Goal: Task Accomplishment & Management: Manage account settings

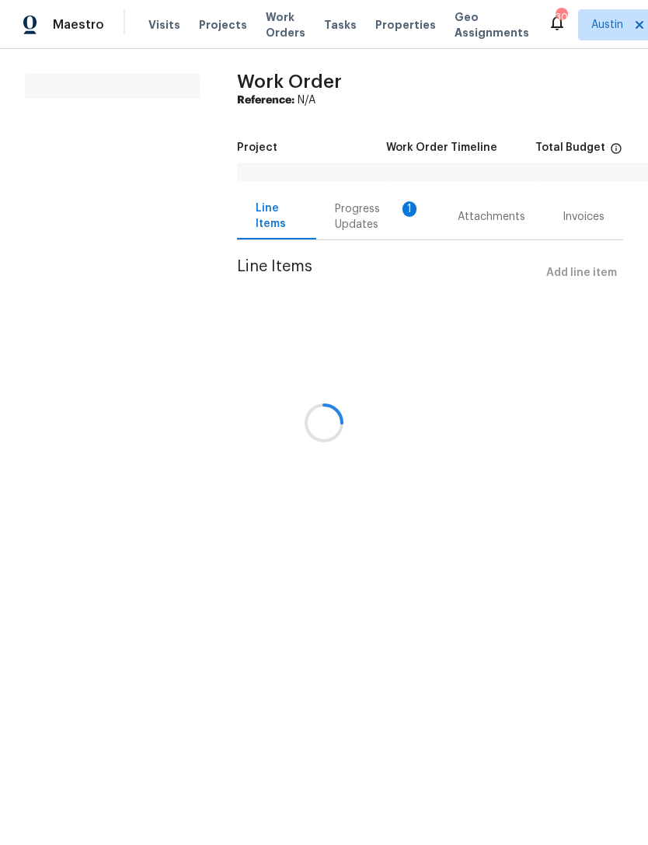
click at [494, 606] on div at bounding box center [324, 422] width 648 height 845
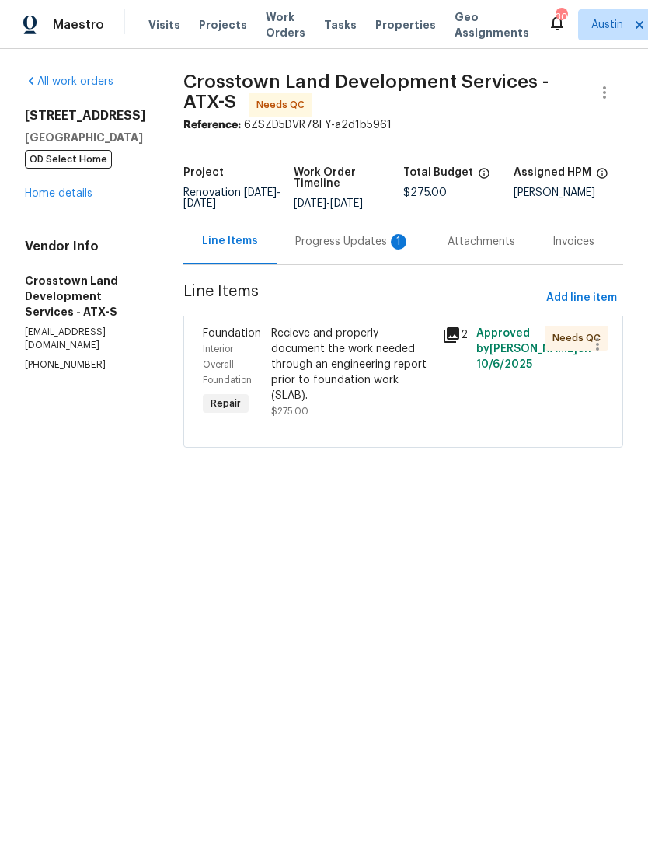
click at [387, 19] on span "Properties" at bounding box center [405, 25] width 61 height 16
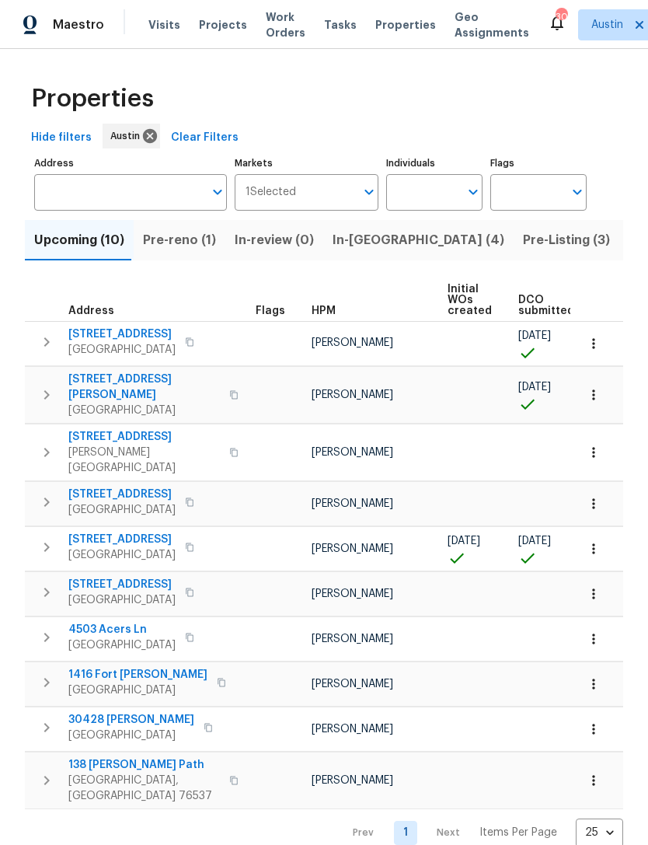
click at [146, 377] on span "[STREET_ADDRESS][PERSON_NAME]" at bounding box center [144, 387] width 152 height 31
click at [209, 236] on span "Pre-reno (1)" at bounding box center [179, 240] width 73 height 22
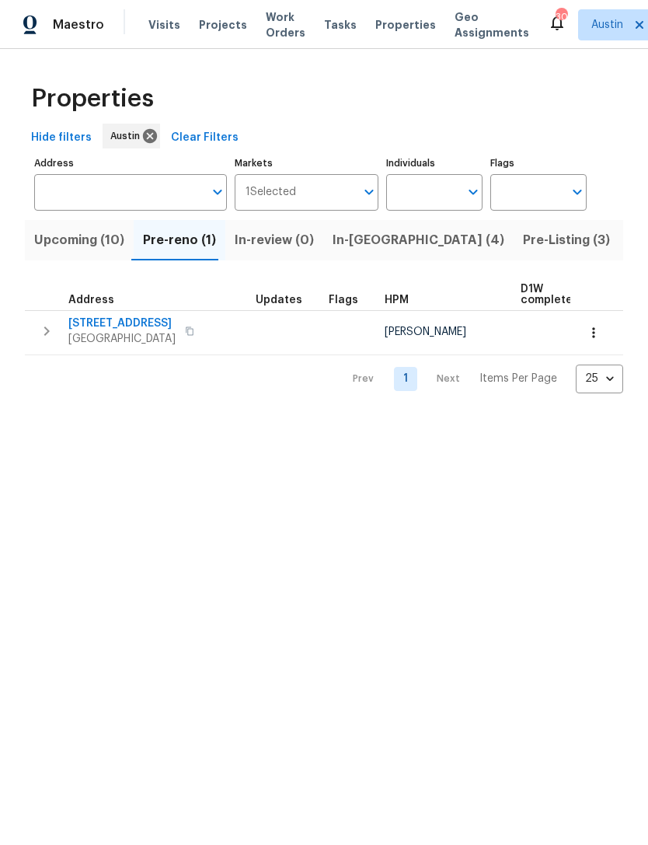
click at [361, 241] on span "In-reno (4)" at bounding box center [419, 240] width 172 height 22
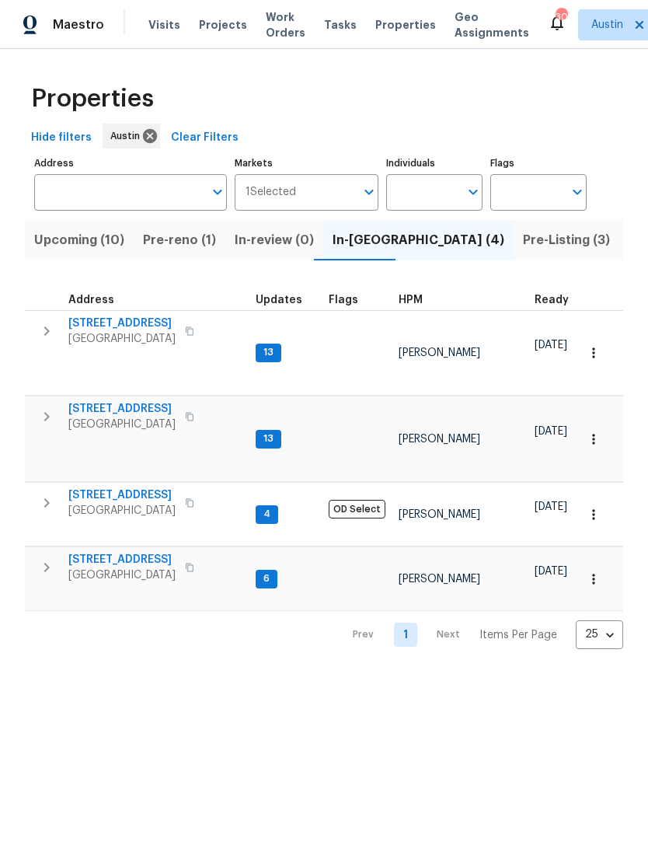
click at [166, 487] on span "6805 Crystalbrook Dr" at bounding box center [121, 495] width 107 height 16
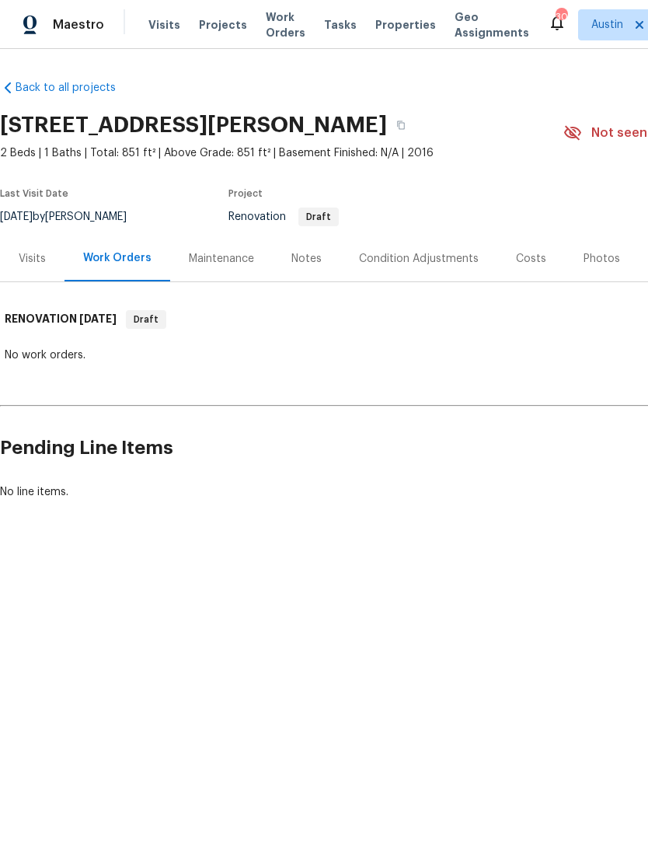
click at [243, 260] on div "Maintenance" at bounding box center [221, 259] width 65 height 16
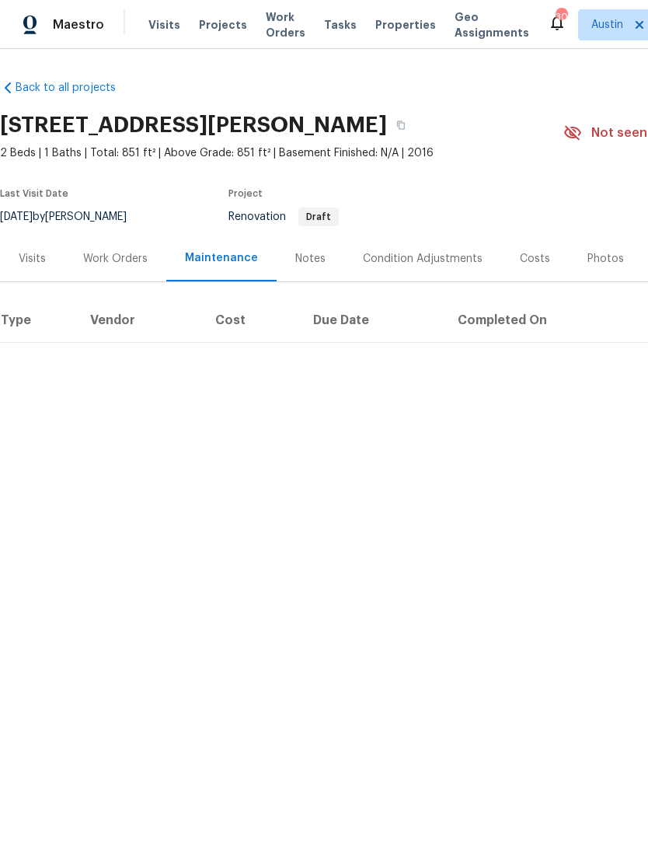
click at [324, 252] on div "Notes" at bounding box center [311, 259] width 68 height 46
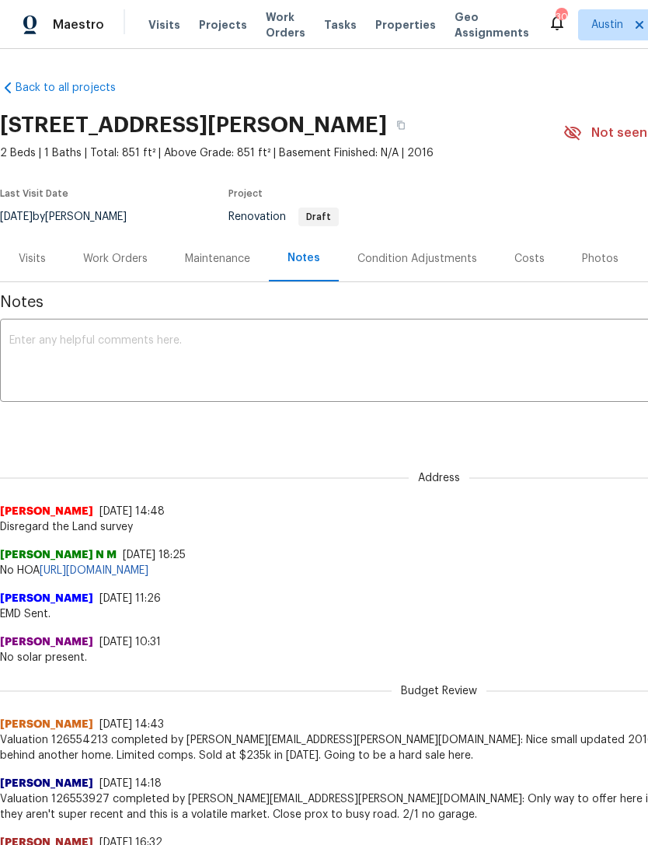
click at [436, 247] on div "Condition Adjustments" at bounding box center [417, 259] width 157 height 46
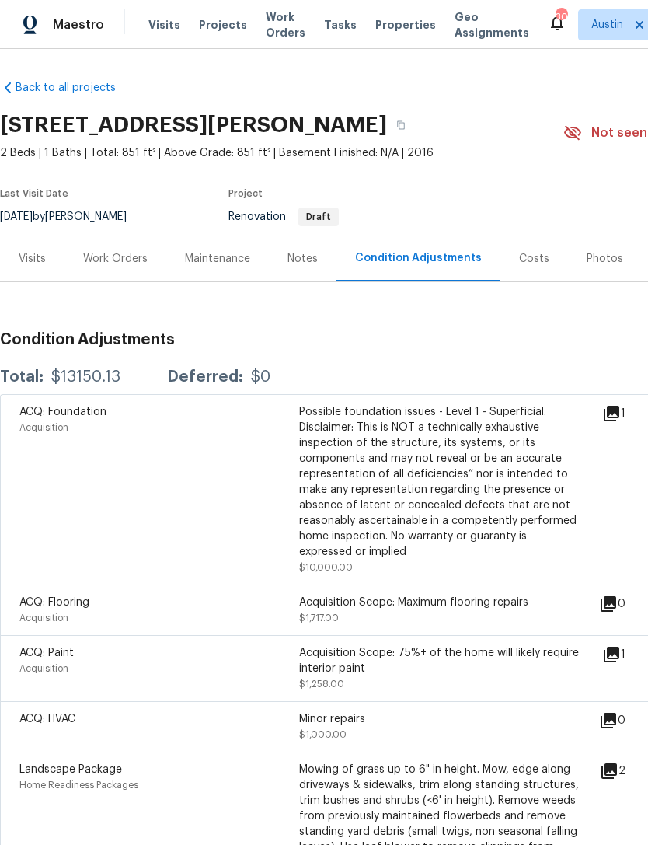
click at [52, 253] on div "Visits" at bounding box center [32, 259] width 65 height 46
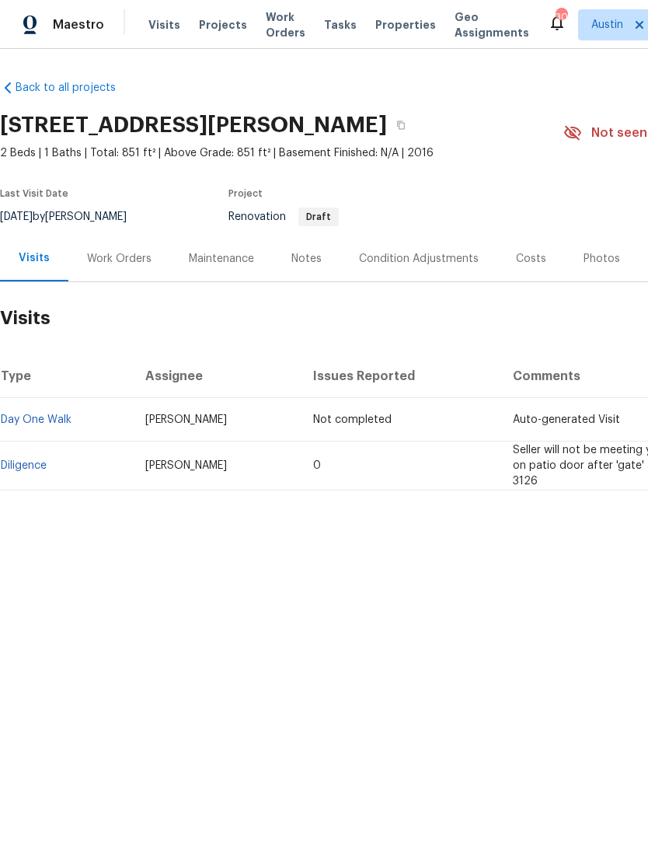
click at [139, 262] on div "Work Orders" at bounding box center [119, 259] width 65 height 16
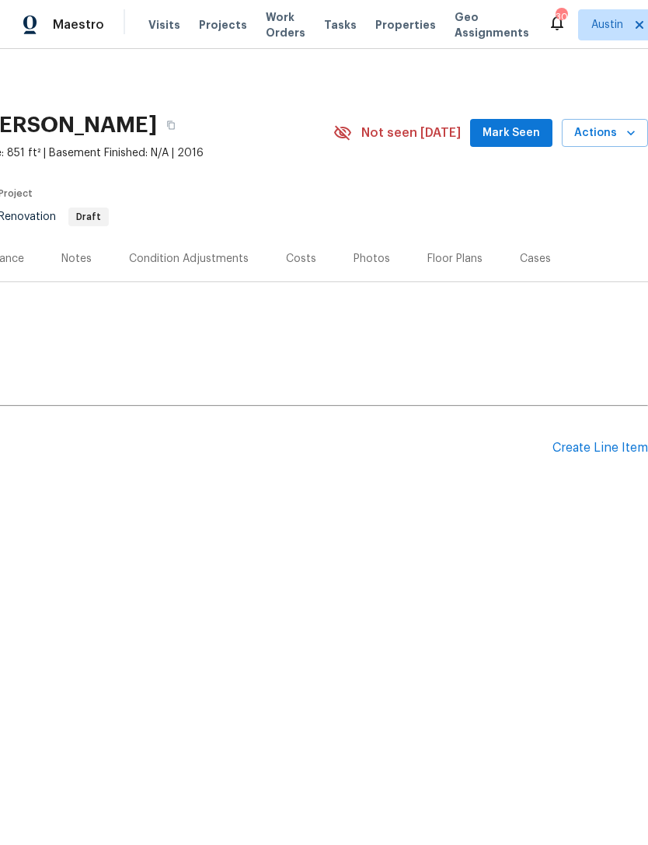
scroll to position [0, 230]
click at [599, 452] on div "Create Line Item" at bounding box center [601, 448] width 96 height 15
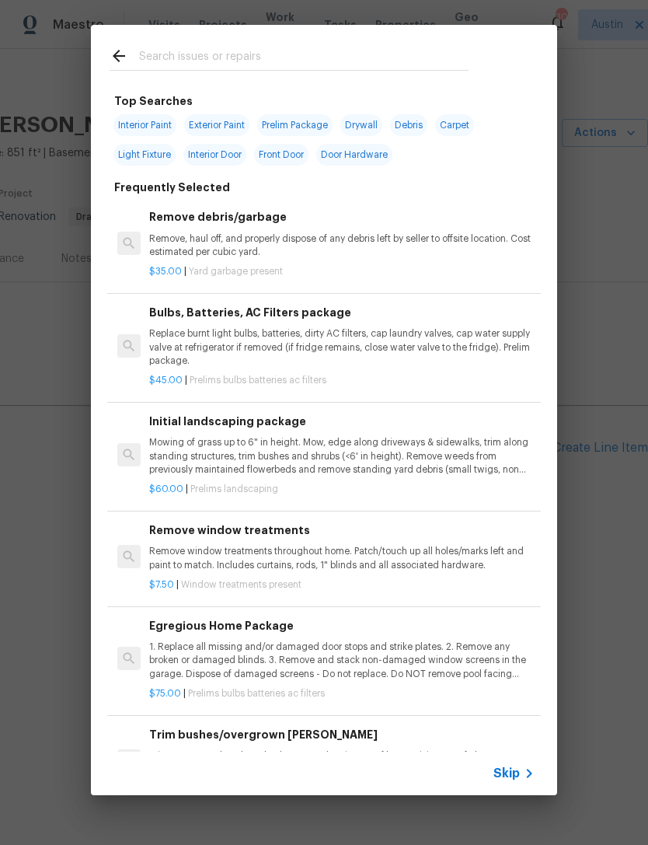
click at [320, 55] on input "text" at bounding box center [304, 58] width 330 height 23
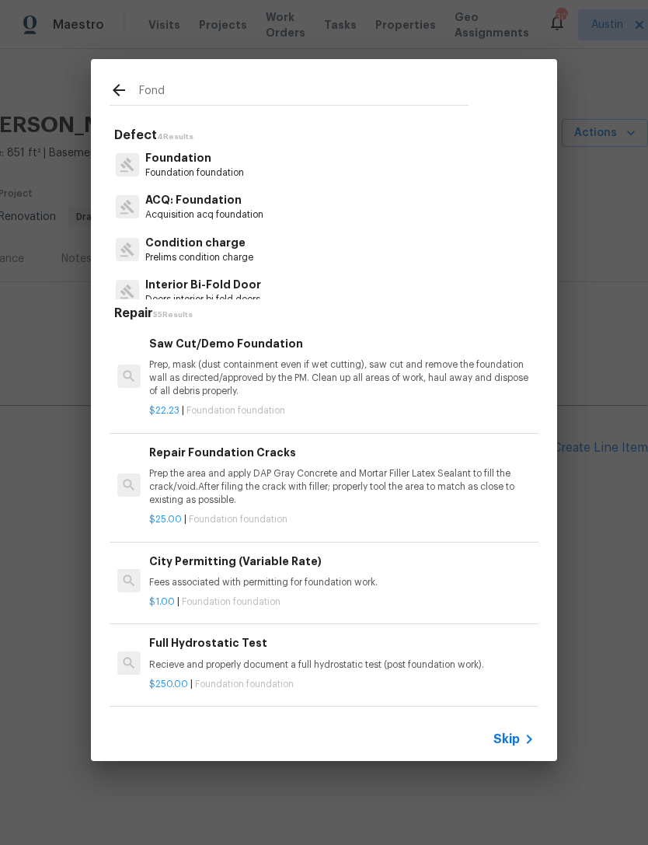
type input "Fond"
click at [296, 164] on div "Foundation Foundation foundation" at bounding box center [324, 165] width 429 height 42
click at [222, 170] on p "Foundation foundation" at bounding box center [194, 172] width 99 height 13
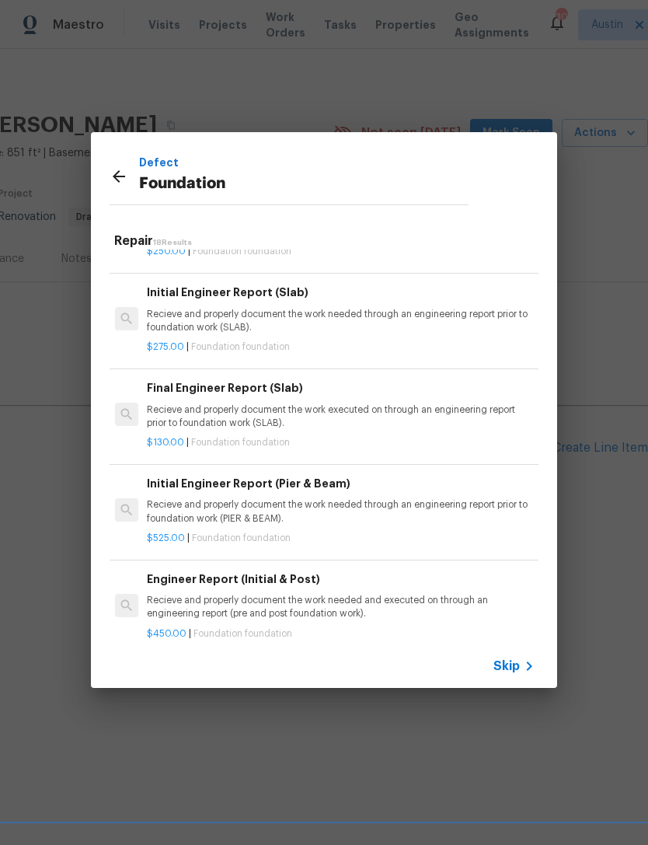
scroll to position [354, 2]
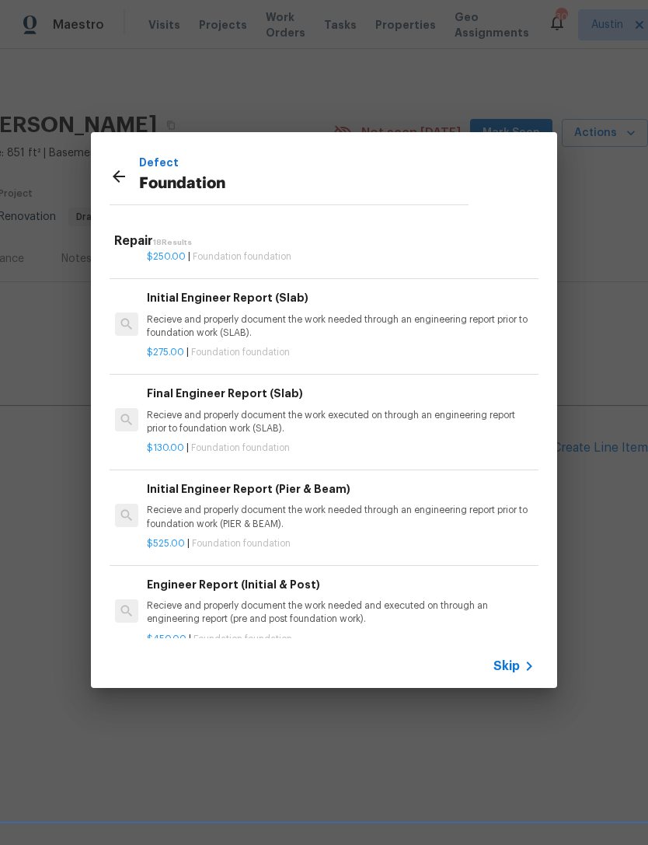
click at [343, 328] on p "Recieve and properly document the work needed through an engineering report pri…" at bounding box center [340, 326] width 386 height 26
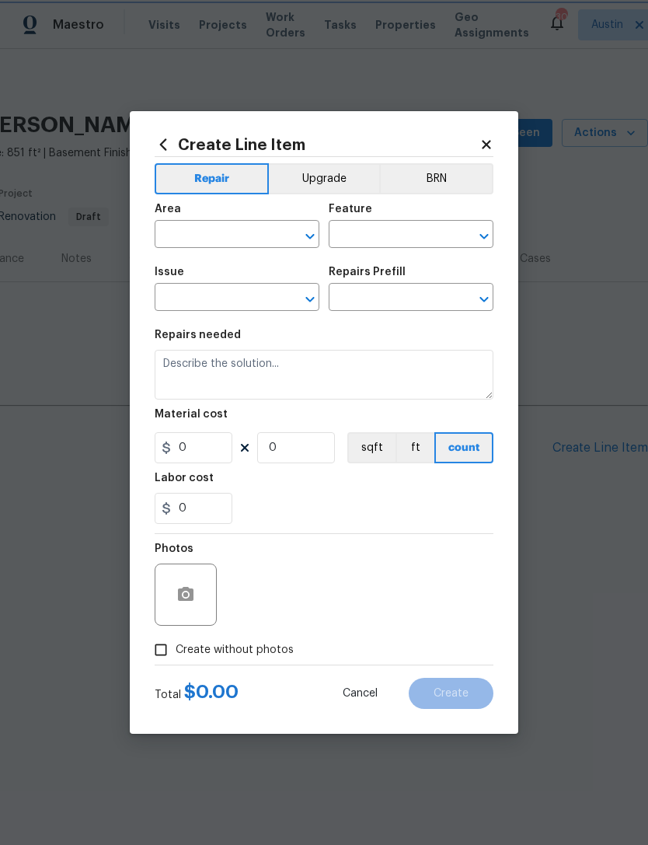
type input "Foundation"
type input "Initial Engineer Report (Slab) $275.00"
type textarea "Recieve and properly document the work needed through an engineering report pri…"
type input "275"
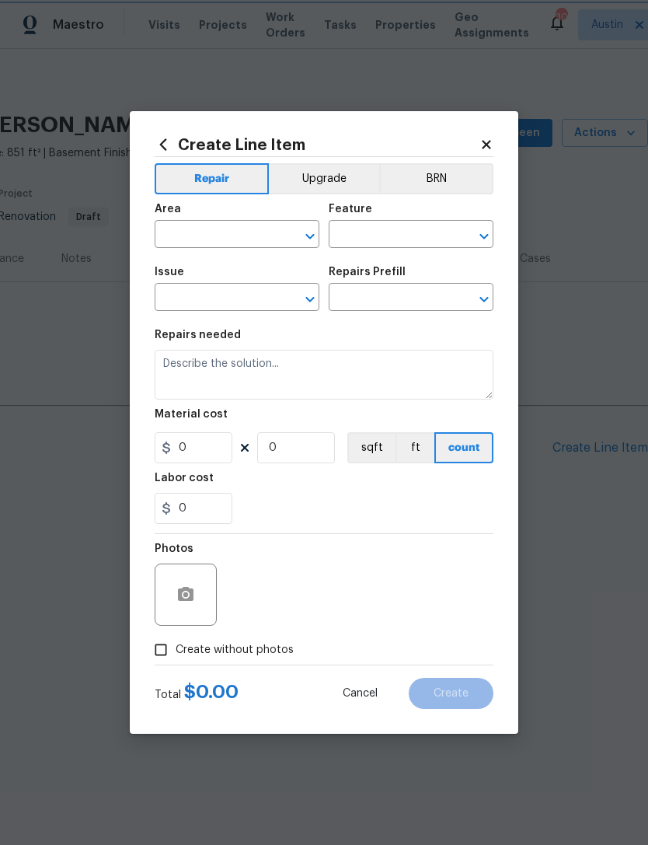
type input "1"
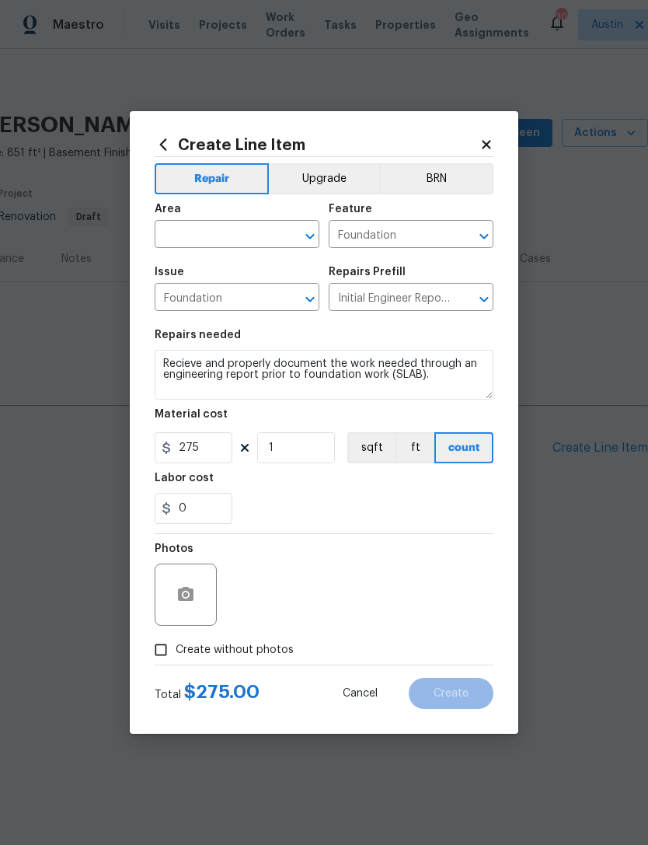
click at [265, 253] on span "Area ​" at bounding box center [237, 225] width 165 height 63
click at [264, 228] on input "text" at bounding box center [215, 236] width 121 height 24
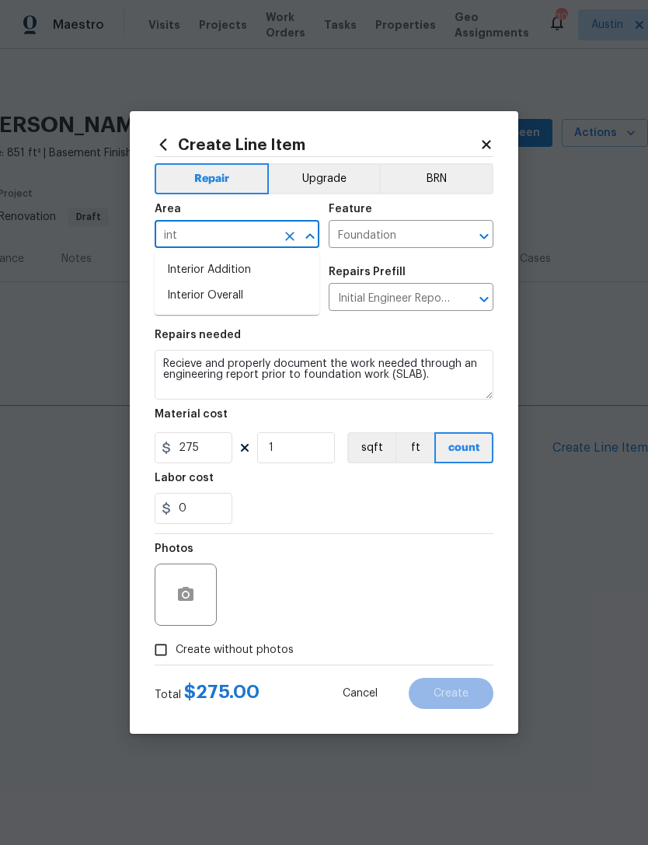
click at [281, 301] on li "Interior Overall" at bounding box center [237, 296] width 165 height 26
type input "Interior Overall"
click at [369, 516] on div "0" at bounding box center [324, 508] width 339 height 31
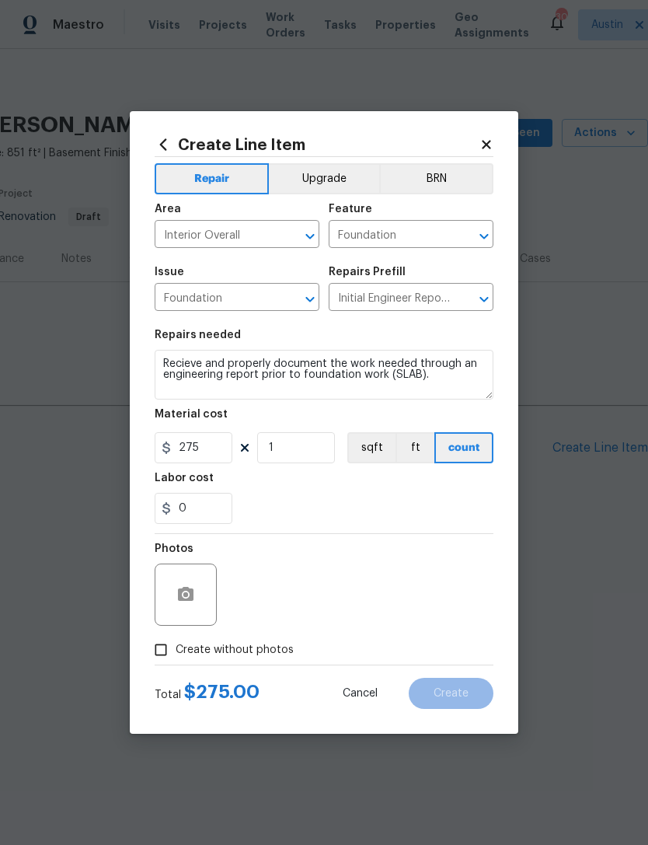
click at [267, 655] on span "Create without photos" at bounding box center [235, 650] width 118 height 16
click at [176, 655] on input "Create without photos" at bounding box center [161, 650] width 30 height 30
checkbox input "true"
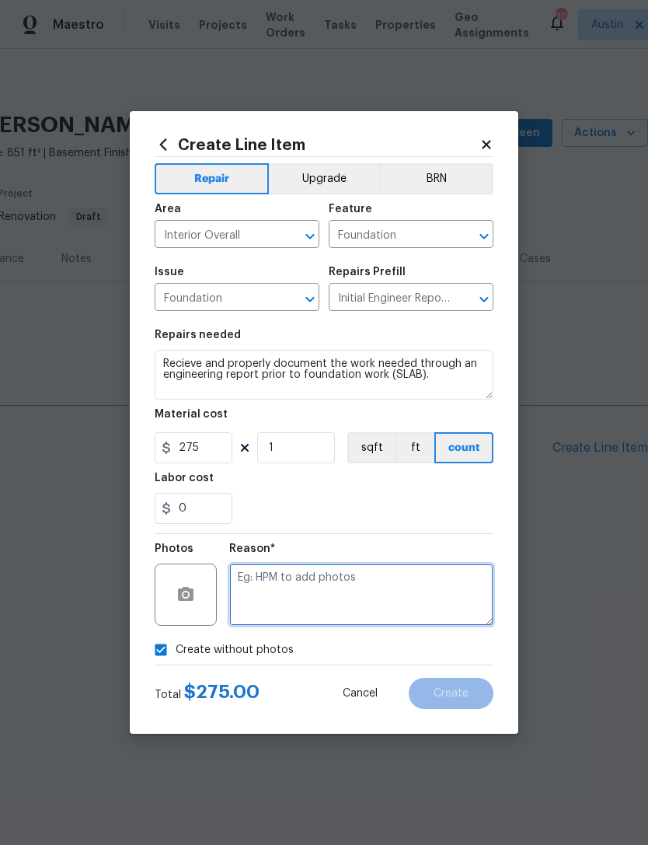
click at [299, 613] on textarea at bounding box center [361, 595] width 264 height 62
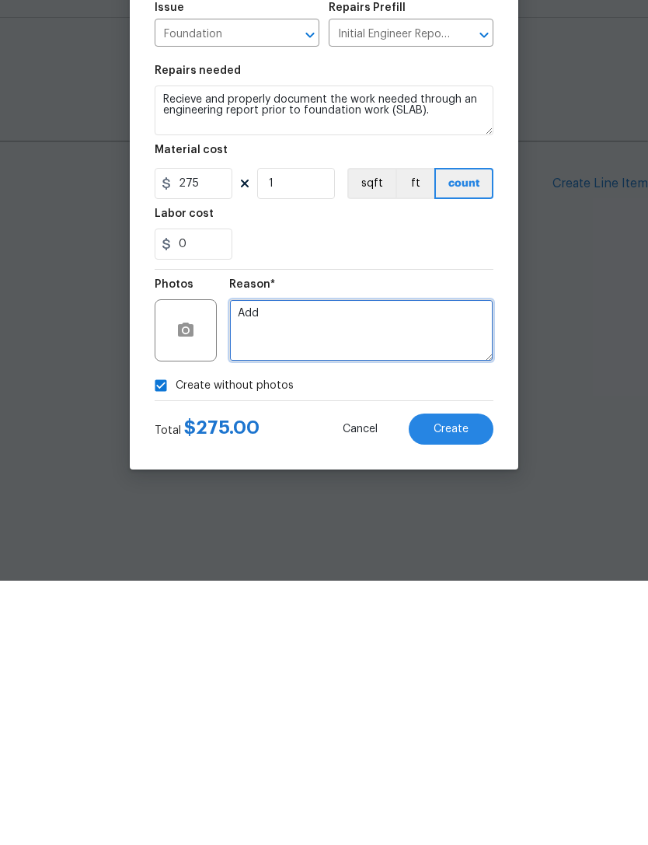
type textarea "Add"
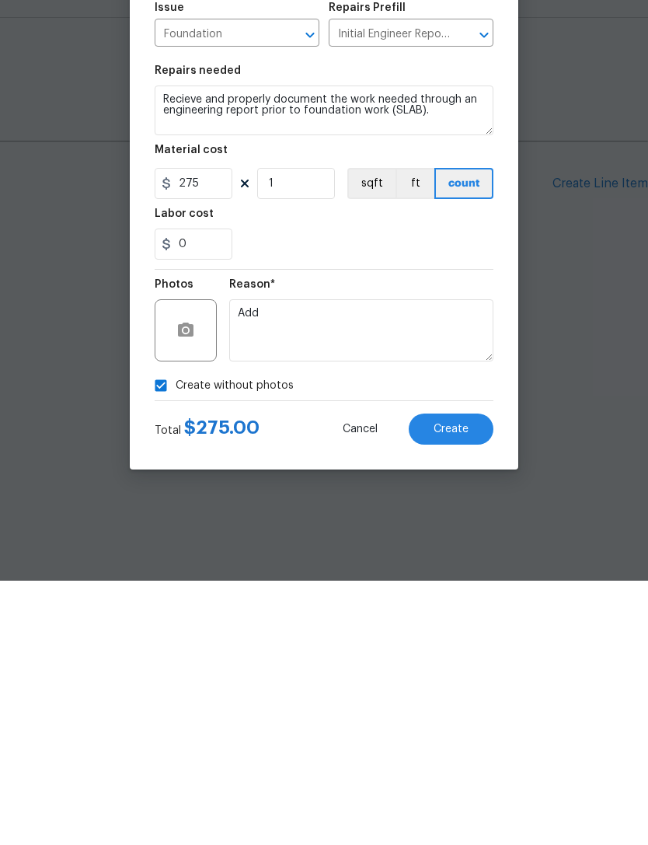
click at [354, 534] on div "Reason* Add" at bounding box center [361, 584] width 264 height 101
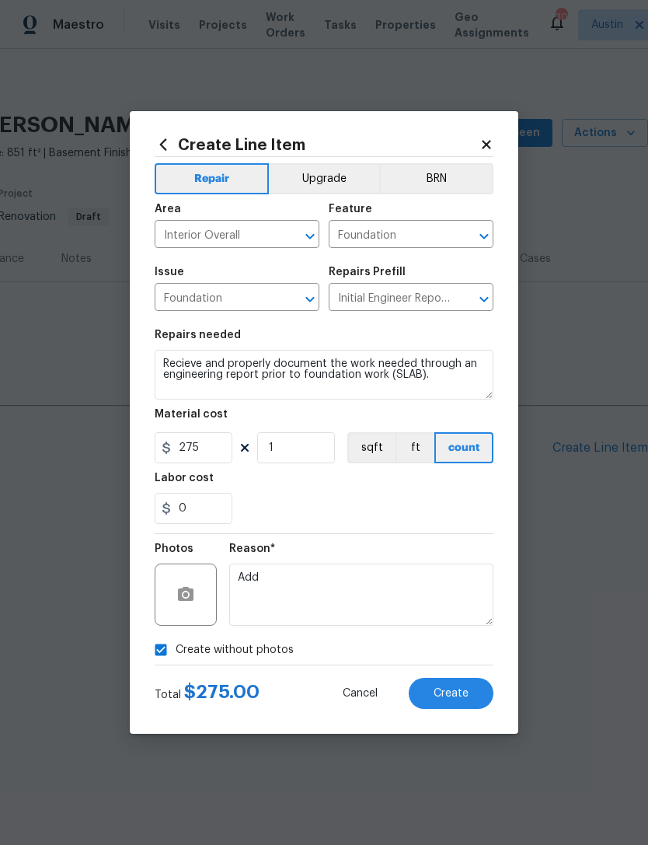
click at [469, 709] on button "Create" at bounding box center [451, 693] width 85 height 31
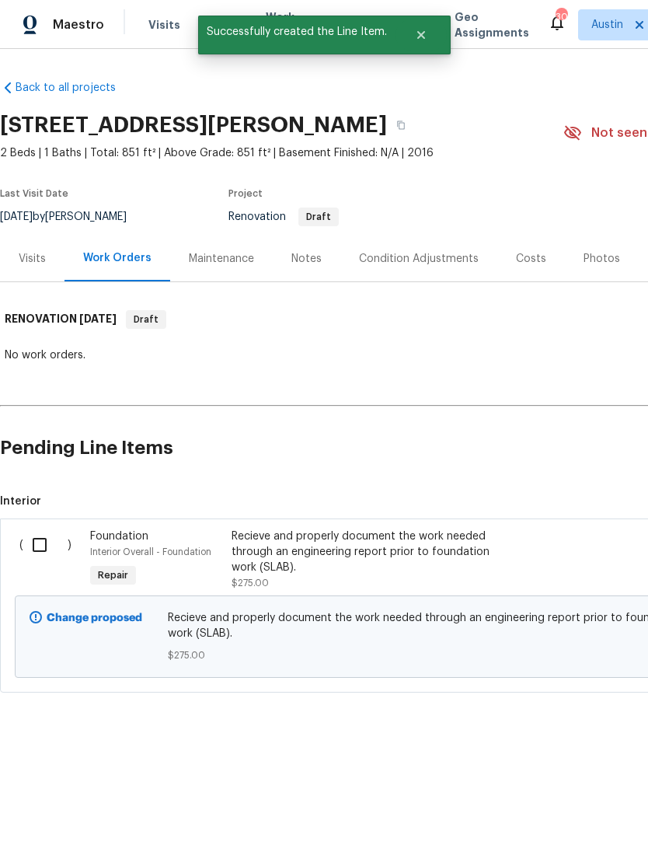
scroll to position [0, 0]
click at [48, 546] on input "checkbox" at bounding box center [45, 545] width 44 height 33
checkbox input "true"
click at [560, 794] on button "Create Work Order" at bounding box center [559, 806] width 128 height 29
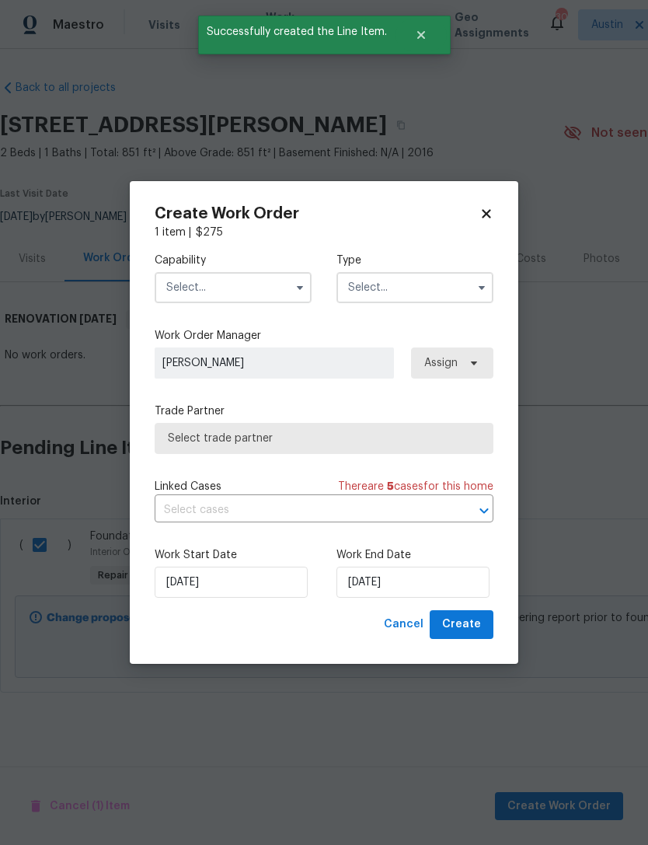
click at [257, 287] on input "text" at bounding box center [233, 287] width 157 height 31
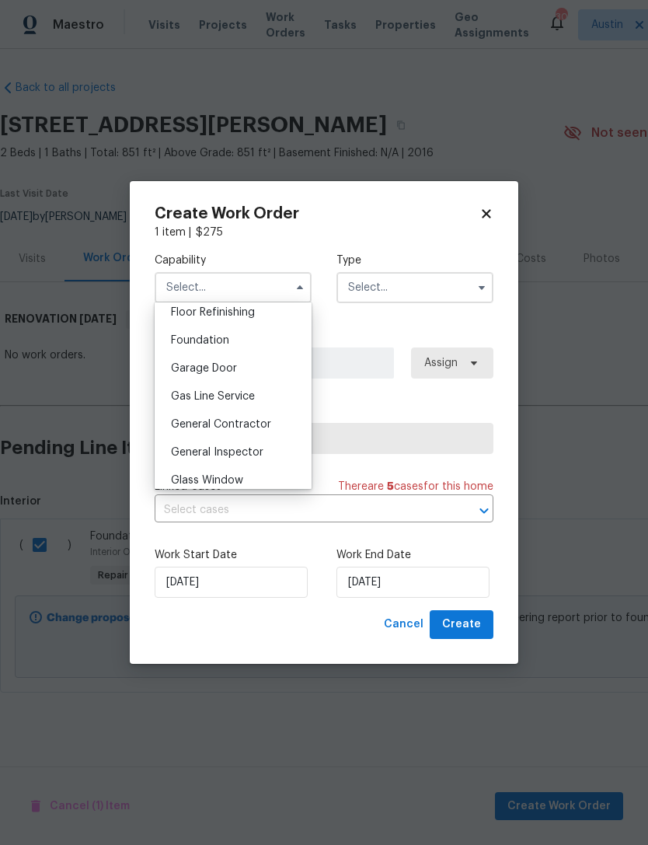
scroll to position [652, 0]
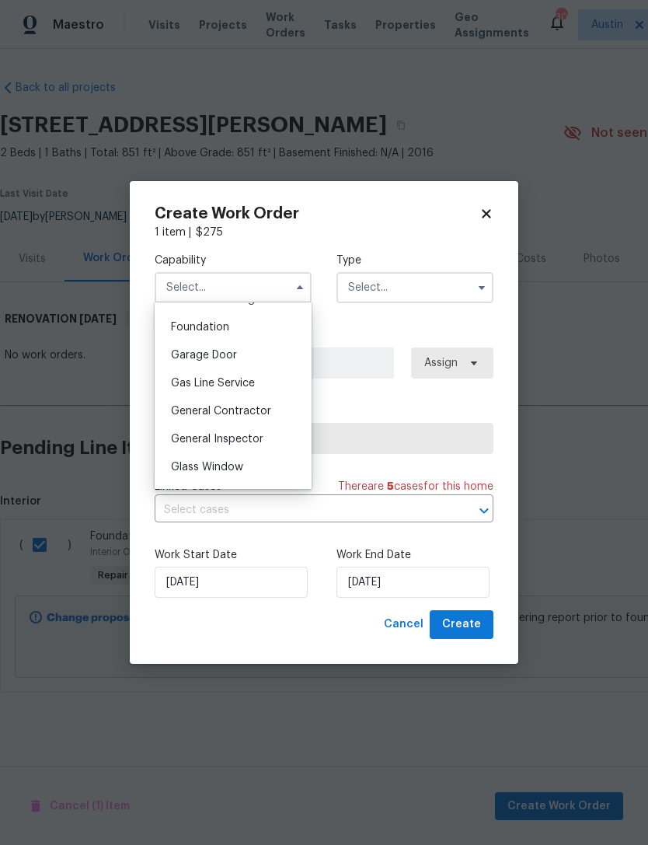
click at [280, 414] on div "General Contractor" at bounding box center [233, 411] width 149 height 28
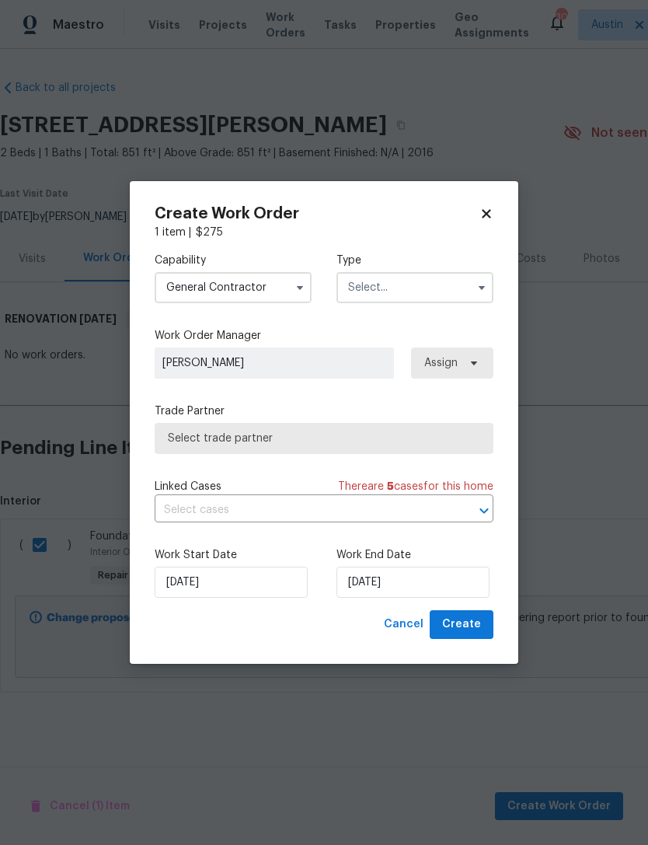
click at [410, 290] on input "text" at bounding box center [415, 287] width 157 height 31
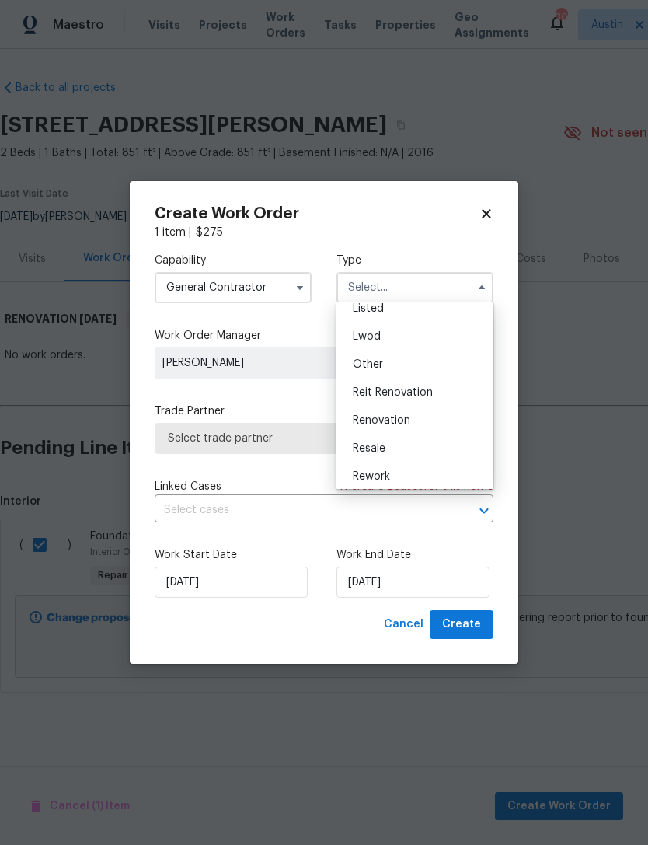
scroll to position [158, 0]
click at [279, 285] on input "General Contractor" at bounding box center [233, 287] width 157 height 31
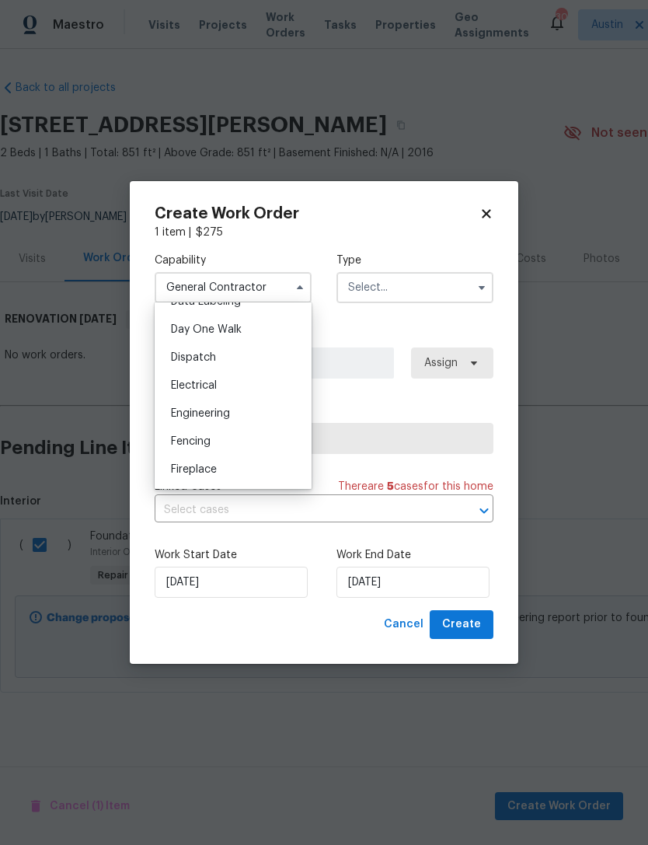
scroll to position [428, 0]
click at [281, 413] on div "Engineering" at bounding box center [233, 411] width 149 height 28
type input "Engineering"
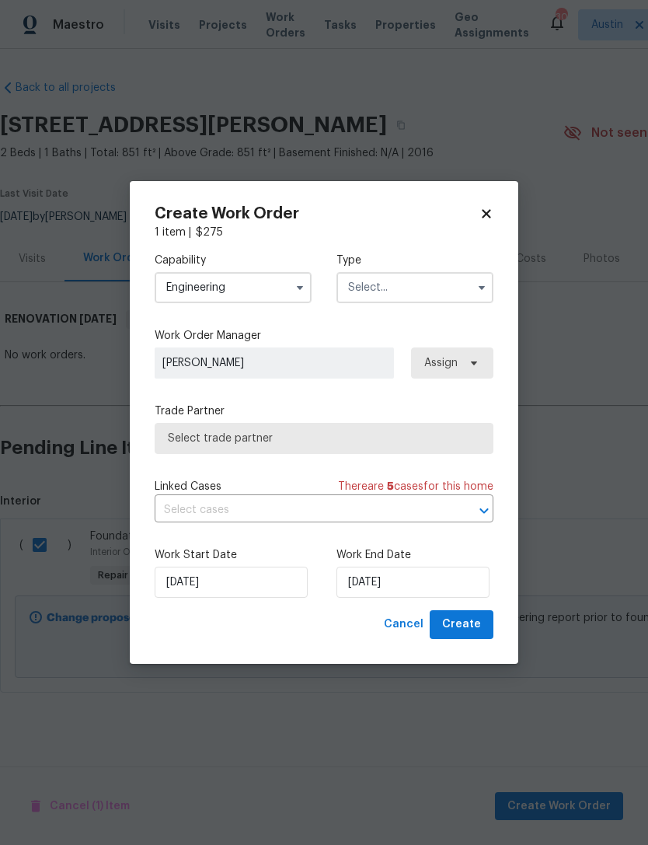
click at [380, 302] on input "text" at bounding box center [415, 287] width 157 height 31
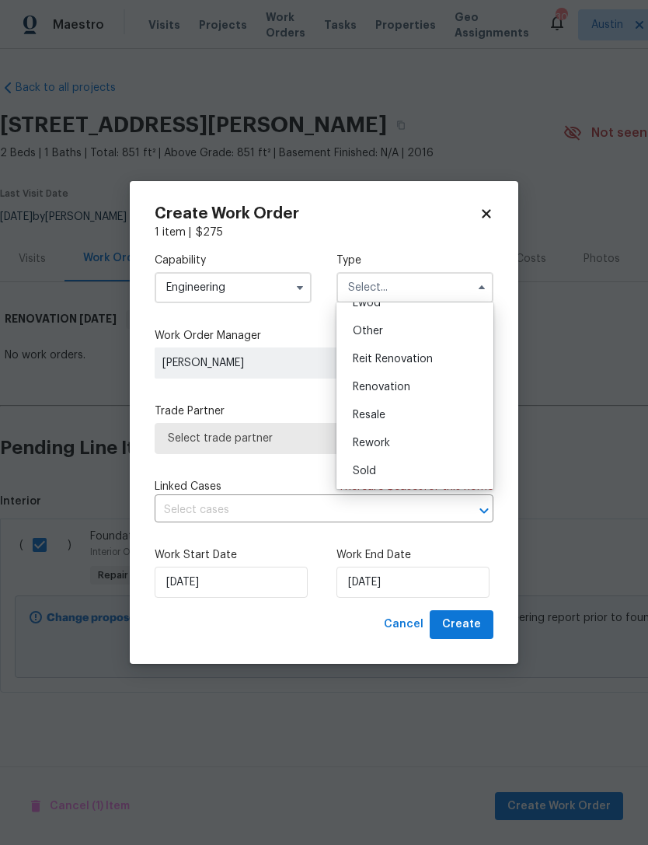
scroll to position [185, 0]
click at [427, 394] on div "Renovation" at bounding box center [414, 387] width 149 height 28
type input "Renovation"
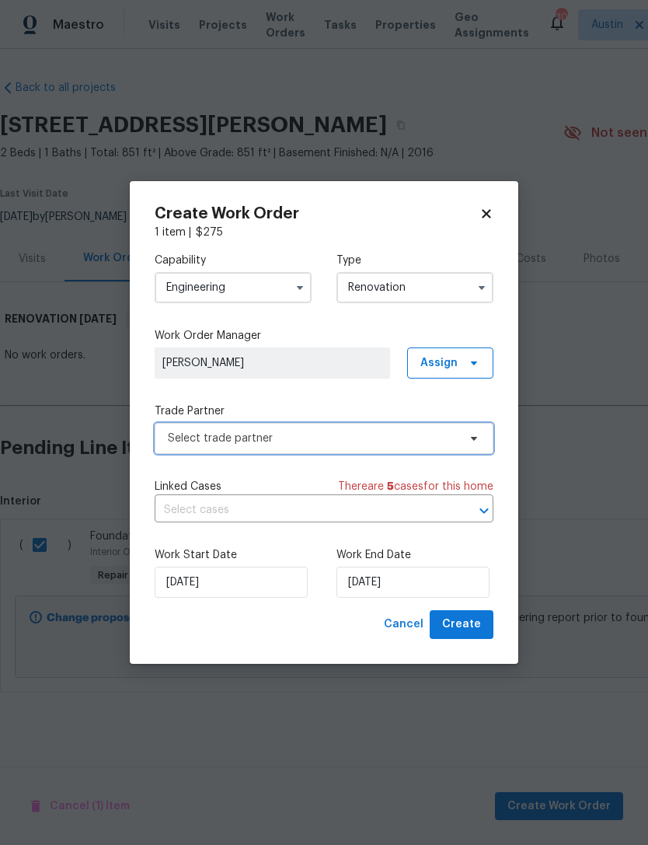
click at [396, 449] on span "Select trade partner" at bounding box center [324, 438] width 339 height 31
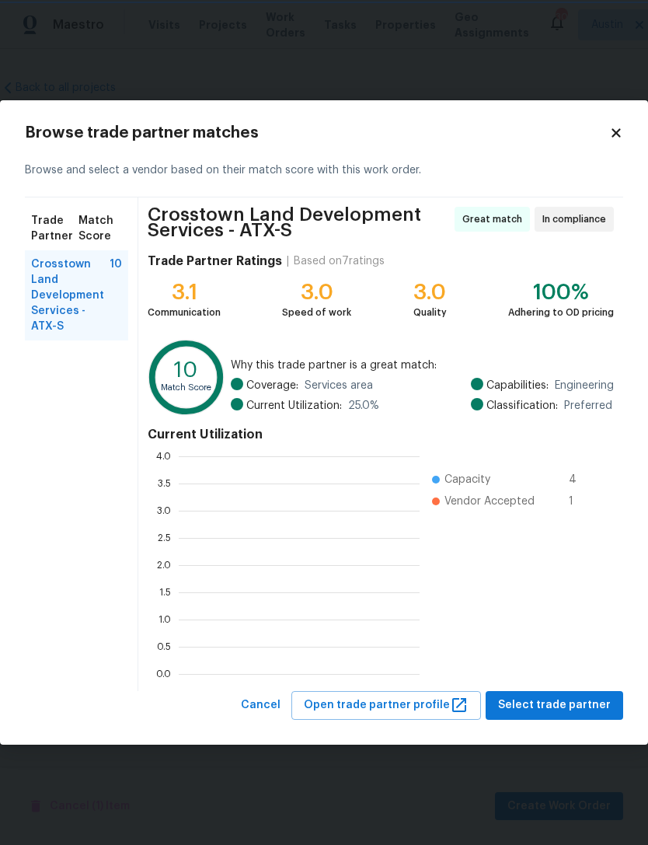
scroll to position [218, 241]
click at [575, 746] on body "Maestro Visits Projects Work Orders Tasks Properties Geo Assignments 30 Austin …" at bounding box center [324, 399] width 648 height 798
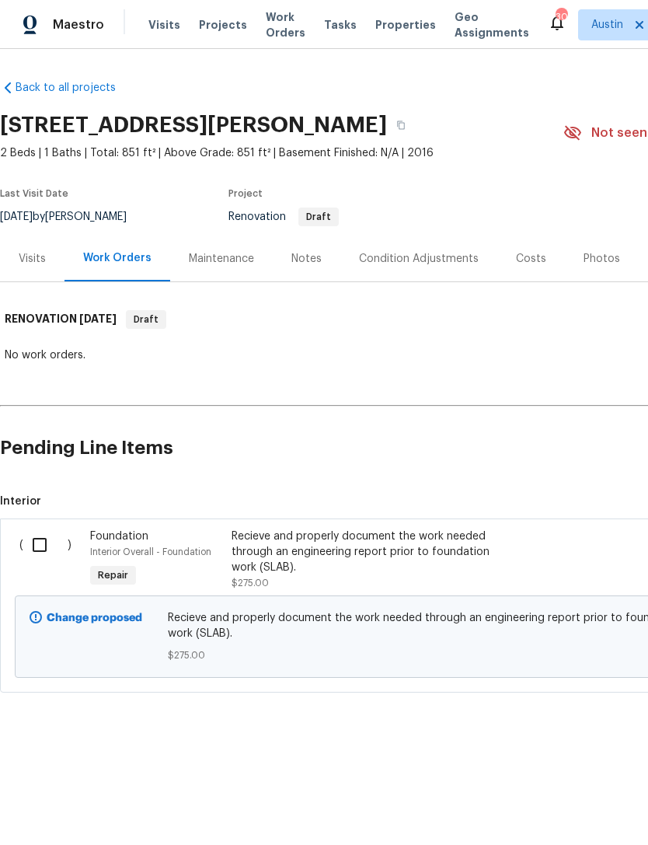
click at [393, 555] on div "Recieve and properly document the work needed through an engineering report pri…" at bounding box center [369, 552] width 274 height 47
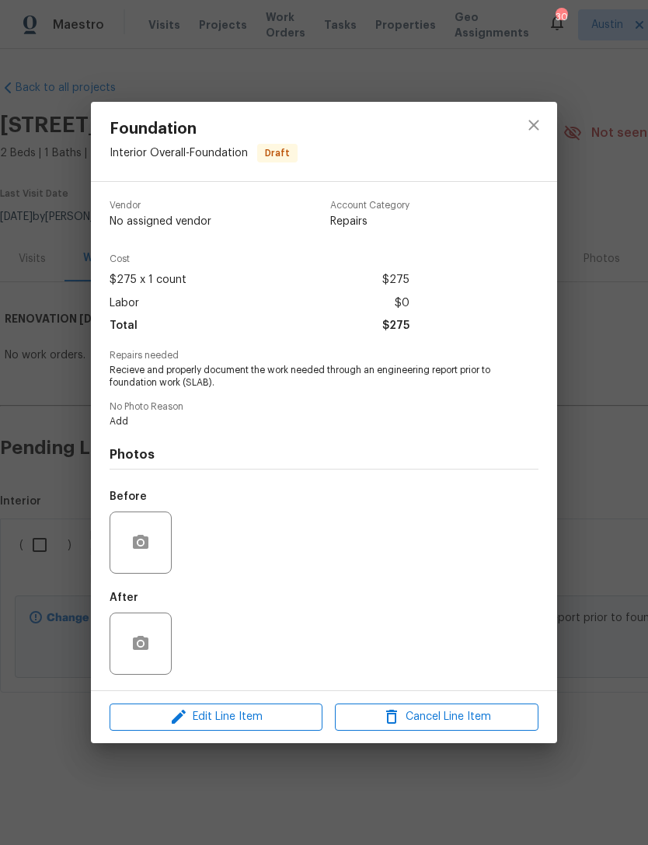
click at [56, 559] on div "Foundation Interior Overall - Foundation Draft Vendor No assigned vendor Accoun…" at bounding box center [324, 422] width 648 height 845
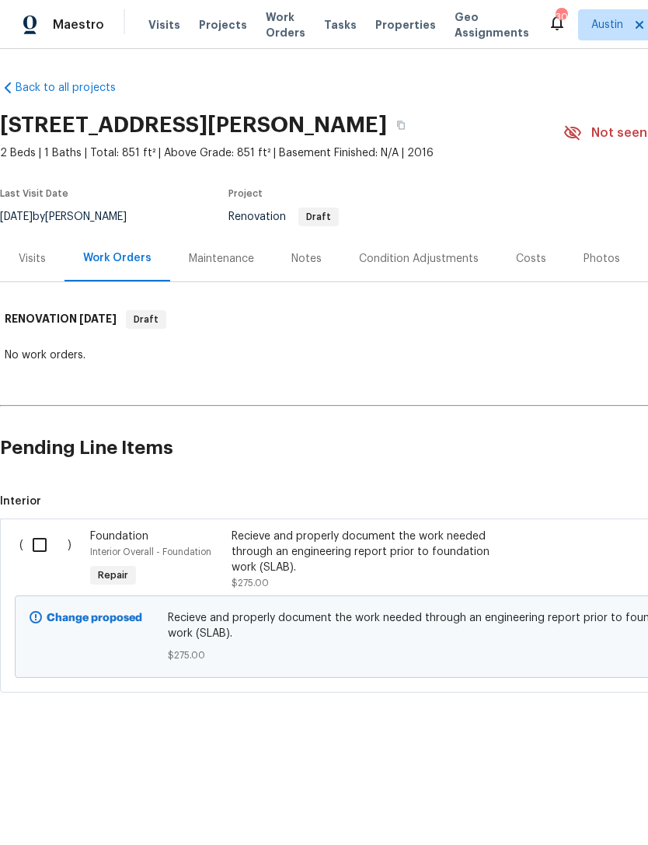
click at [50, 546] on input "checkbox" at bounding box center [45, 545] width 44 height 33
checkbox input "true"
click at [560, 802] on span "Create Work Order" at bounding box center [559, 806] width 103 height 19
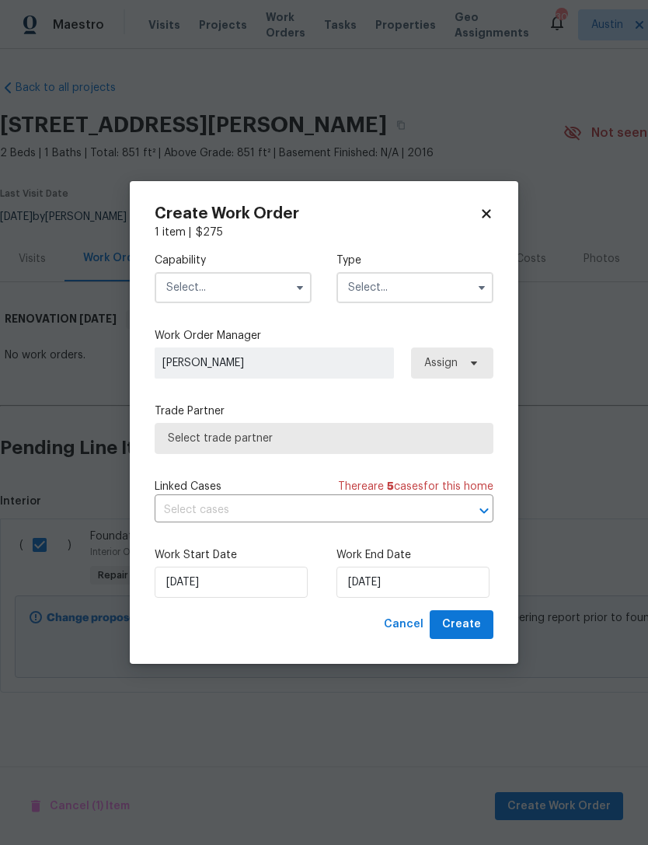
click at [298, 299] on input "text" at bounding box center [233, 287] width 157 height 31
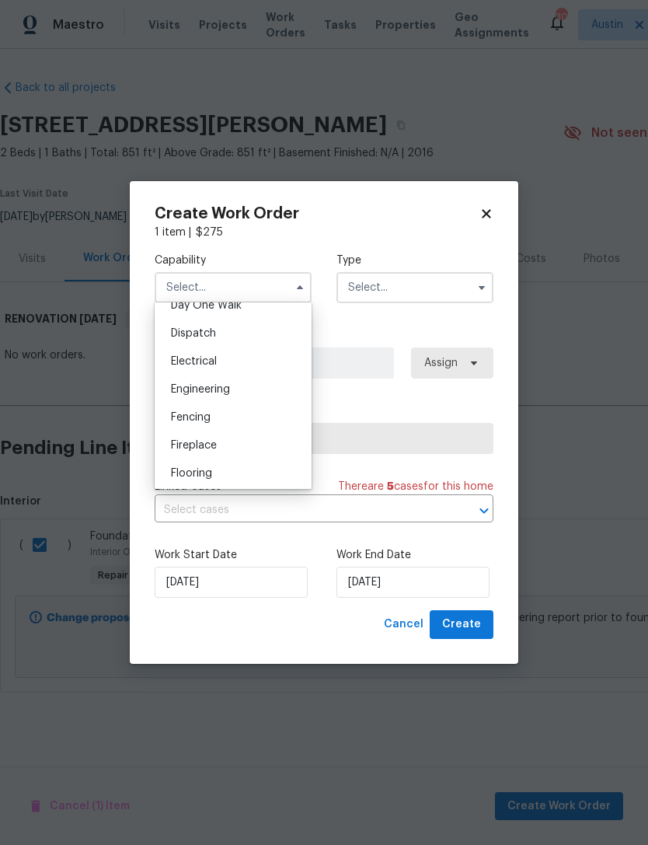
scroll to position [451, 0]
click at [285, 379] on div "Engineering" at bounding box center [233, 389] width 149 height 28
type input "Engineering"
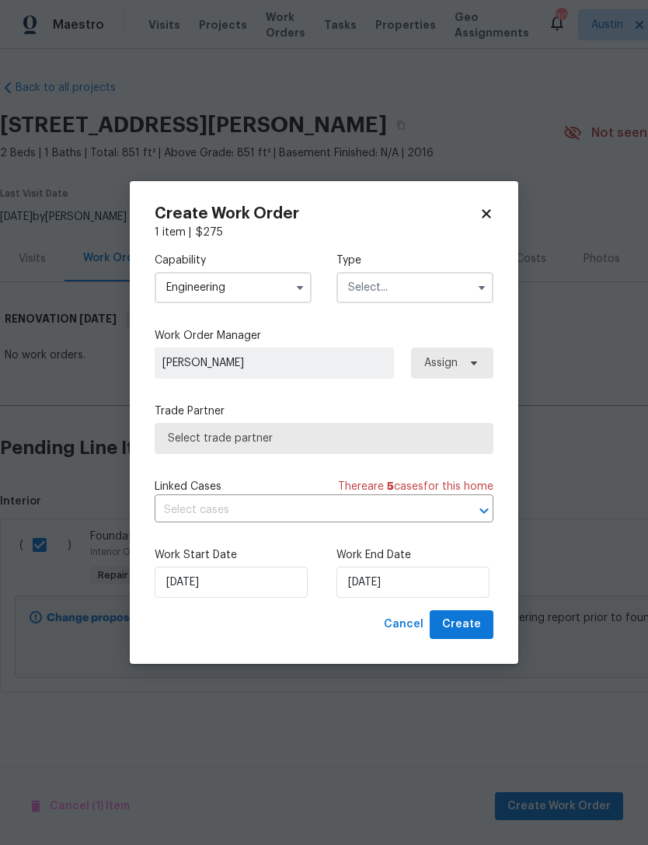
click at [399, 297] on input "text" at bounding box center [415, 287] width 157 height 31
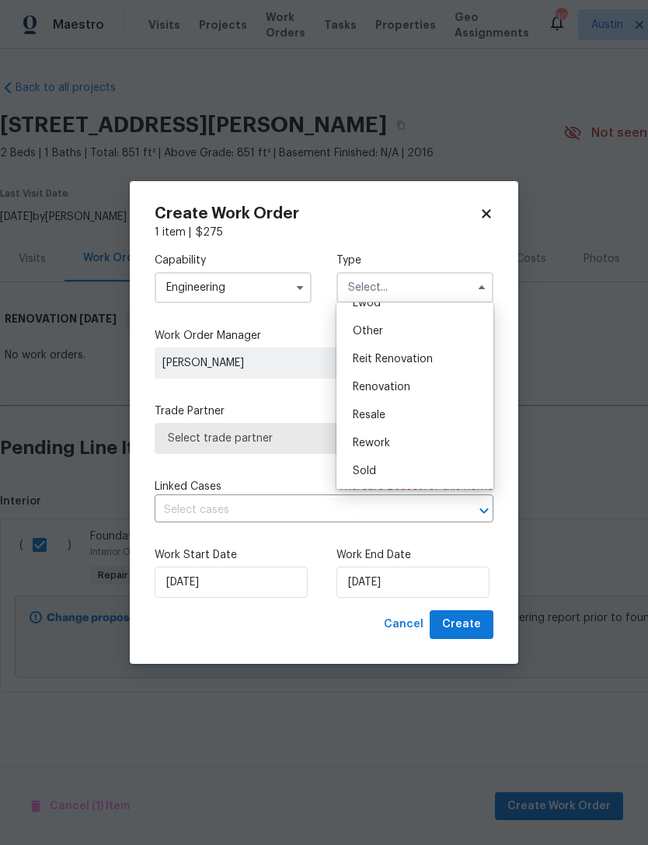
scroll to position [185, 0]
click at [421, 389] on div "Renovation" at bounding box center [414, 387] width 149 height 28
type input "Renovation"
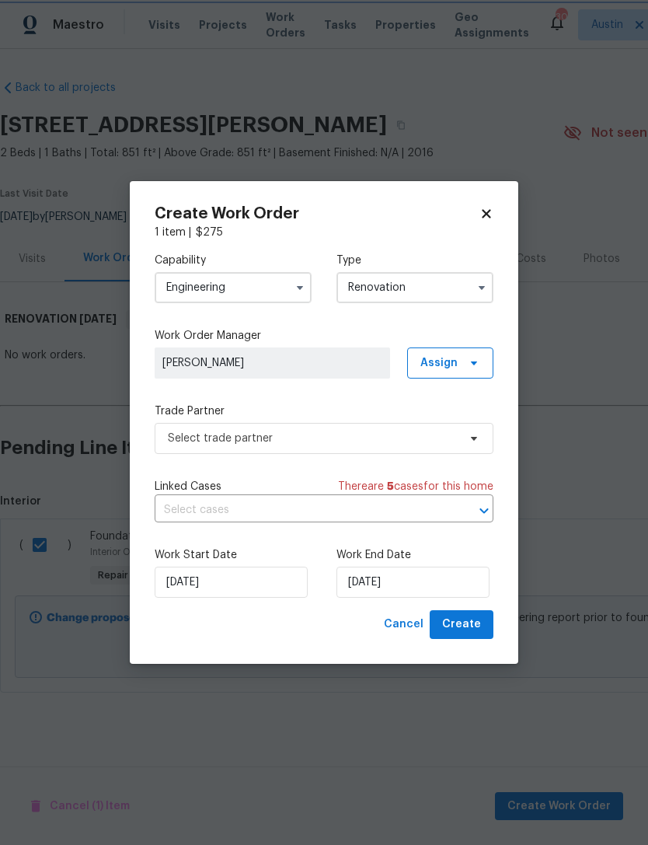
scroll to position [0, 0]
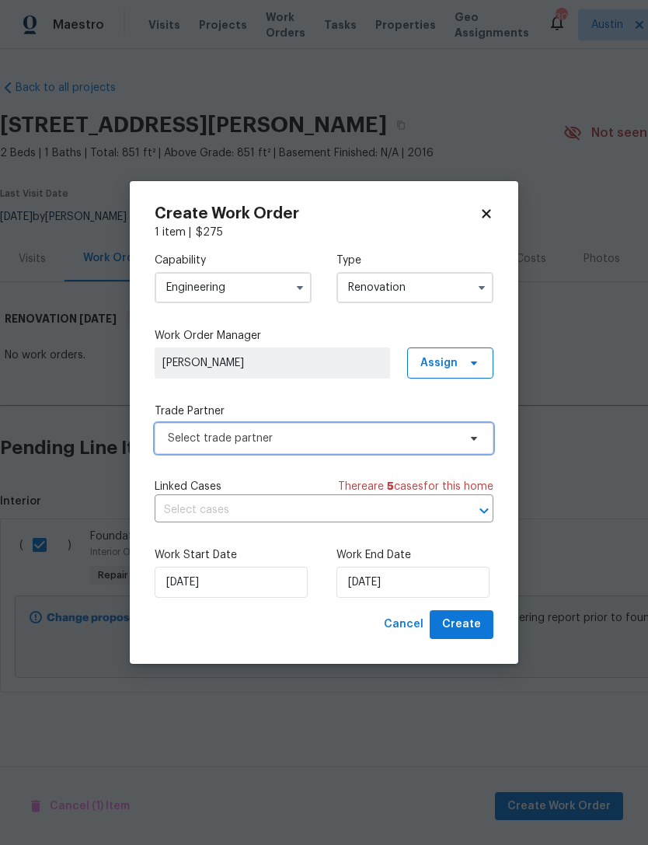
click at [399, 440] on span "Select trade partner" at bounding box center [313, 439] width 290 height 16
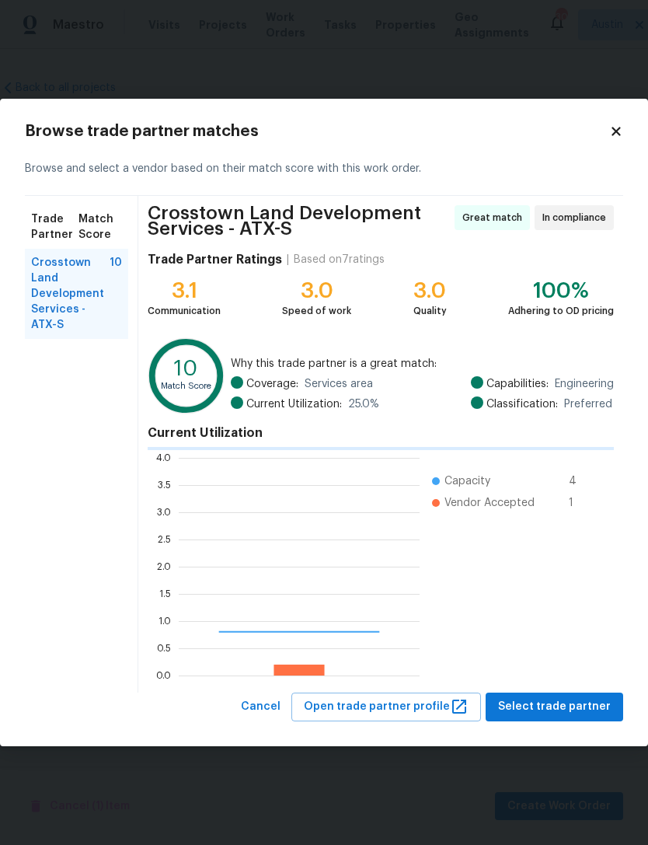
scroll to position [218, 241]
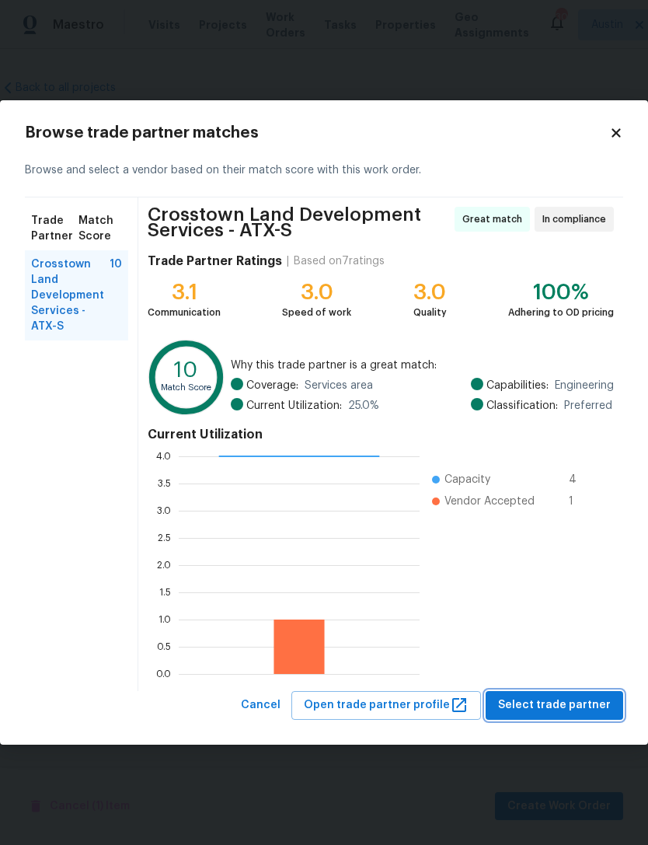
click at [552, 704] on span "Select trade partner" at bounding box center [554, 705] width 113 height 19
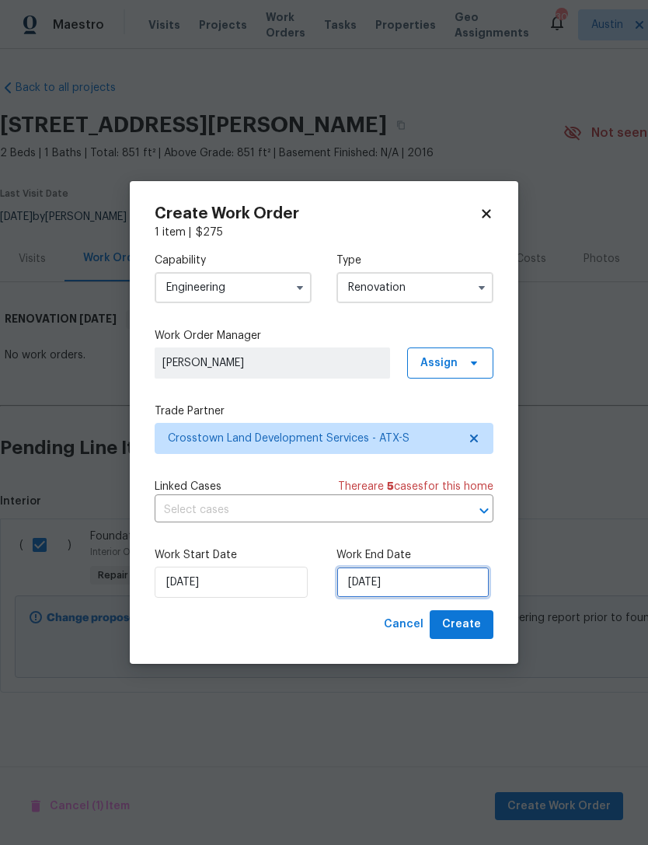
click at [428, 584] on input "10/16/2025" at bounding box center [413, 582] width 153 height 31
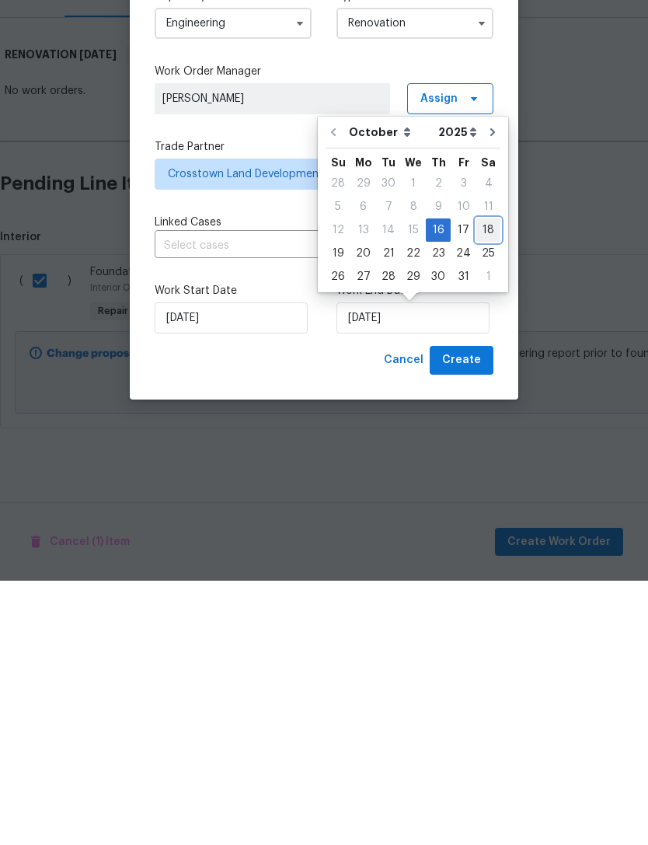
click at [482, 484] on div "18" at bounding box center [489, 495] width 24 height 22
type input "[DATE]"
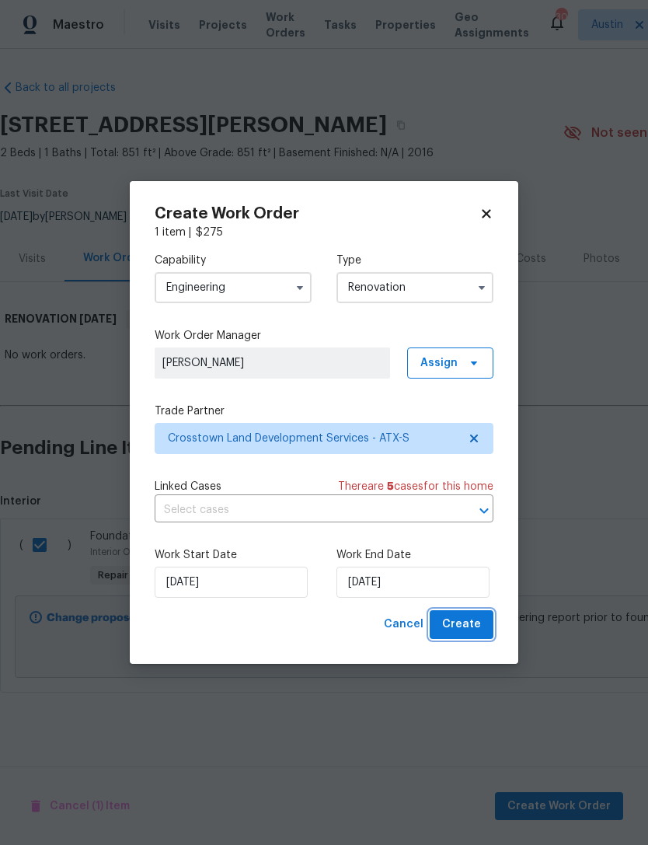
click at [487, 634] on button "Create" at bounding box center [462, 624] width 64 height 29
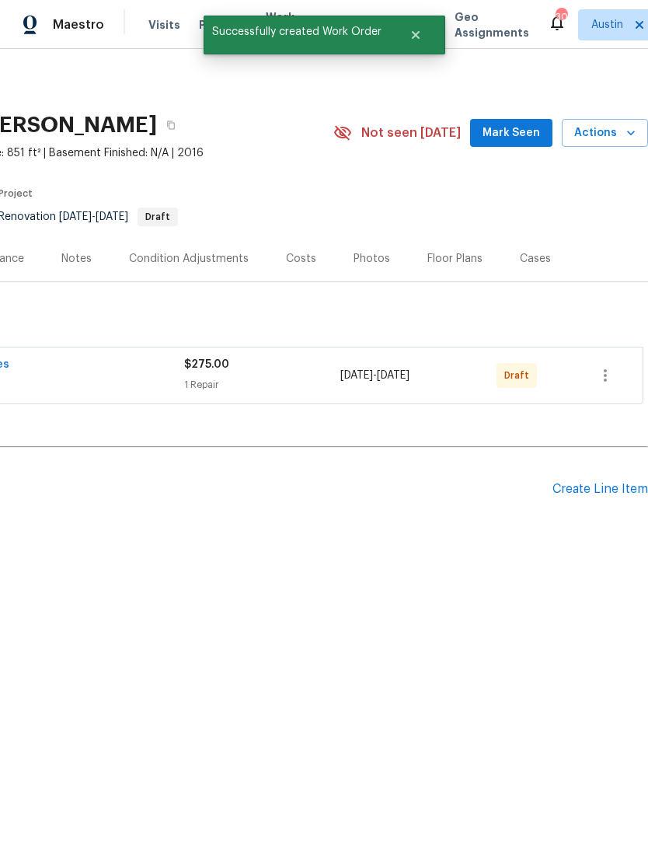
scroll to position [0, 230]
click at [608, 386] on button "button" at bounding box center [605, 375] width 37 height 37
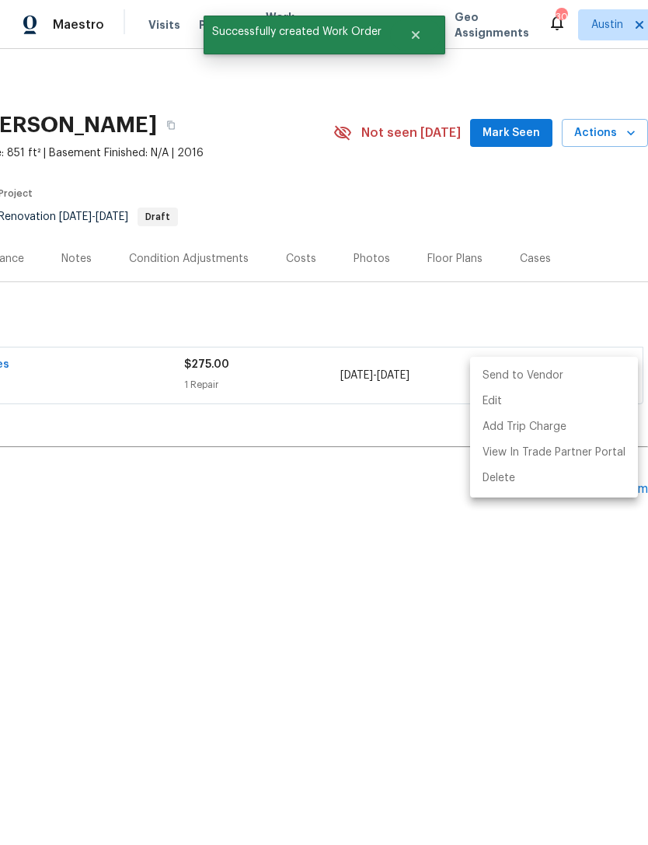
click at [556, 380] on li "Send to Vendor" at bounding box center [554, 376] width 168 height 26
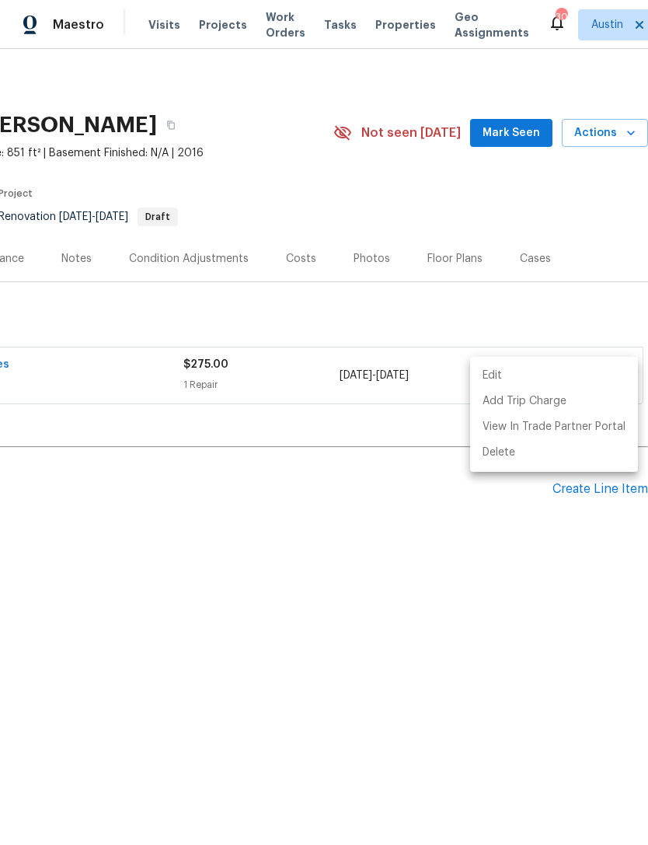
click at [488, 603] on div at bounding box center [324, 422] width 648 height 845
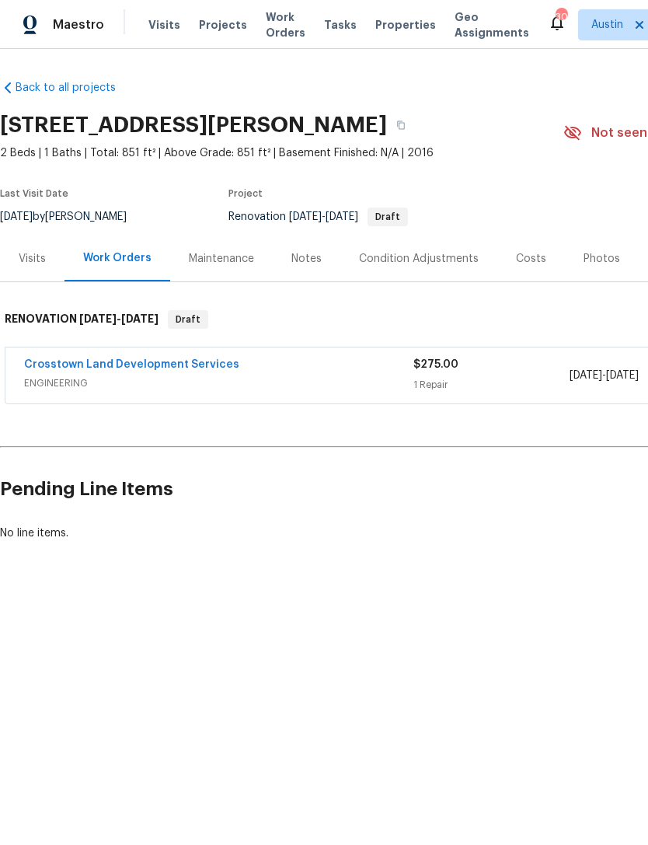
scroll to position [0, 0]
click at [37, 368] on link "Crosstown Land Development Services" at bounding box center [131, 364] width 215 height 11
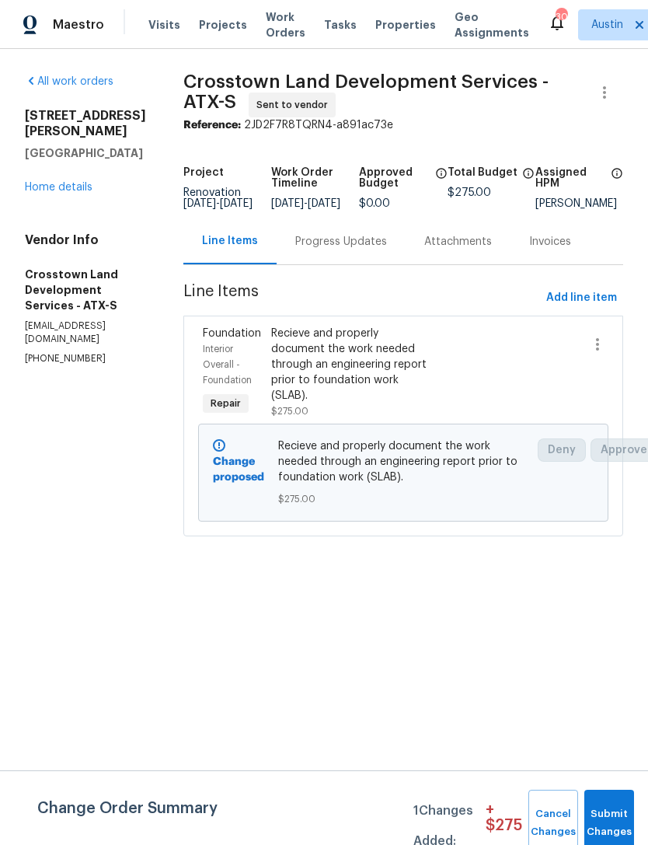
click at [375, 250] on div "Progress Updates" at bounding box center [341, 242] width 92 height 16
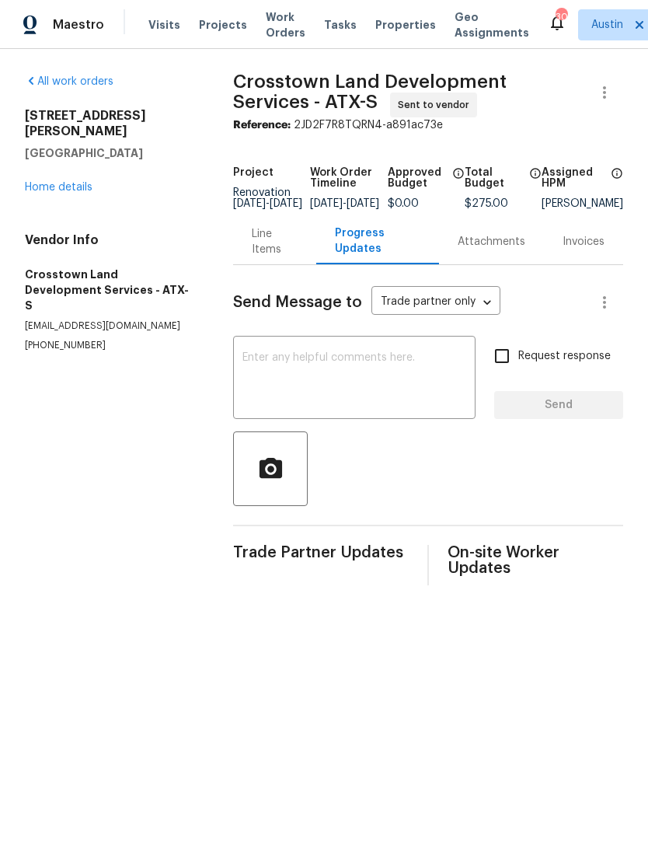
click at [375, 393] on textarea at bounding box center [355, 379] width 224 height 54
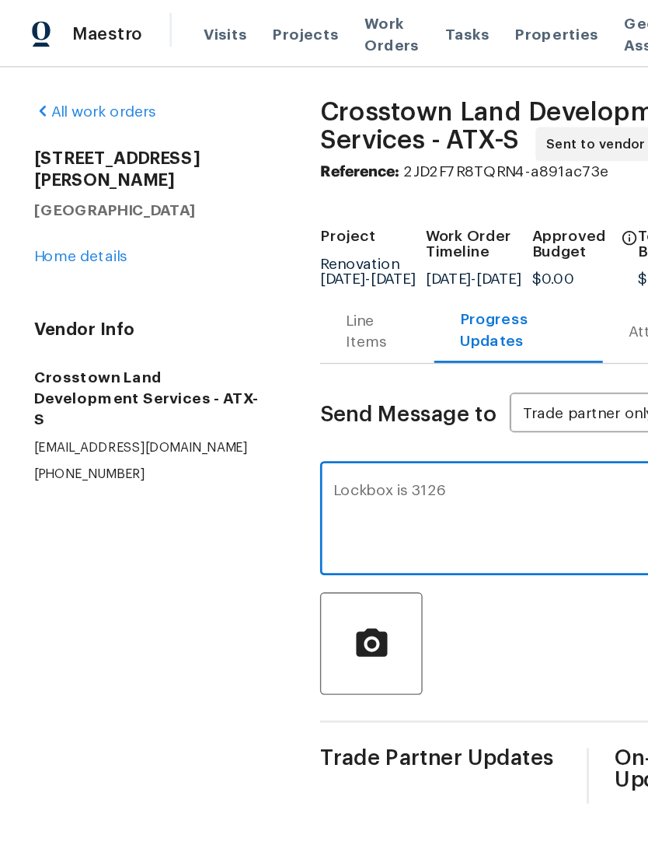
type textarea "Lockbox is 3126"
click at [92, 332] on section "All work orders 6213 Felix Ave # B Austin, TX 78741 Home details Vendor Info Cr…" at bounding box center [110, 330] width 171 height 512
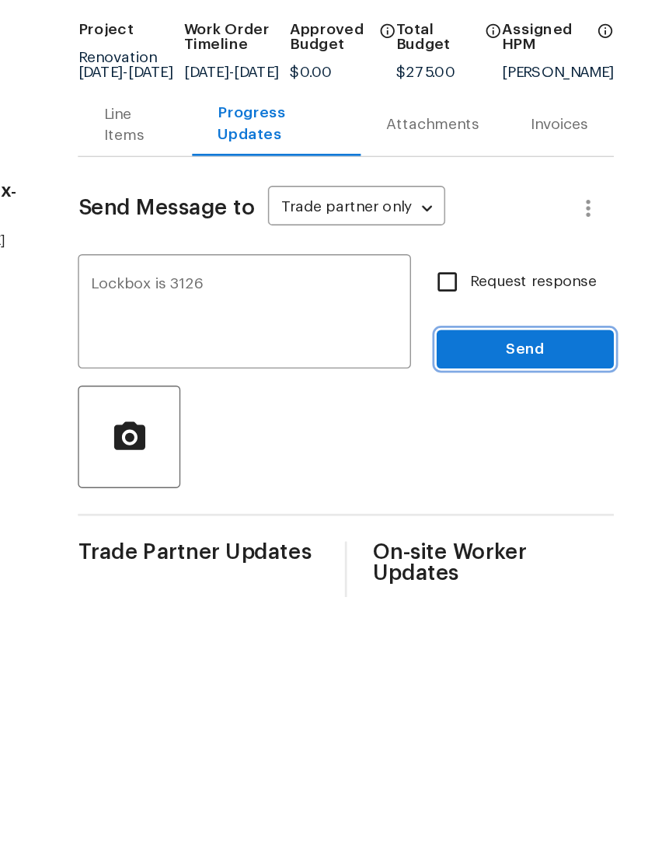
click at [494, 391] on button "Send" at bounding box center [558, 405] width 129 height 29
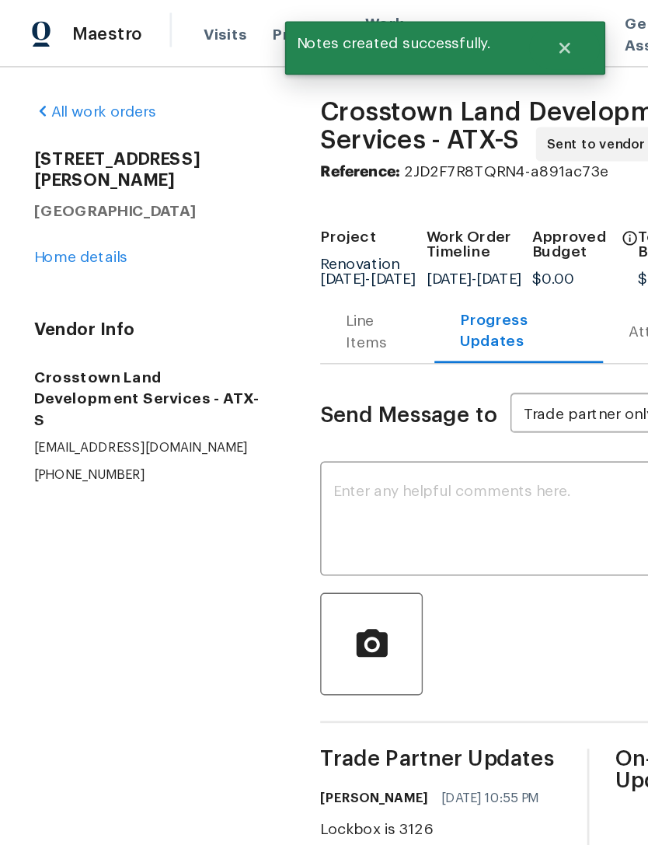
click at [31, 182] on link "Home details" at bounding box center [59, 187] width 68 height 11
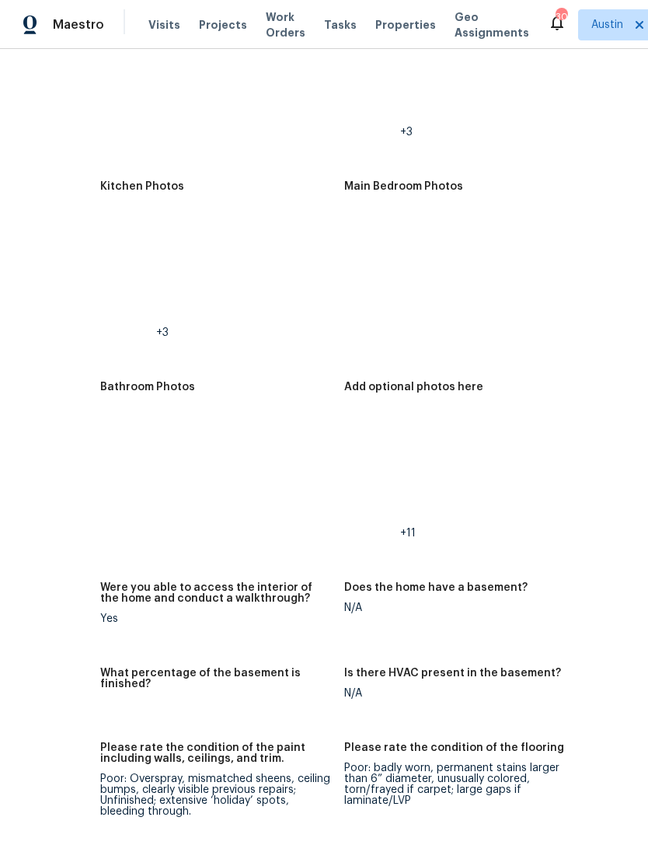
scroll to position [2261, 89]
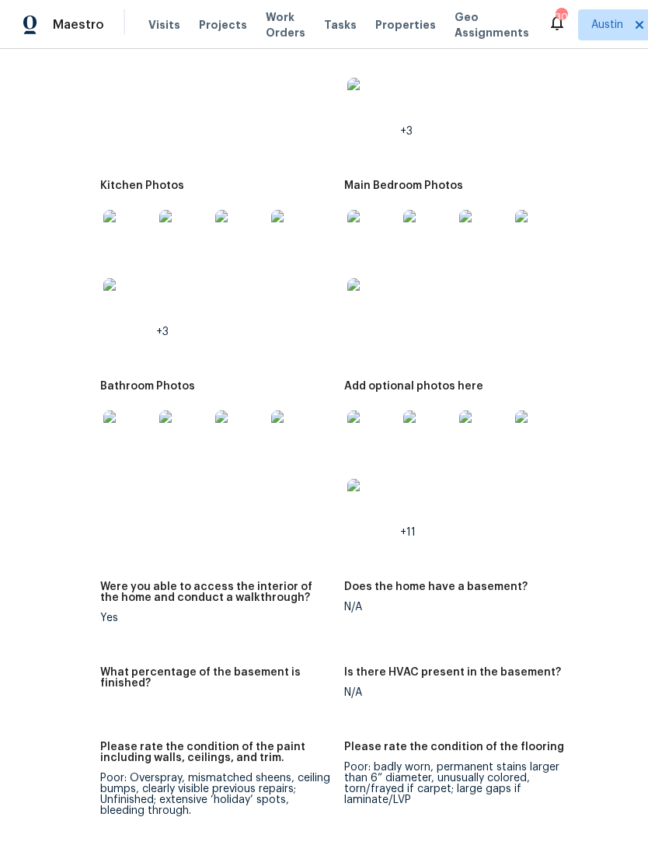
click at [359, 430] on img at bounding box center [372, 435] width 50 height 50
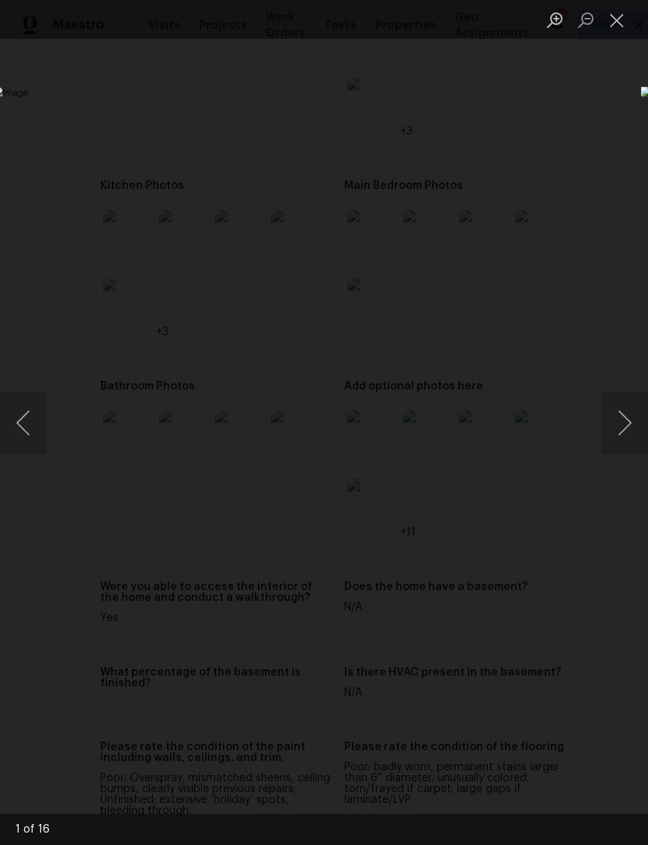
click at [42, 180] on div "Lightbox" at bounding box center [324, 422] width 648 height 845
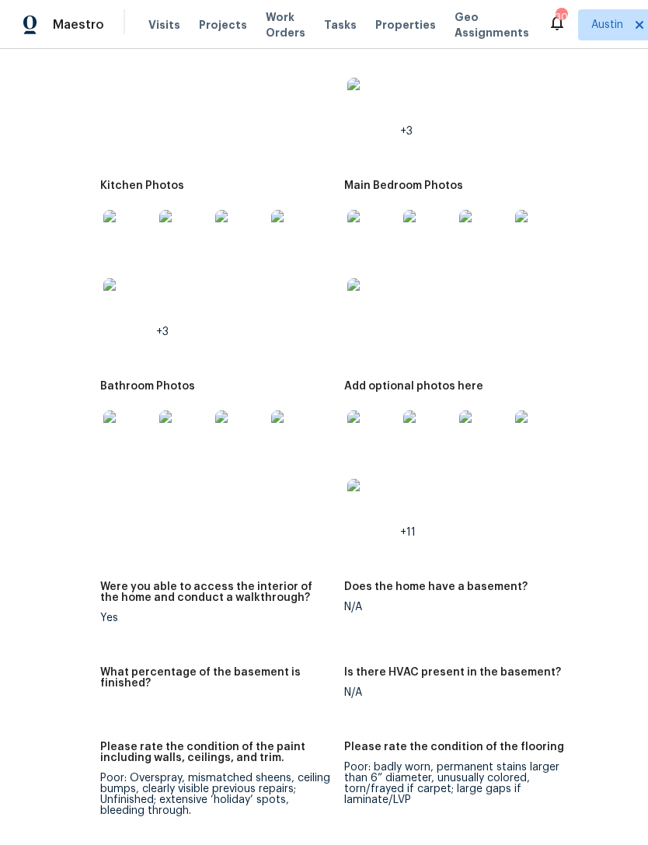
click at [515, 437] on img at bounding box center [540, 435] width 50 height 50
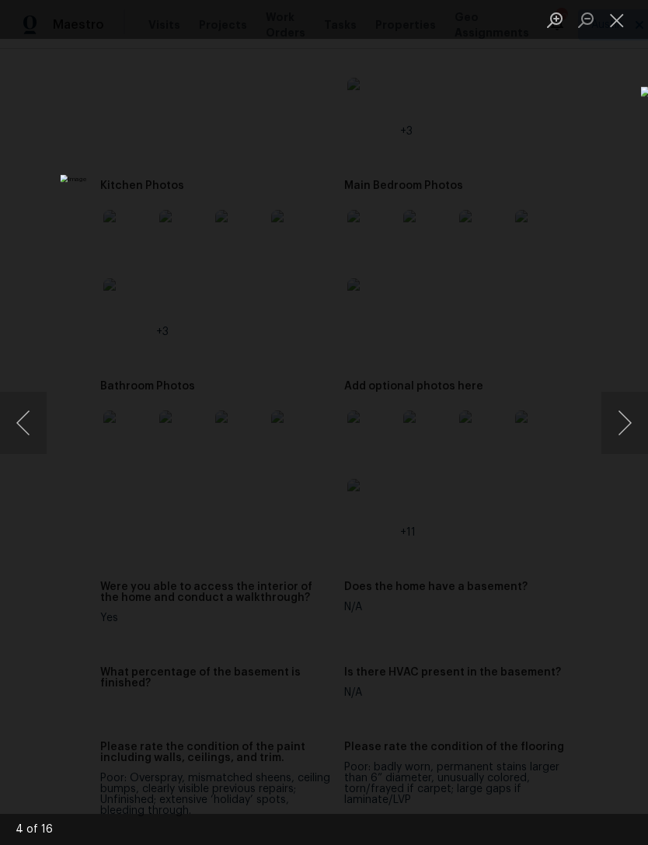
click at [609, 420] on button "Next image" at bounding box center [625, 423] width 47 height 62
click at [609, 424] on button "Next image" at bounding box center [625, 423] width 47 height 62
click at [616, 423] on button "Next image" at bounding box center [625, 423] width 47 height 62
click at [623, 429] on button "Next image" at bounding box center [625, 423] width 47 height 62
click at [622, 425] on button "Next image" at bounding box center [625, 423] width 47 height 62
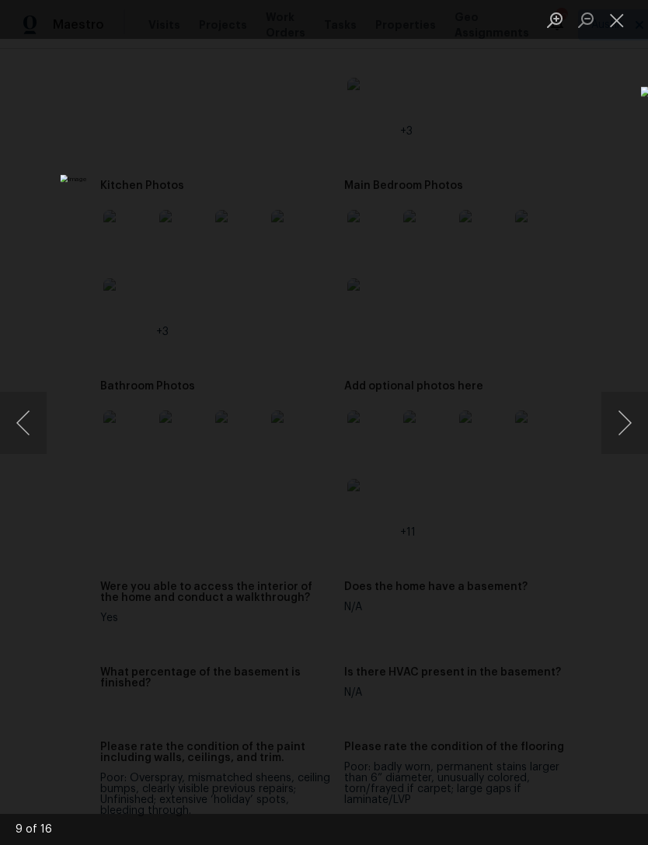
click at [616, 415] on button "Next image" at bounding box center [625, 423] width 47 height 62
click at [613, 415] on button "Next image" at bounding box center [625, 423] width 47 height 62
click at [612, 415] on button "Next image" at bounding box center [625, 423] width 47 height 62
click at [611, 415] on button "Next image" at bounding box center [625, 423] width 47 height 62
click at [615, 419] on button "Next image" at bounding box center [625, 423] width 47 height 62
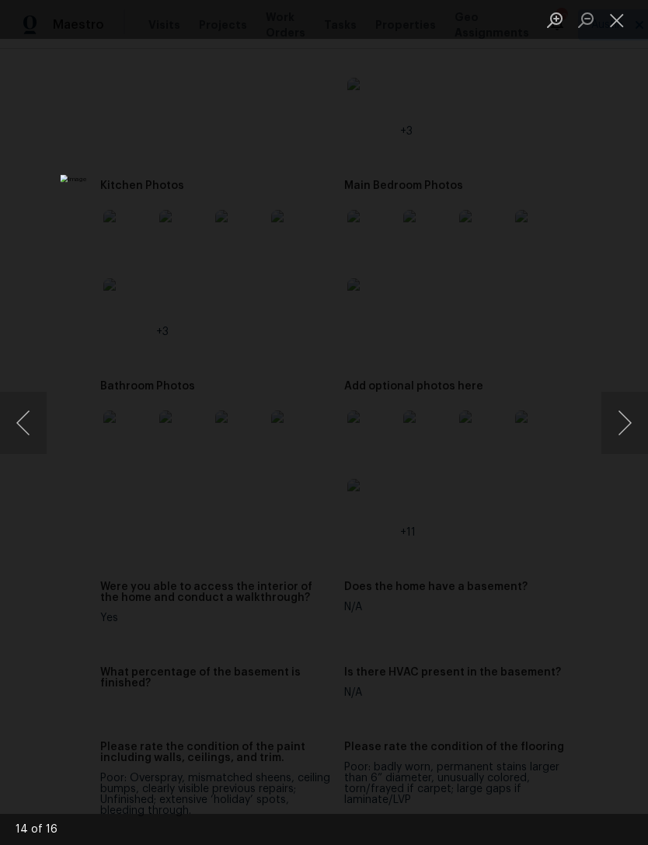
click at [614, 419] on button "Next image" at bounding box center [625, 423] width 47 height 62
click at [620, 427] on button "Next image" at bounding box center [625, 423] width 47 height 62
click at [620, 426] on button "Next image" at bounding box center [625, 423] width 47 height 62
click at [623, 431] on button "Next image" at bounding box center [625, 423] width 47 height 62
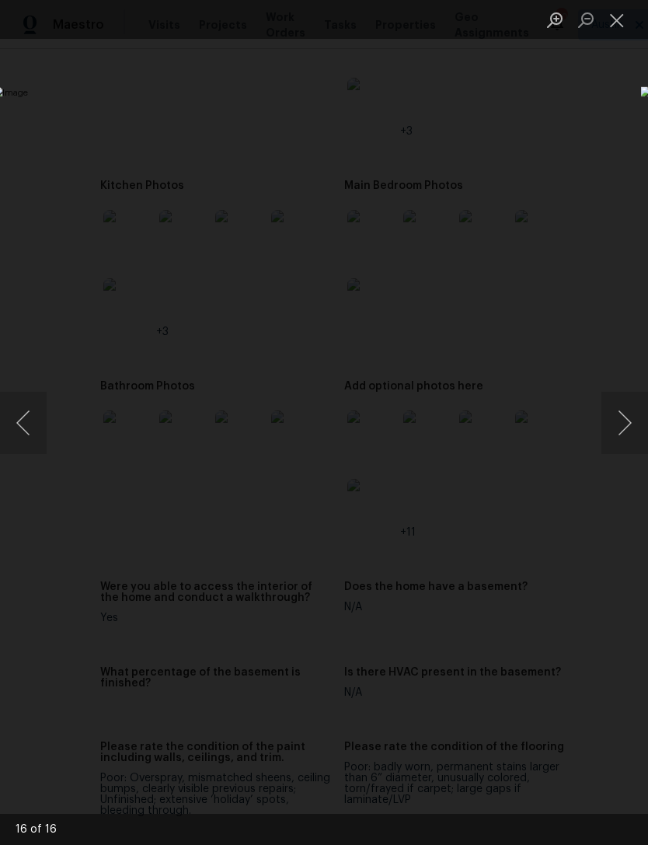
click at [622, 425] on button "Next image" at bounding box center [625, 423] width 47 height 62
click at [622, 424] on button "Next image" at bounding box center [625, 423] width 47 height 62
click at [620, 417] on button "Next image" at bounding box center [625, 423] width 47 height 62
click at [615, 414] on button "Next image" at bounding box center [625, 423] width 47 height 62
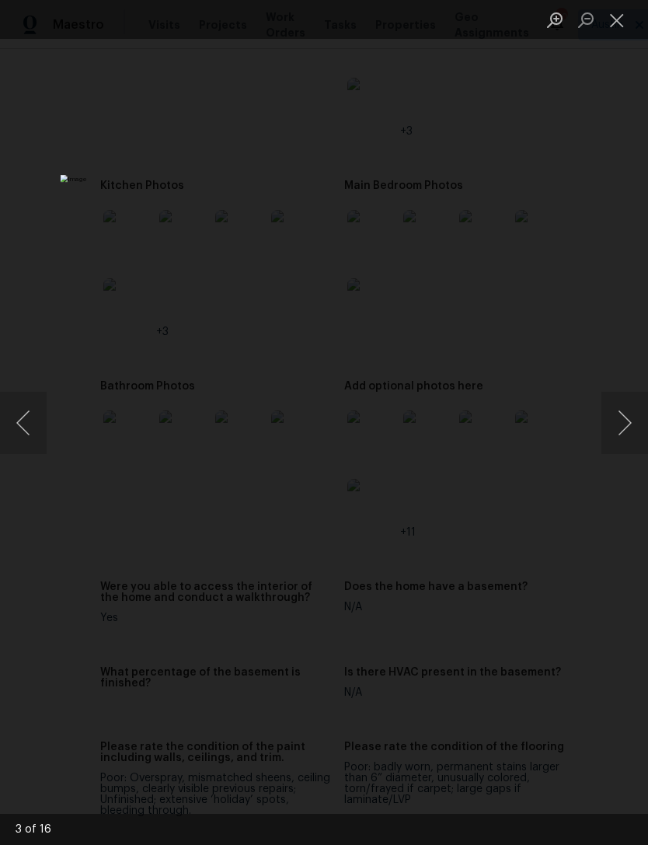
click at [616, 410] on button "Next image" at bounding box center [625, 423] width 47 height 62
click at [615, 410] on button "Next image" at bounding box center [625, 423] width 47 height 62
click at [616, 408] on button "Next image" at bounding box center [625, 423] width 47 height 62
click at [614, 157] on div "Lightbox" at bounding box center [324, 422] width 648 height 845
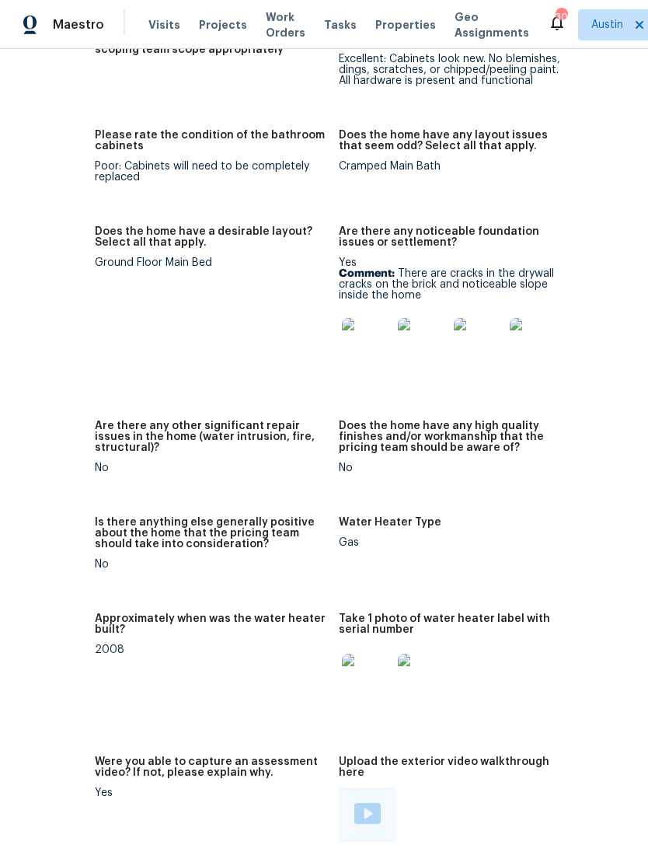
scroll to position [3099, 94]
click at [348, 343] on img at bounding box center [368, 342] width 50 height 50
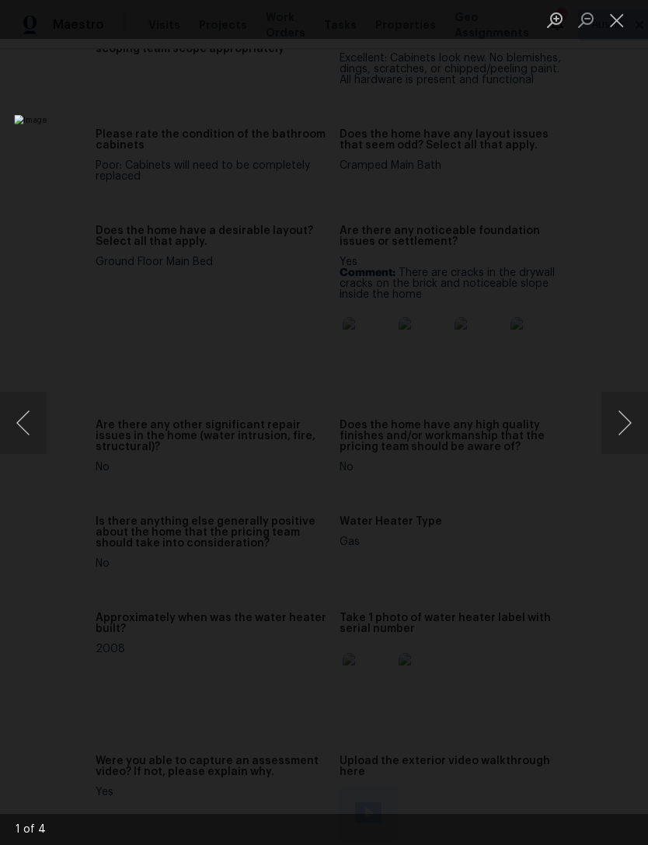
click at [620, 421] on button "Next image" at bounding box center [625, 423] width 47 height 62
click at [619, 421] on button "Next image" at bounding box center [625, 423] width 47 height 62
click at [630, 433] on button "Next image" at bounding box center [625, 423] width 47 height 62
click at [629, 432] on button "Next image" at bounding box center [625, 423] width 47 height 62
click at [627, 431] on button "Next image" at bounding box center [625, 423] width 47 height 62
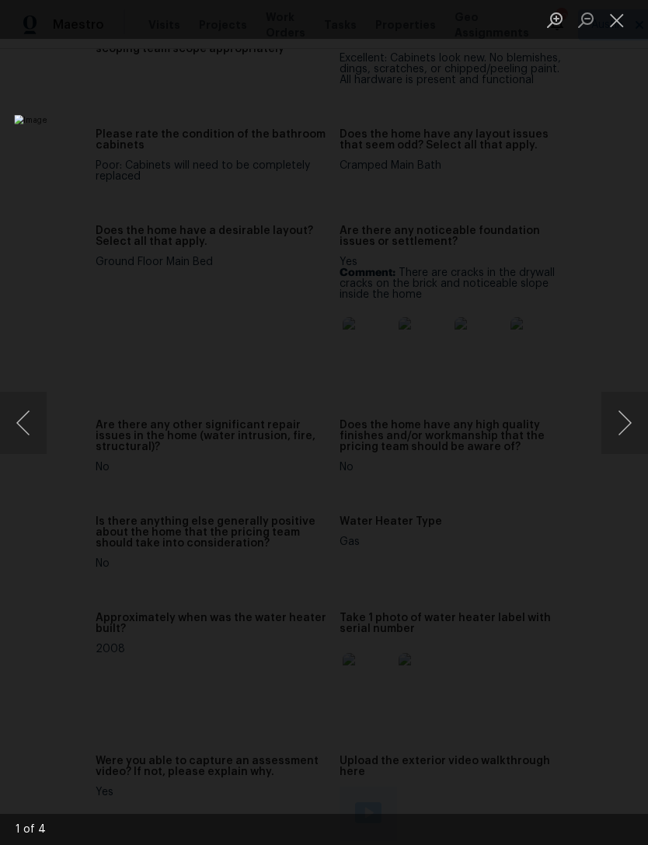
click at [627, 430] on button "Next image" at bounding box center [625, 423] width 47 height 62
click at [627, 424] on button "Next image" at bounding box center [625, 423] width 47 height 62
click at [627, 421] on button "Next image" at bounding box center [625, 423] width 47 height 62
click at [626, 421] on button "Next image" at bounding box center [625, 423] width 47 height 62
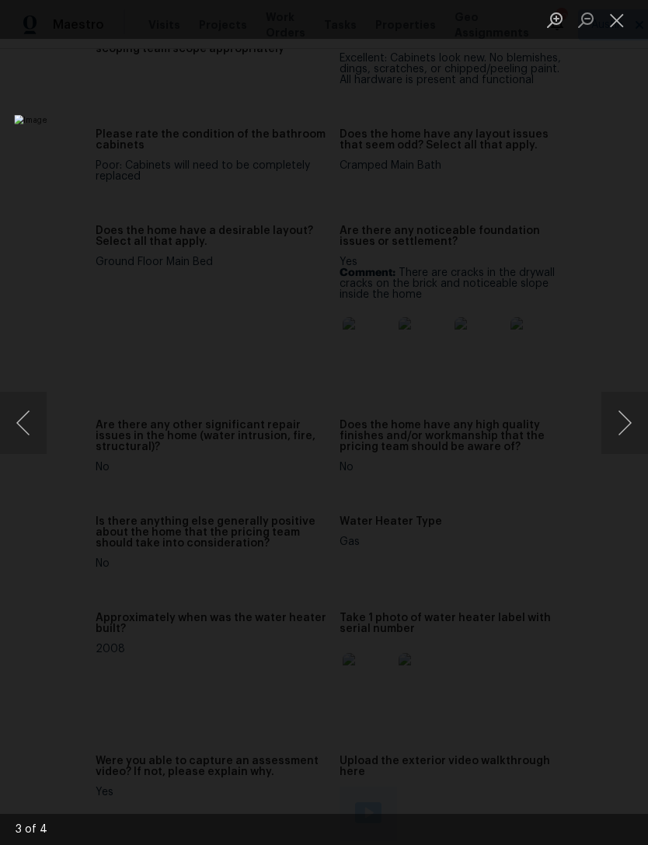
click at [613, 16] on button "Close lightbox" at bounding box center [617, 19] width 31 height 27
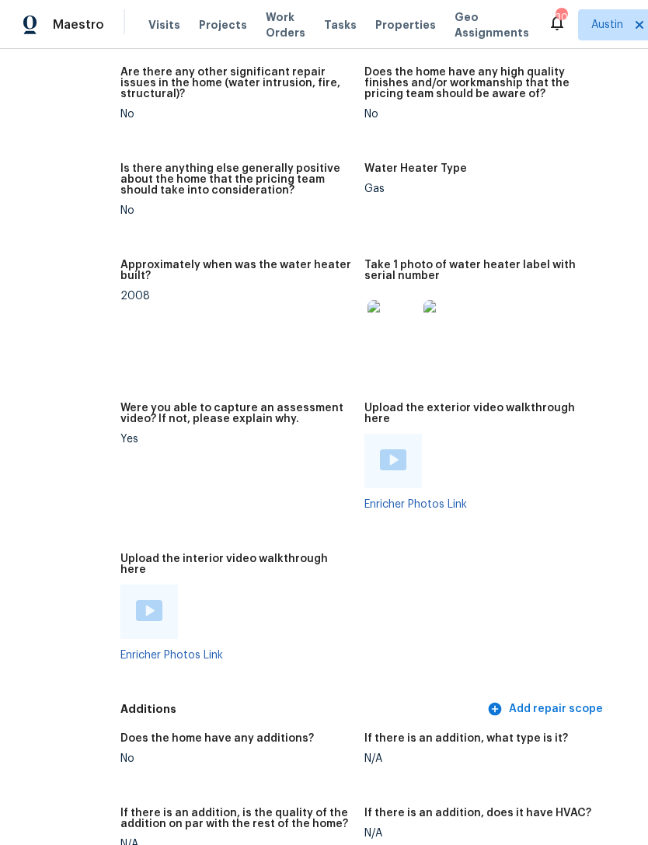
scroll to position [3452, 68]
click at [365, 464] on div at bounding box center [394, 461] width 58 height 54
click at [406, 499] on link "Enricher Photos Link" at bounding box center [416, 504] width 103 height 11
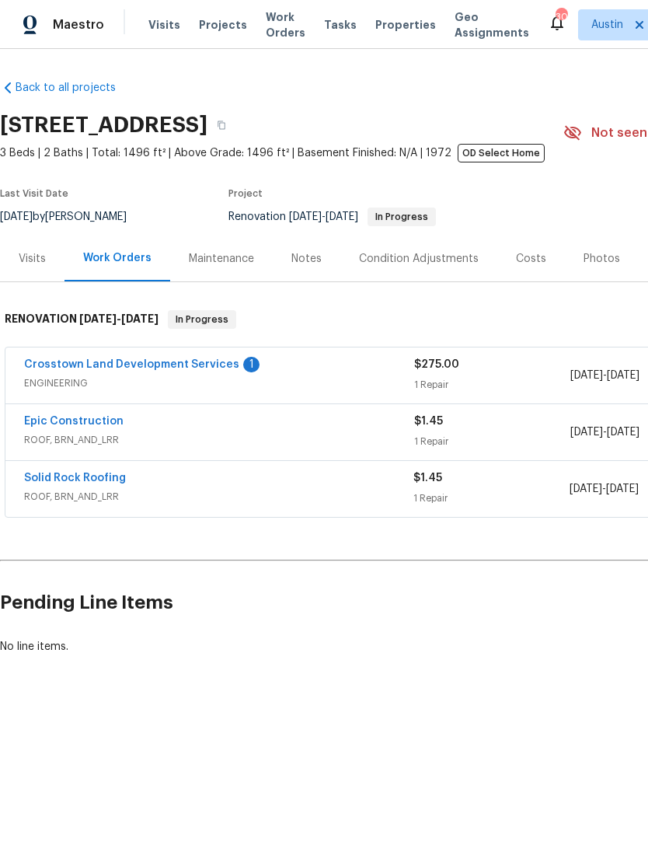
click at [187, 368] on link "Crosstown Land Development Services" at bounding box center [131, 364] width 215 height 11
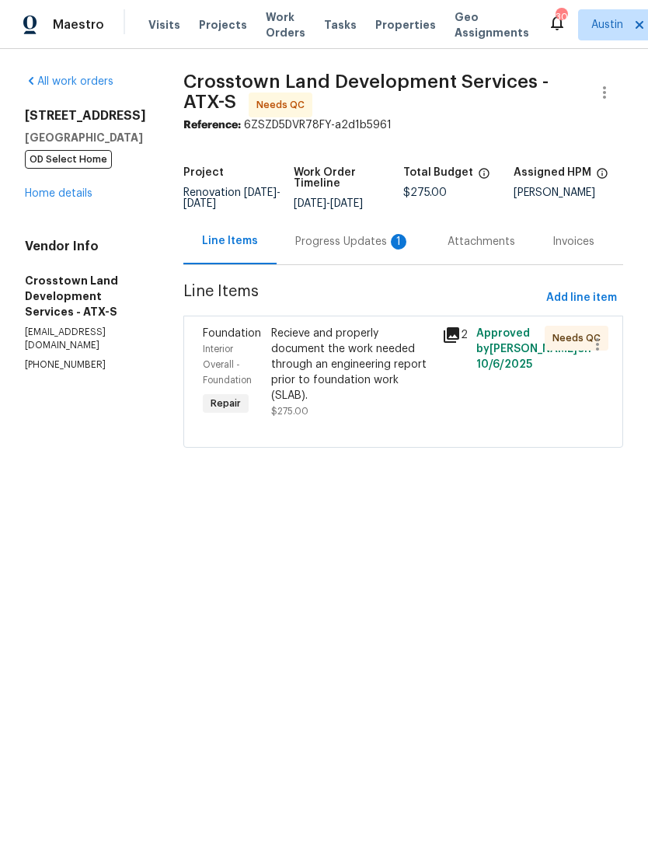
click at [370, 243] on div "Progress Updates 1" at bounding box center [352, 242] width 115 height 16
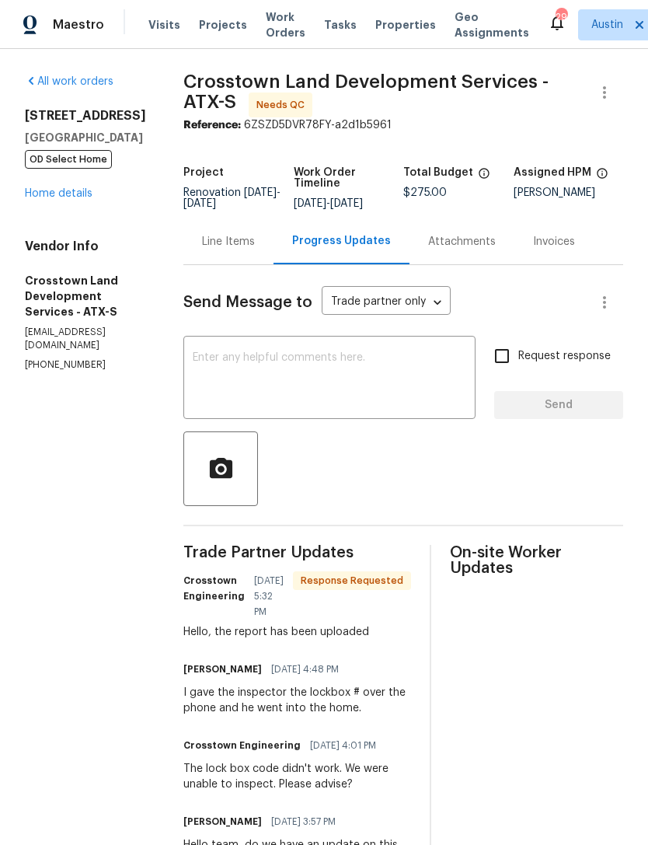
click at [375, 393] on textarea at bounding box center [330, 379] width 274 height 54
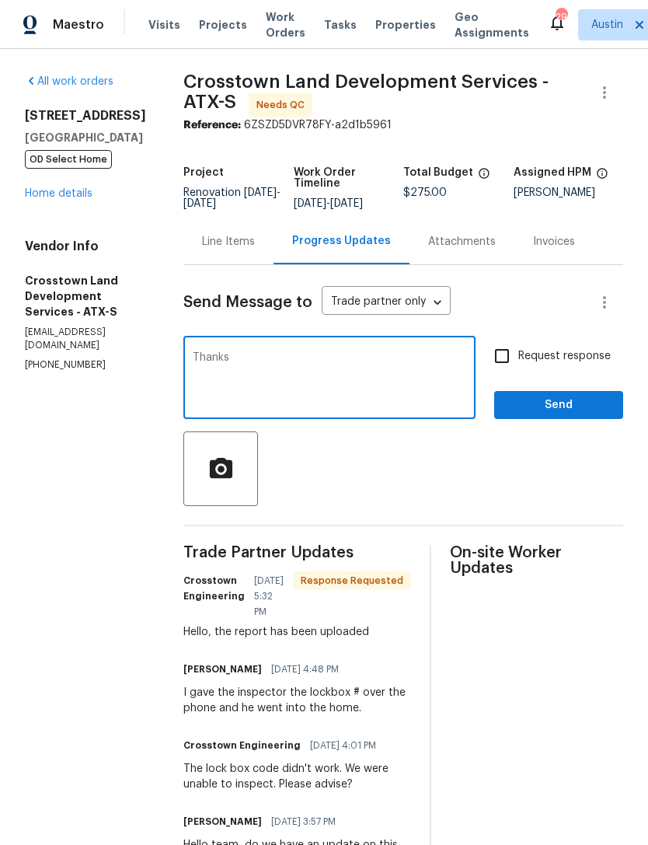
type textarea "Thanks"
click at [569, 420] on button "Send" at bounding box center [558, 405] width 129 height 29
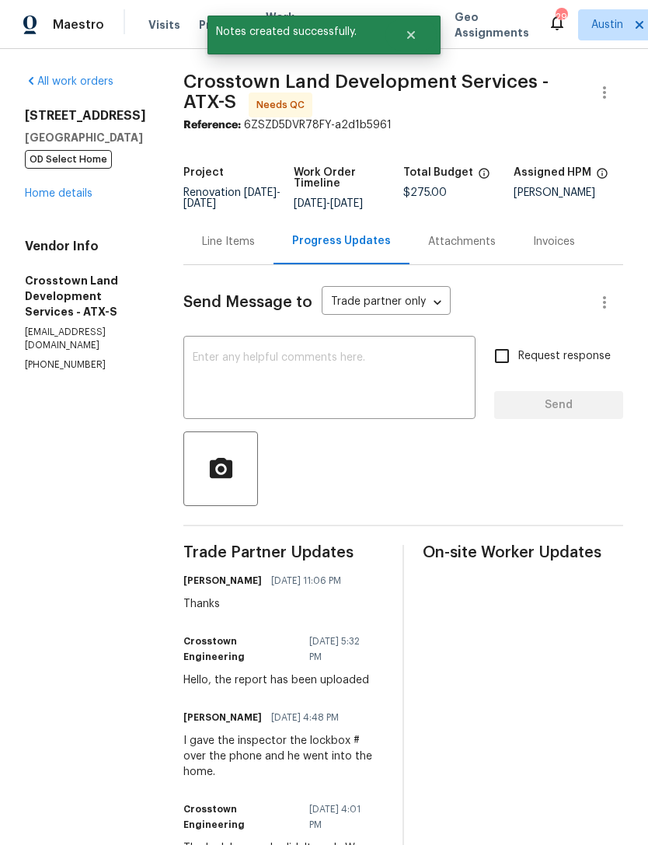
click at [255, 250] on div "Line Items" at bounding box center [228, 242] width 53 height 16
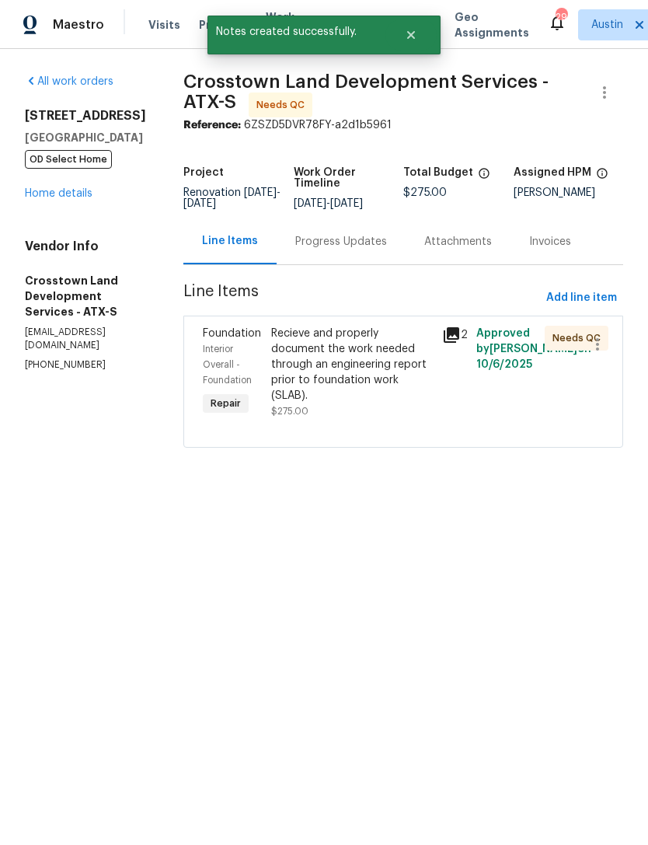
click at [428, 403] on div "Recieve and properly document the work needed through an engineering report pri…" at bounding box center [352, 365] width 162 height 78
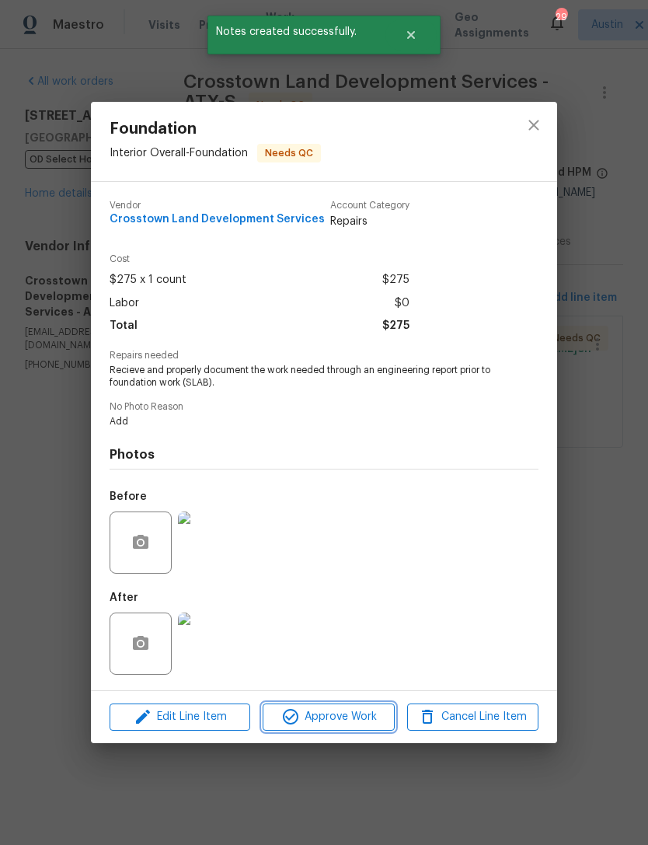
click at [358, 731] on button "Approve Work" at bounding box center [328, 717] width 131 height 27
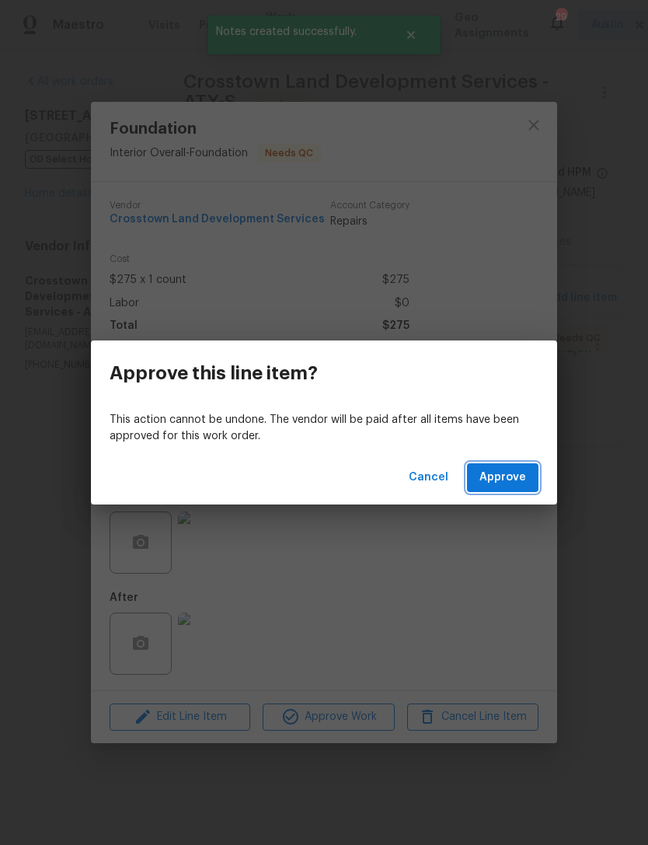
click at [519, 465] on button "Approve" at bounding box center [503, 477] width 72 height 29
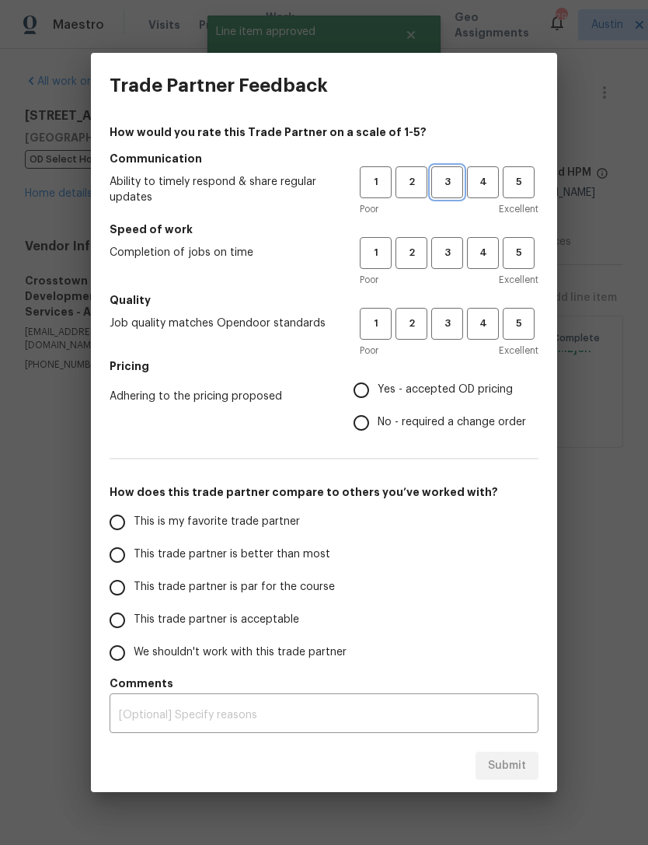
click at [449, 179] on span "3" at bounding box center [447, 182] width 29 height 18
click at [451, 267] on button "3" at bounding box center [447, 253] width 32 height 32
click at [451, 338] on button "3" at bounding box center [447, 324] width 32 height 32
click at [414, 386] on span "Yes - accepted OD pricing" at bounding box center [445, 390] width 135 height 16
click at [378, 386] on input "Yes - accepted OD pricing" at bounding box center [361, 390] width 33 height 33
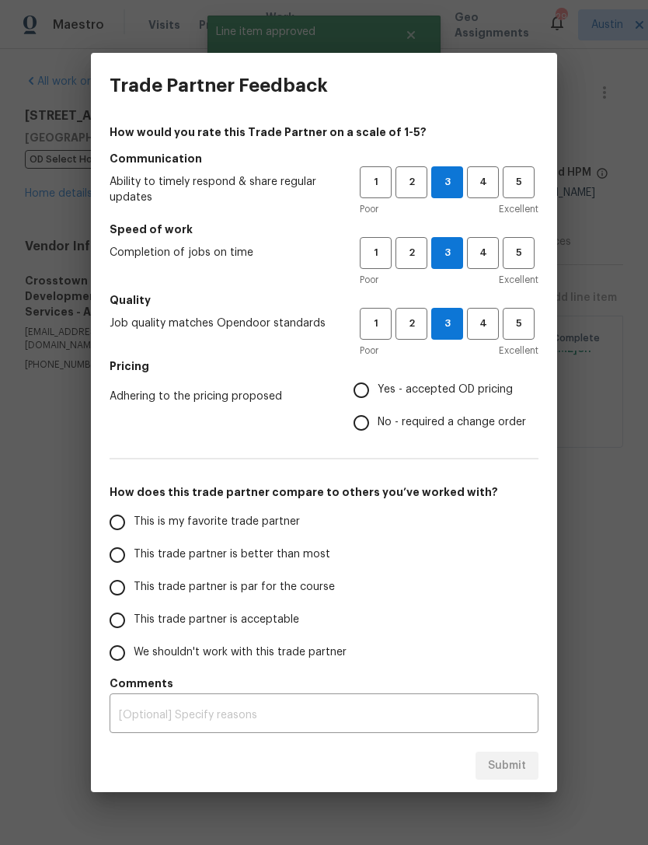
radio input "true"
click at [307, 596] on label "This trade partner is par for the course" at bounding box center [224, 587] width 246 height 33
click at [134, 596] on input "This trade partner is par for the course" at bounding box center [117, 587] width 33 height 33
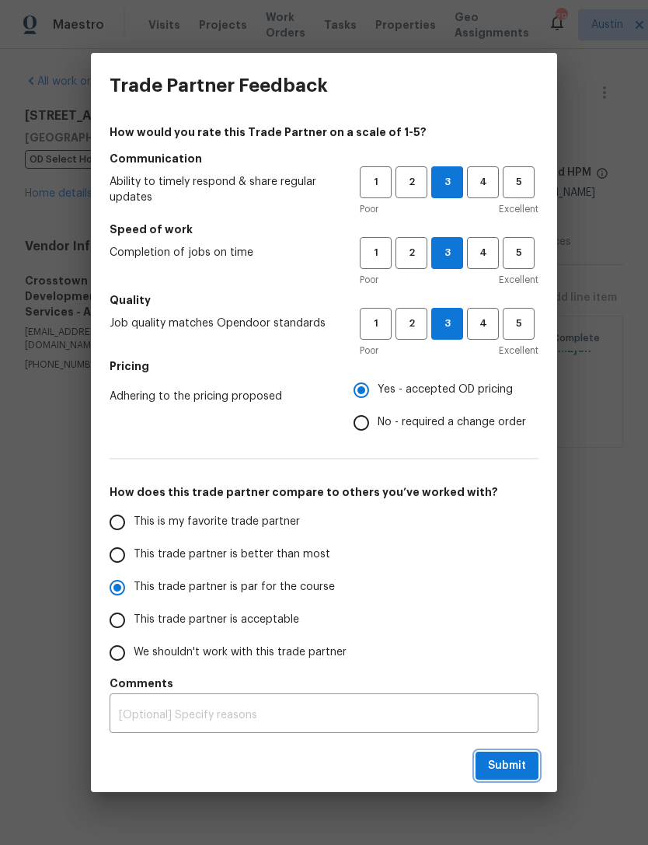
click at [522, 769] on span "Submit" at bounding box center [507, 765] width 38 height 19
radio input "true"
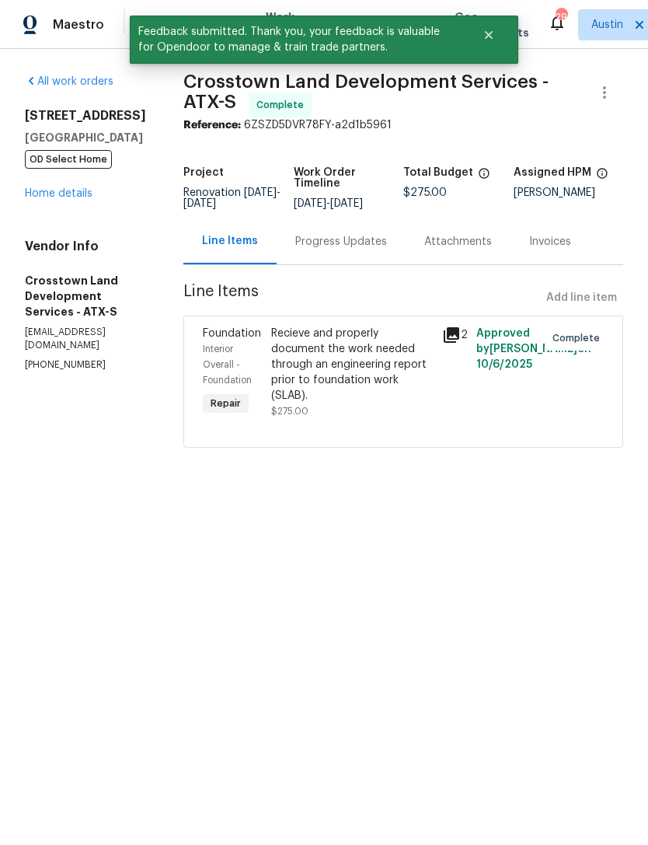
click at [33, 190] on link "Home details" at bounding box center [59, 193] width 68 height 11
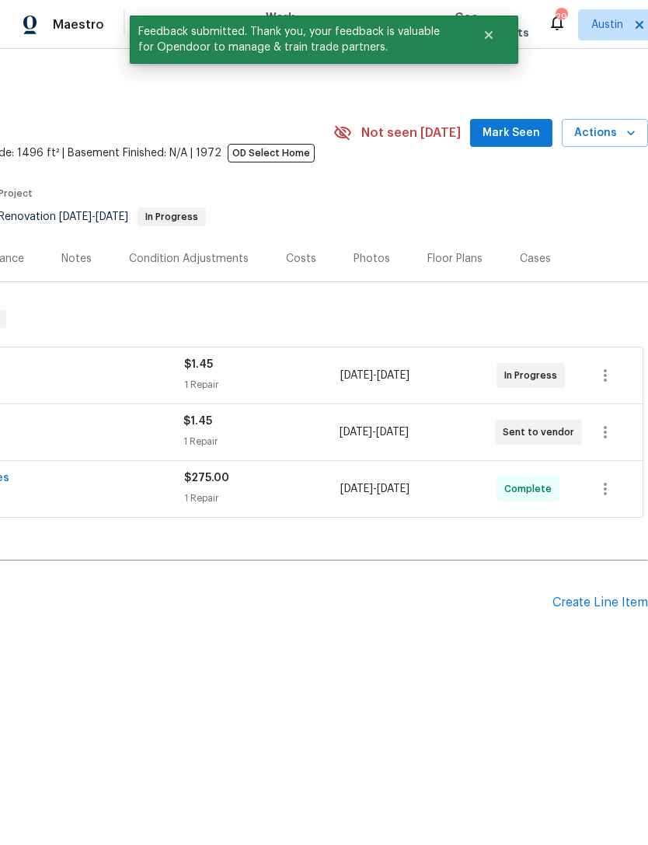
scroll to position [0, 230]
click at [616, 609] on div "Create Line Item" at bounding box center [601, 602] width 96 height 15
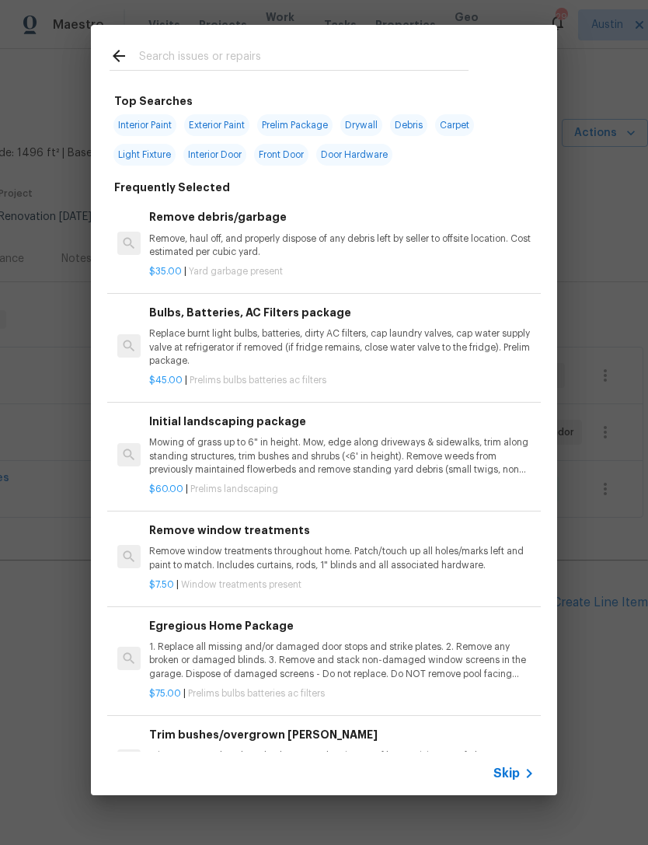
click at [317, 52] on input "text" at bounding box center [304, 58] width 330 height 23
type input "Foundation"
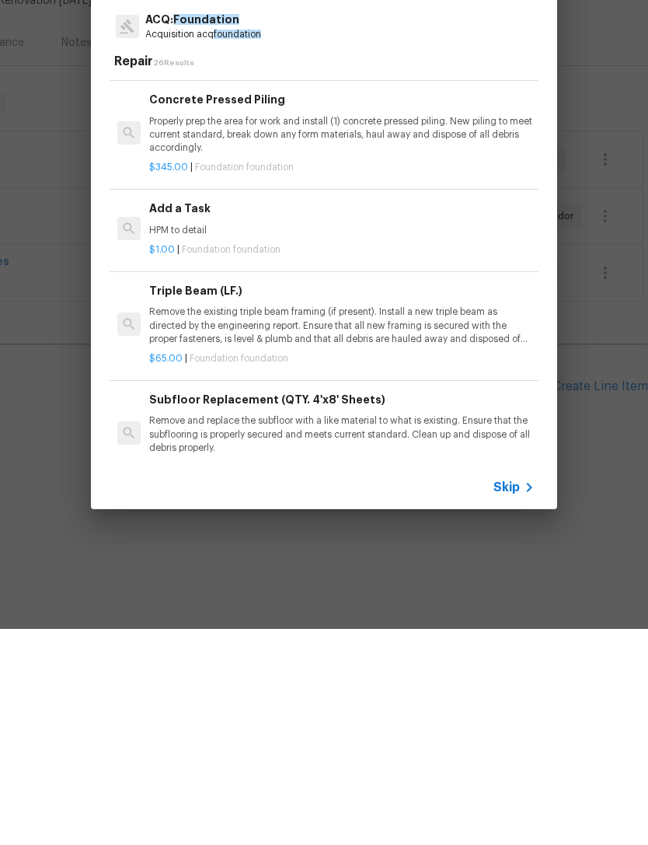
scroll to position [0, 0]
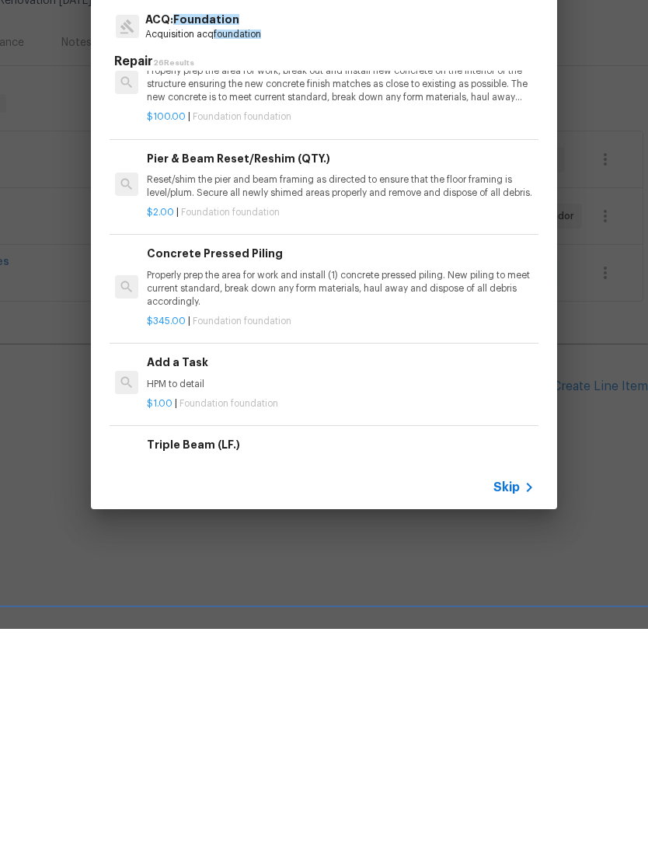
click at [342, 485] on p "Properly prep the area for work and install (1) concrete pressed piling. New pi…" at bounding box center [340, 505] width 386 height 40
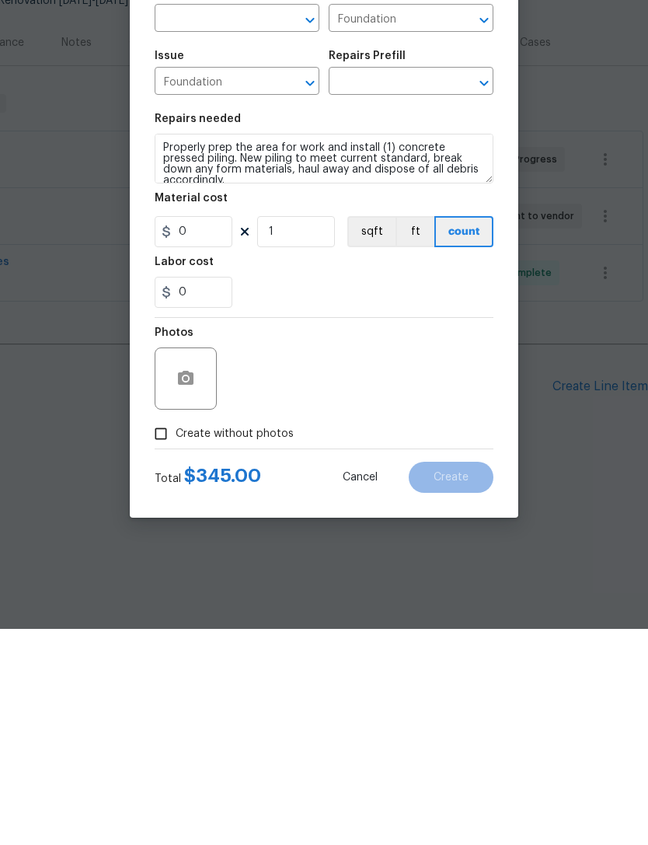
type input "Concrete Pressed Piling $345.00"
type input "345"
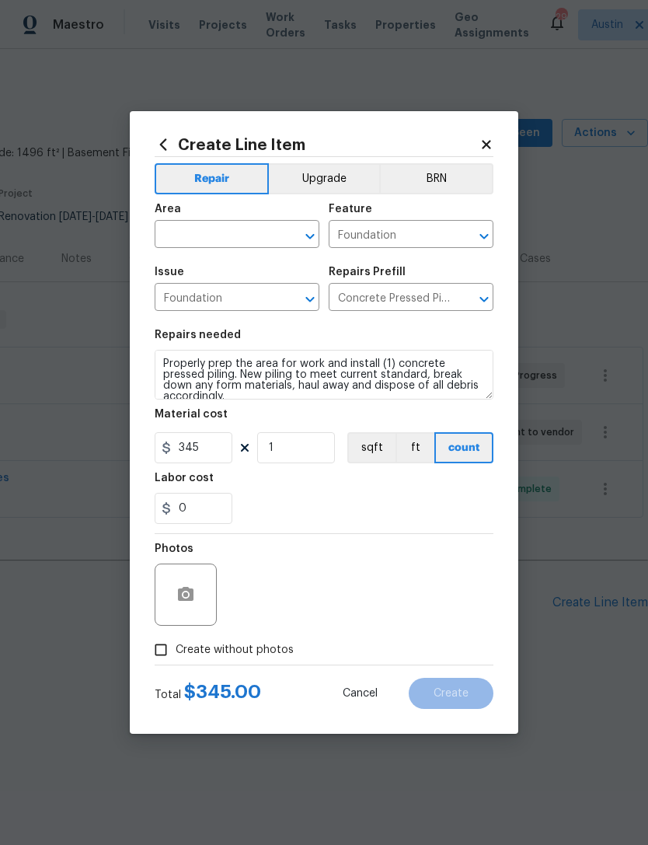
click at [243, 229] on input "text" at bounding box center [215, 236] width 121 height 24
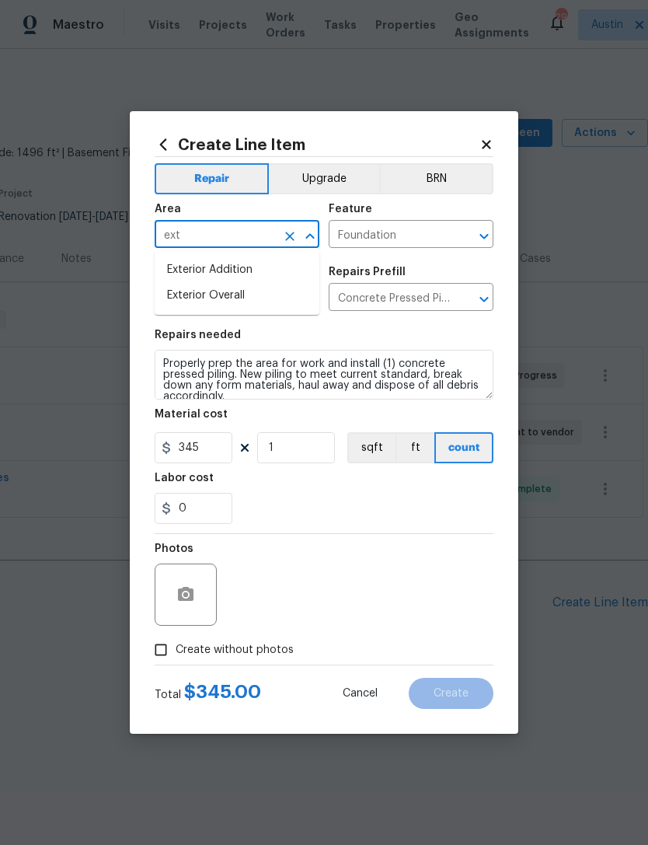
click at [290, 296] on li "Exterior Overall" at bounding box center [237, 296] width 165 height 26
type input "Exterior Overall"
click at [303, 459] on input "1" at bounding box center [296, 447] width 78 height 31
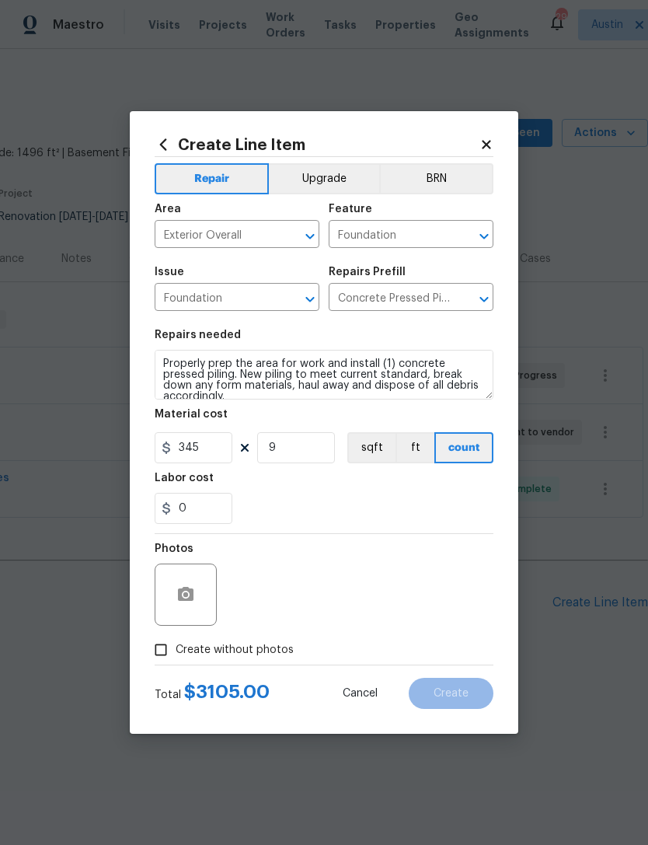
click at [431, 527] on section "Repairs needed Properly prep the area for work and install (1) concrete pressed…" at bounding box center [324, 426] width 339 height 213
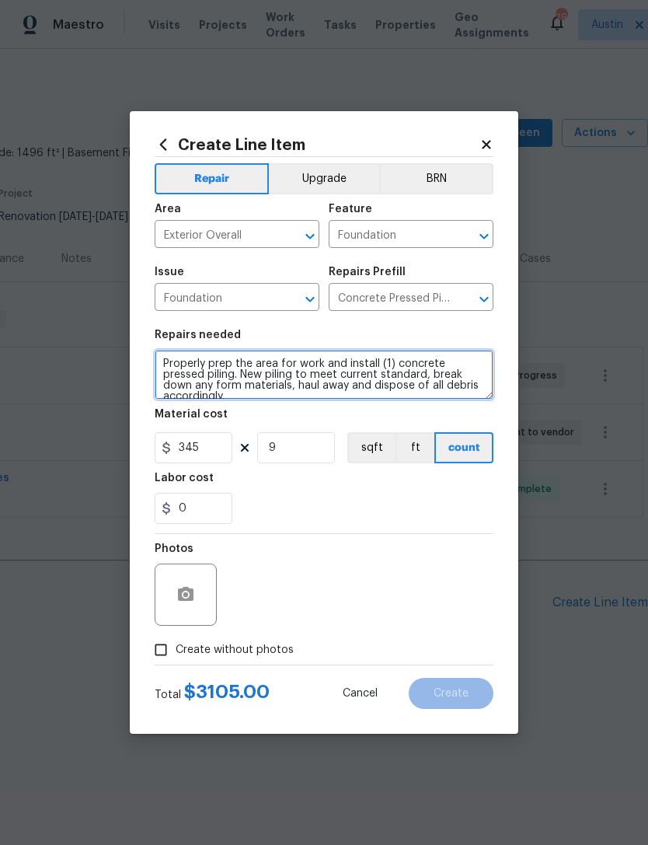
click at [386, 368] on textarea "Properly prep the area for work and install (1) concrete pressed piling. New pi…" at bounding box center [324, 375] width 339 height 50
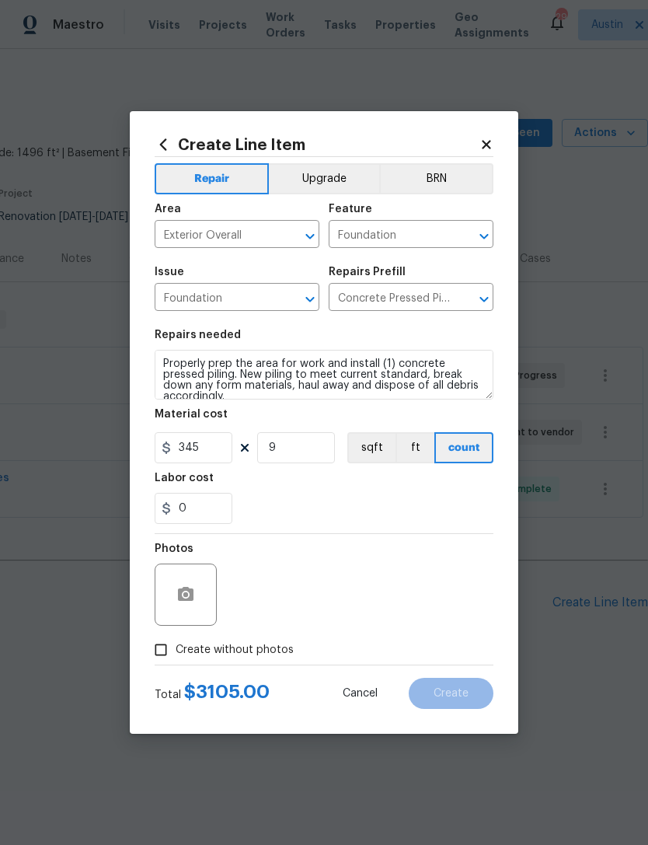
click at [410, 537] on div "Photos" at bounding box center [324, 584] width 339 height 101
click at [194, 609] on button "button" at bounding box center [185, 594] width 37 height 37
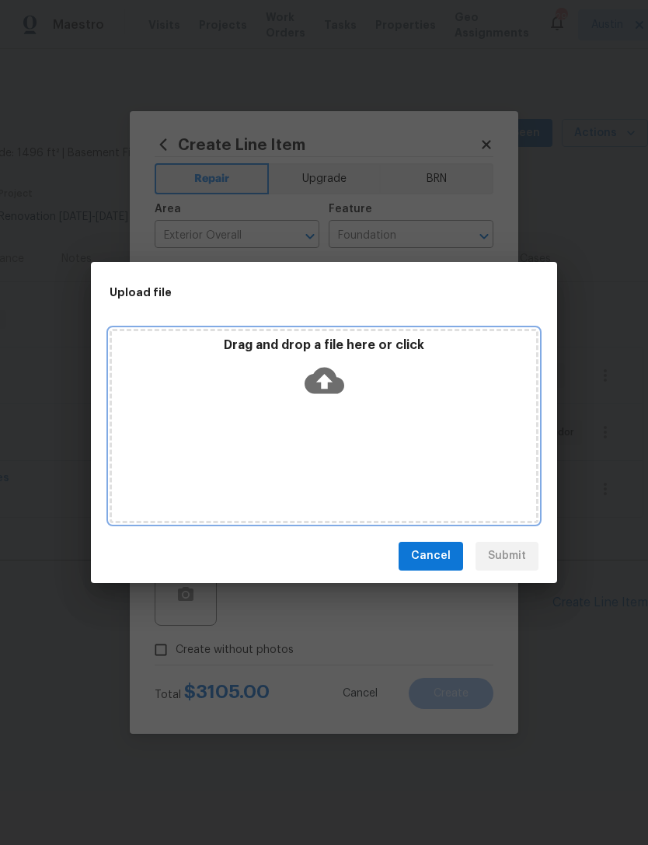
click at [274, 460] on div "Drag and drop a file here or click" at bounding box center [324, 426] width 429 height 194
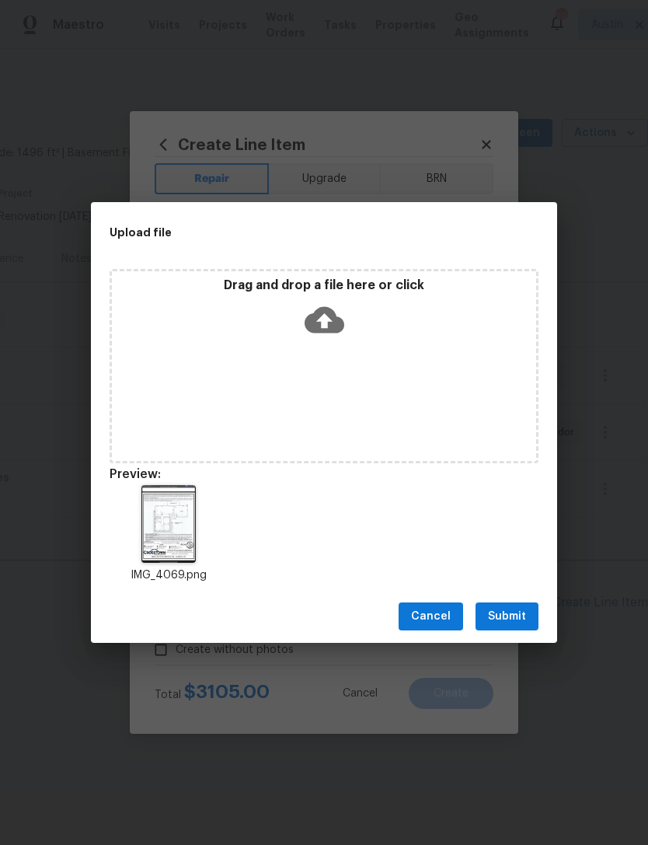
click at [526, 621] on button "Submit" at bounding box center [507, 616] width 63 height 29
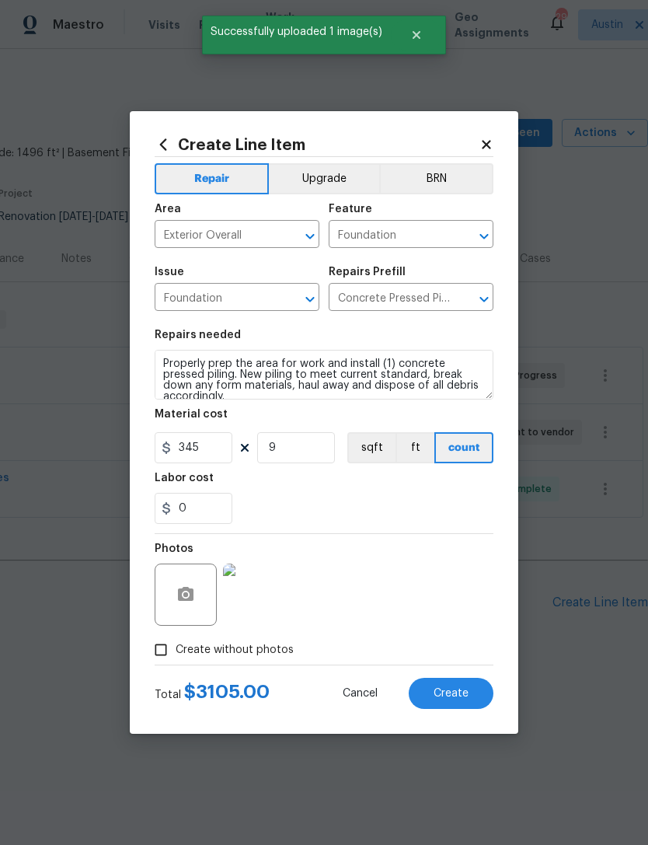
click at [267, 613] on img at bounding box center [254, 595] width 62 height 62
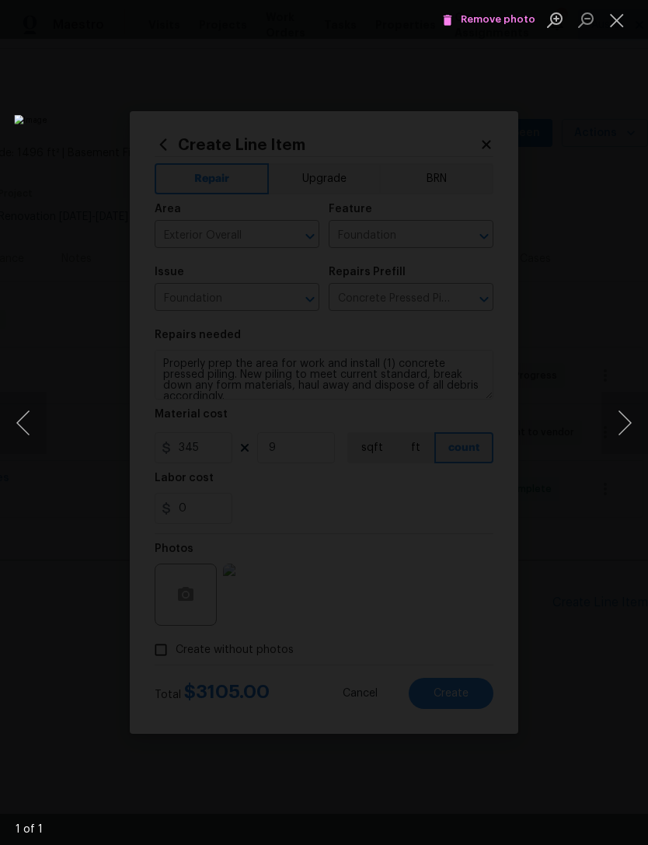
click at [623, 31] on button "Close lightbox" at bounding box center [617, 19] width 31 height 27
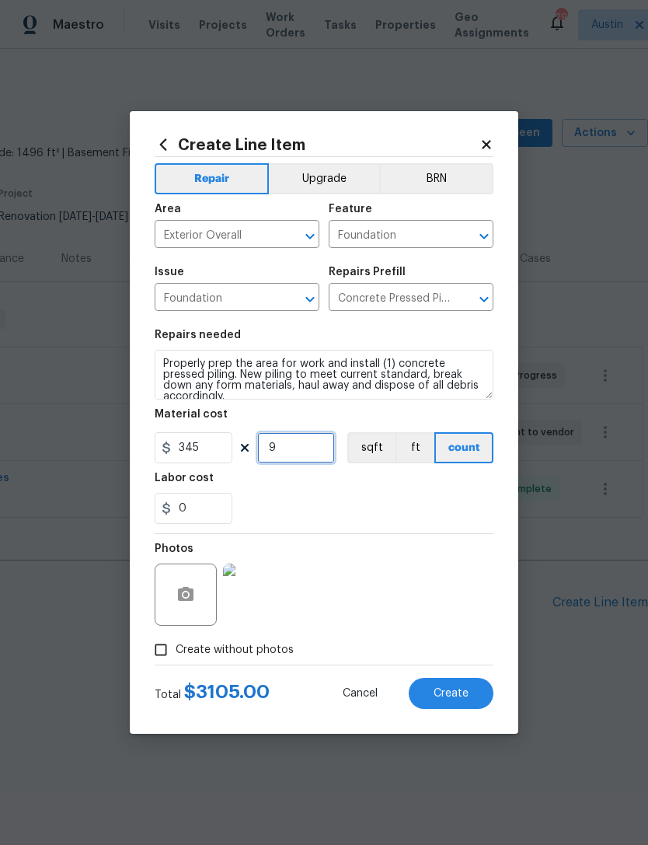
click at [305, 436] on input "9" at bounding box center [296, 447] width 78 height 31
click at [305, 435] on input "9" at bounding box center [296, 447] width 78 height 31
click at [299, 435] on input "9" at bounding box center [296, 447] width 78 height 31
click at [297, 432] on figure "Material cost 345 9 sqft ft count" at bounding box center [324, 436] width 339 height 54
click at [307, 456] on input "9" at bounding box center [296, 447] width 78 height 31
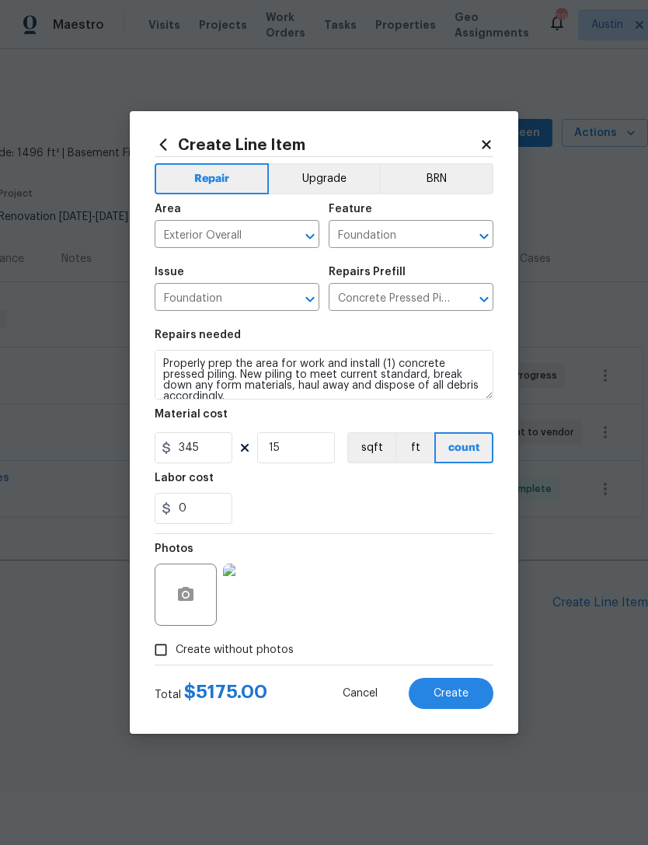
click at [348, 512] on div "0" at bounding box center [324, 508] width 339 height 31
click at [313, 454] on input "15" at bounding box center [296, 447] width 78 height 31
type input "9"
click at [438, 524] on div "0" at bounding box center [324, 508] width 339 height 31
click at [280, 602] on img at bounding box center [254, 595] width 62 height 62
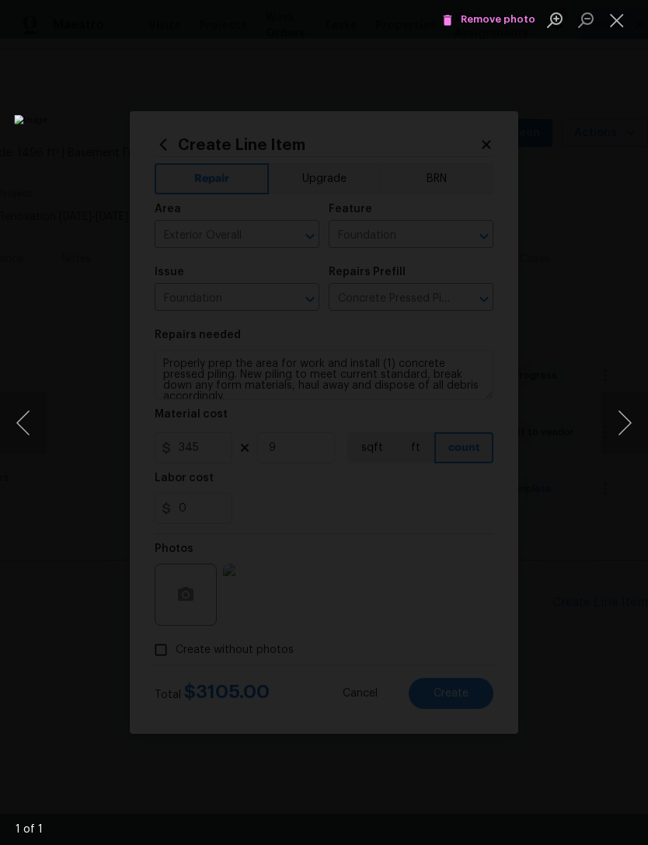
click at [620, 30] on button "Close lightbox" at bounding box center [617, 19] width 31 height 27
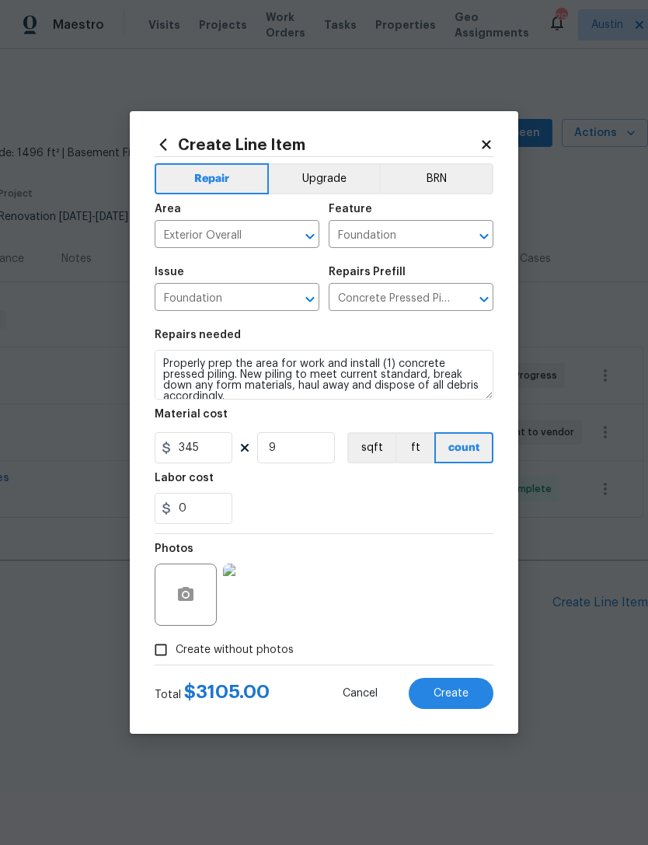
click at [458, 702] on button "Create" at bounding box center [451, 693] width 85 height 31
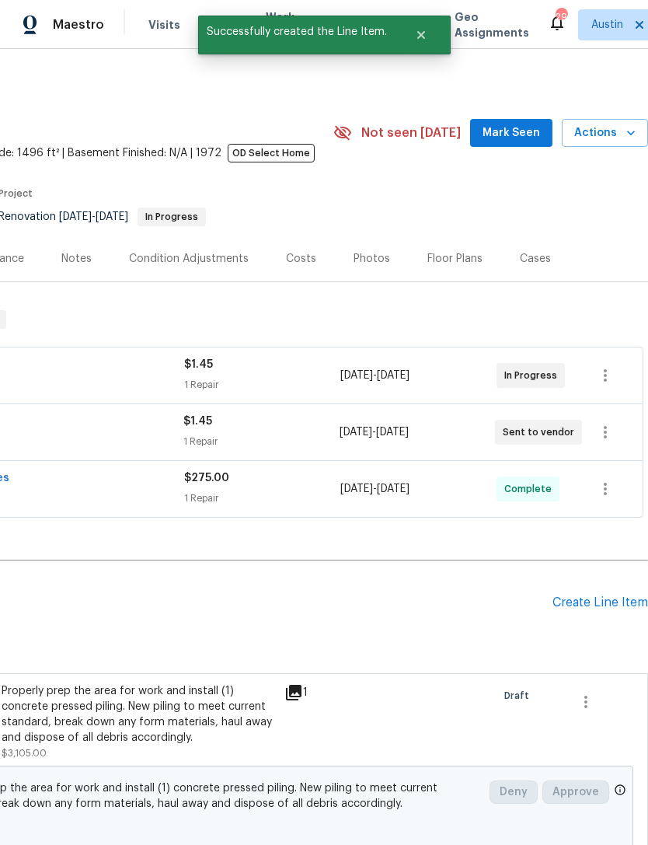
click at [594, 606] on div "Create Line Item" at bounding box center [601, 602] width 96 height 15
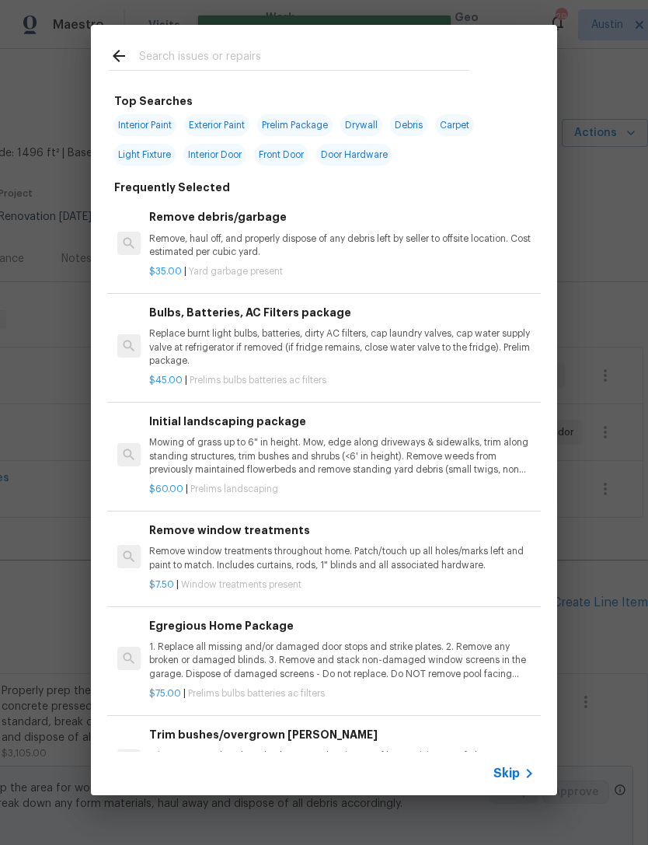
click at [387, 56] on input "text" at bounding box center [304, 58] width 330 height 23
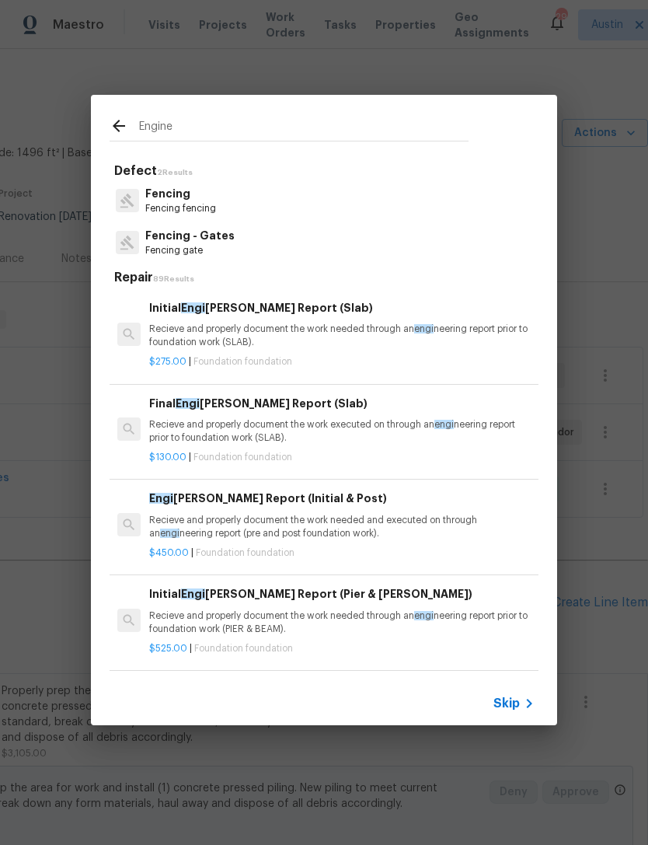
type input "Enginee"
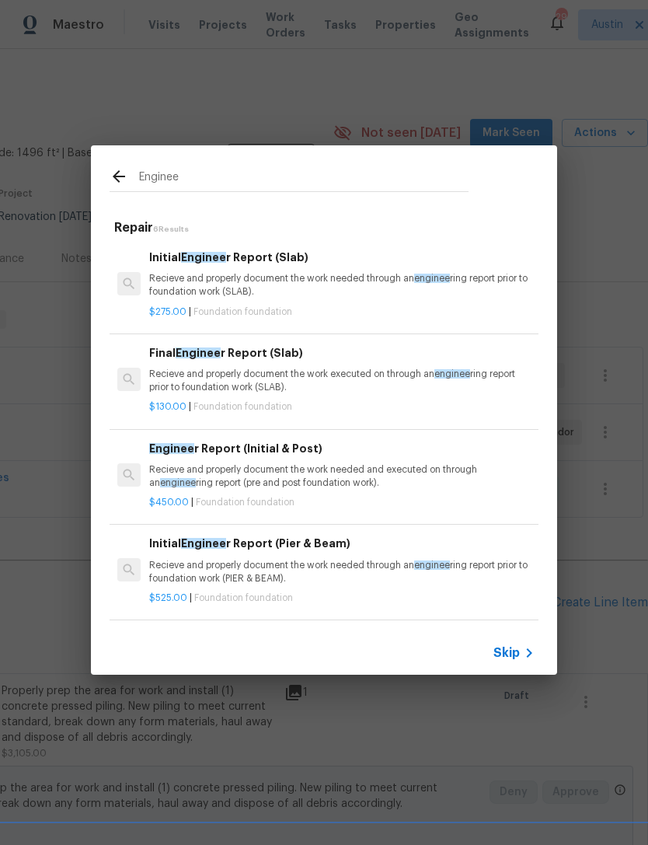
click at [326, 376] on p "Recieve and properly document the work executed on through an enginee ring repo…" at bounding box center [342, 381] width 386 height 26
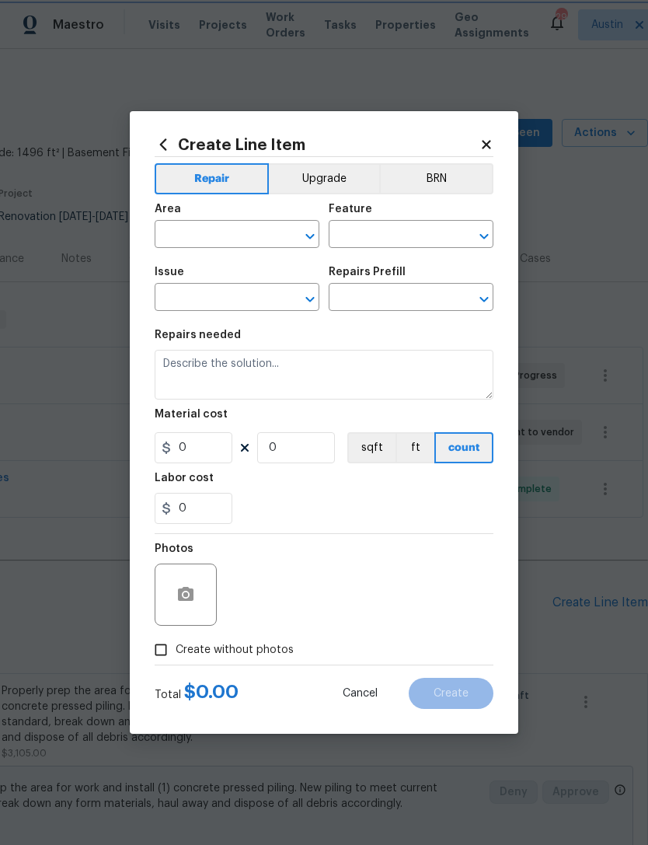
type input "Foundation"
type input "Final Engineer Report (Slab) $130.00"
type textarea "Recieve and properly document the work executed on through an engineering repor…"
type input "130"
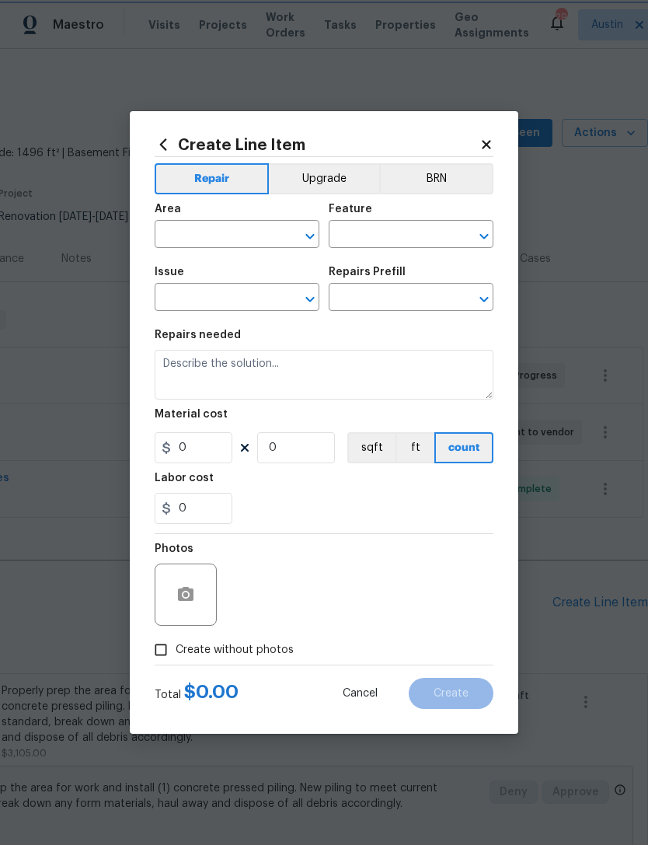
type input "1"
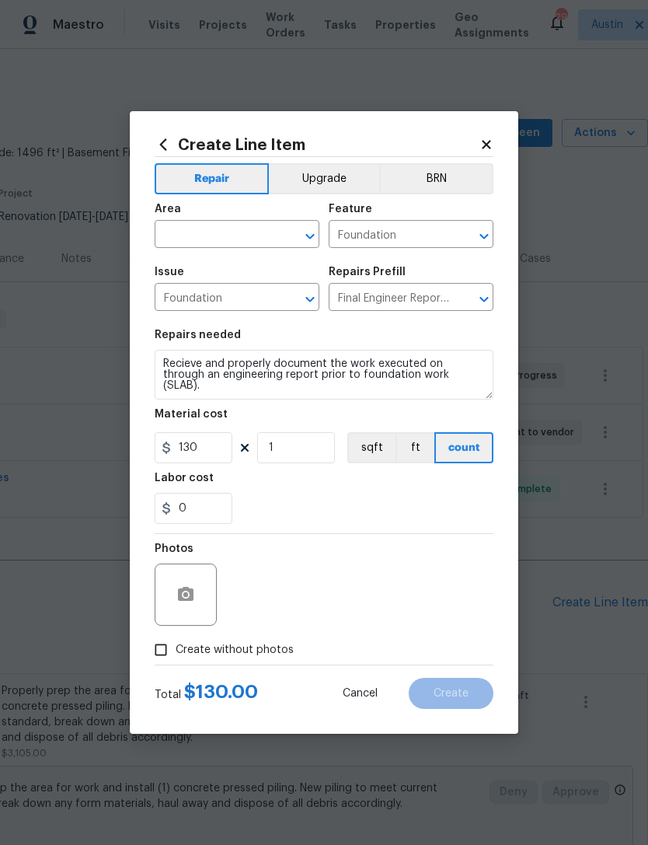
click at [261, 237] on input "text" at bounding box center [215, 236] width 121 height 24
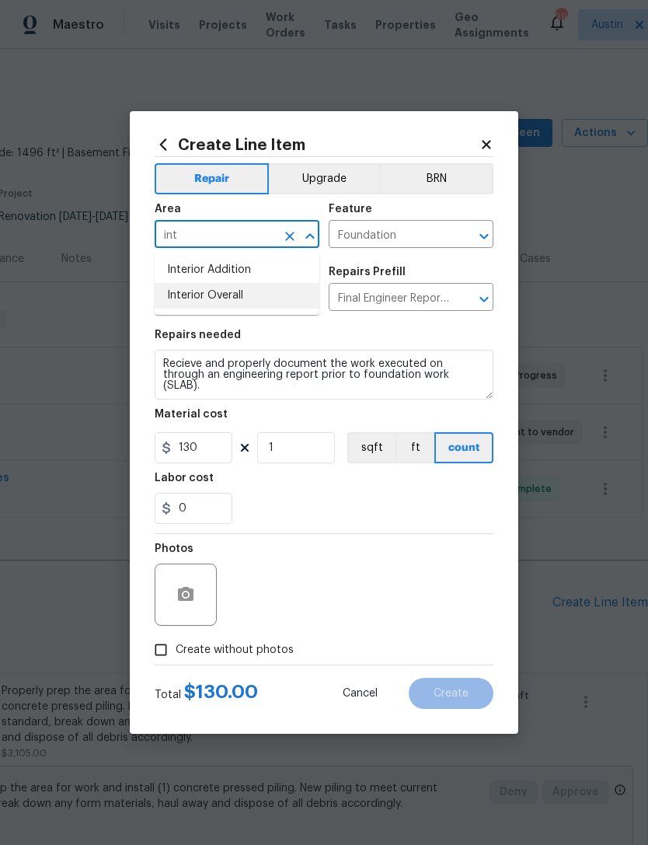
click at [286, 298] on li "Interior Overall" at bounding box center [237, 296] width 165 height 26
type input "Interior Overall"
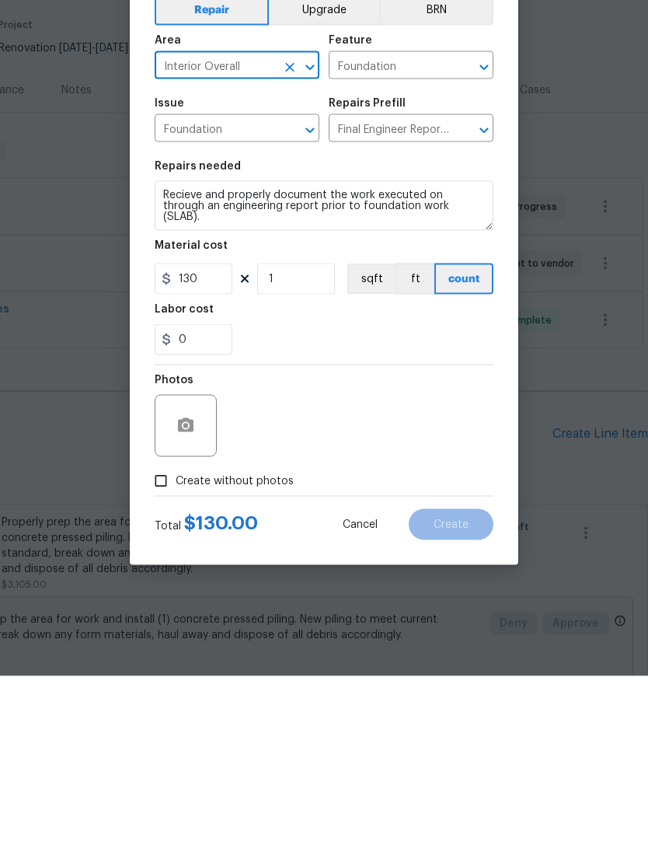
click at [257, 642] on span "Create without photos" at bounding box center [235, 650] width 118 height 16
click at [176, 635] on input "Create without photos" at bounding box center [161, 650] width 30 height 30
checkbox input "true"
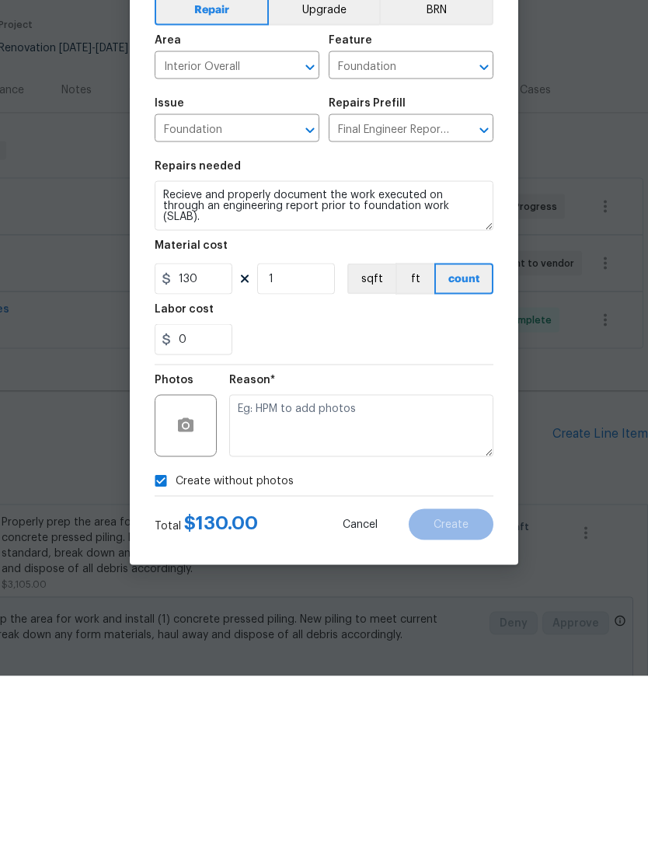
scroll to position [50, 0]
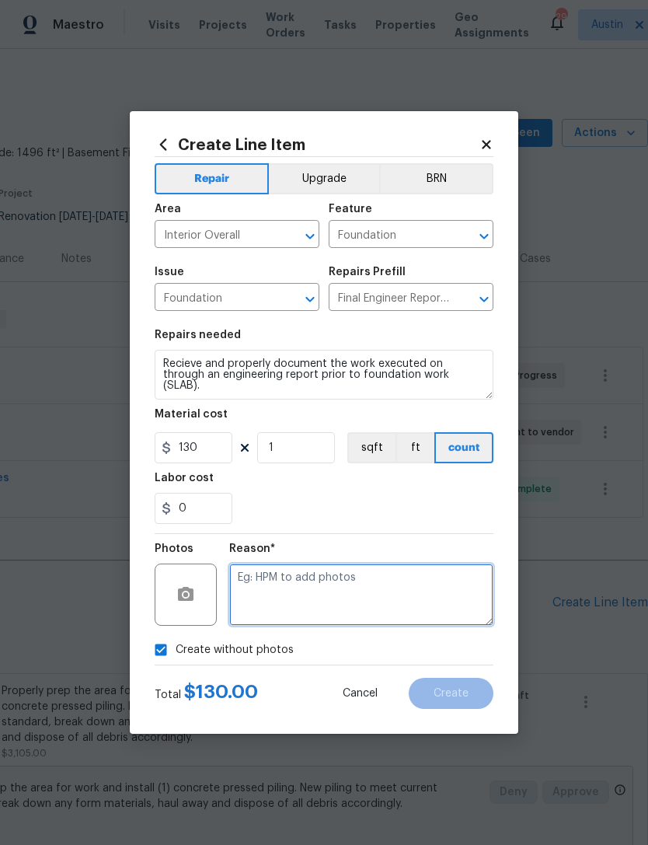
click at [348, 602] on textarea at bounding box center [361, 595] width 264 height 62
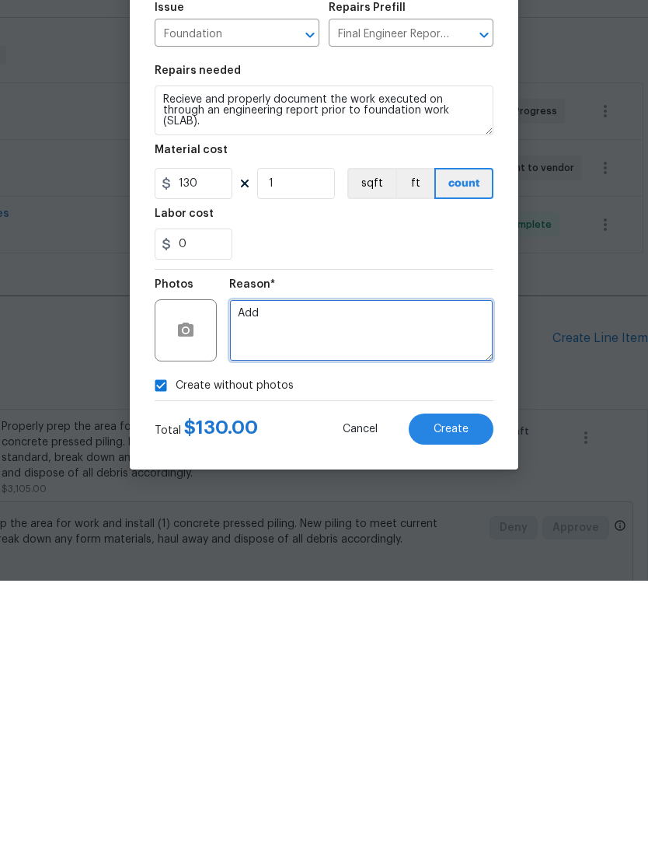
type textarea "Add"
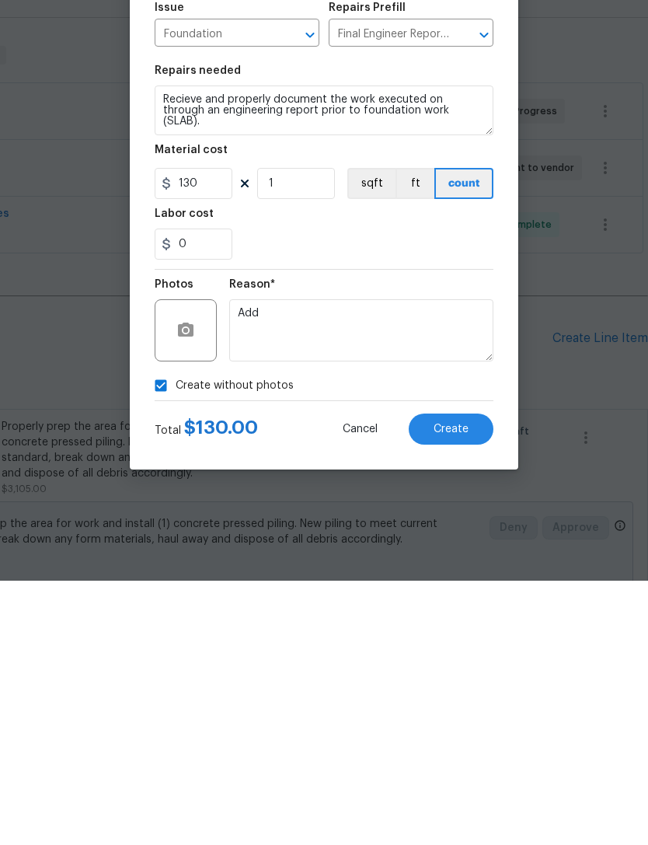
click at [470, 678] on button "Create" at bounding box center [451, 693] width 85 height 31
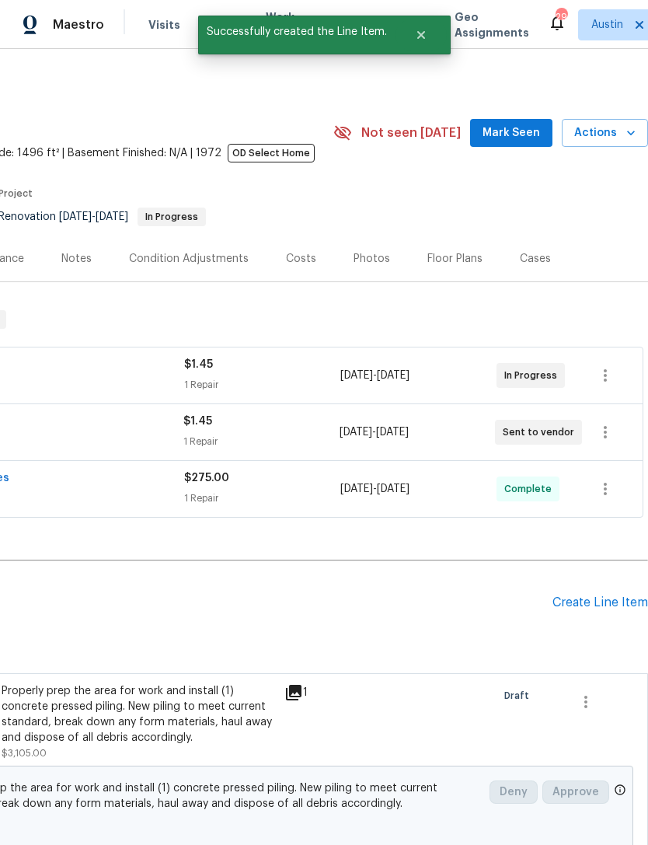
click at [616, 595] on div "Create Line Item" at bounding box center [601, 602] width 96 height 15
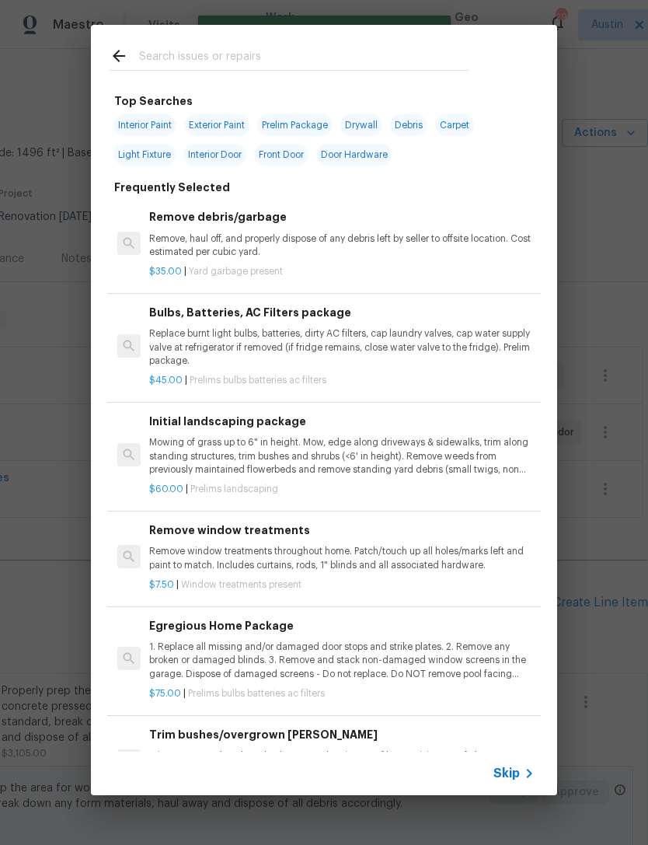
click at [399, 58] on input "text" at bounding box center [304, 58] width 330 height 23
type input "Permit"
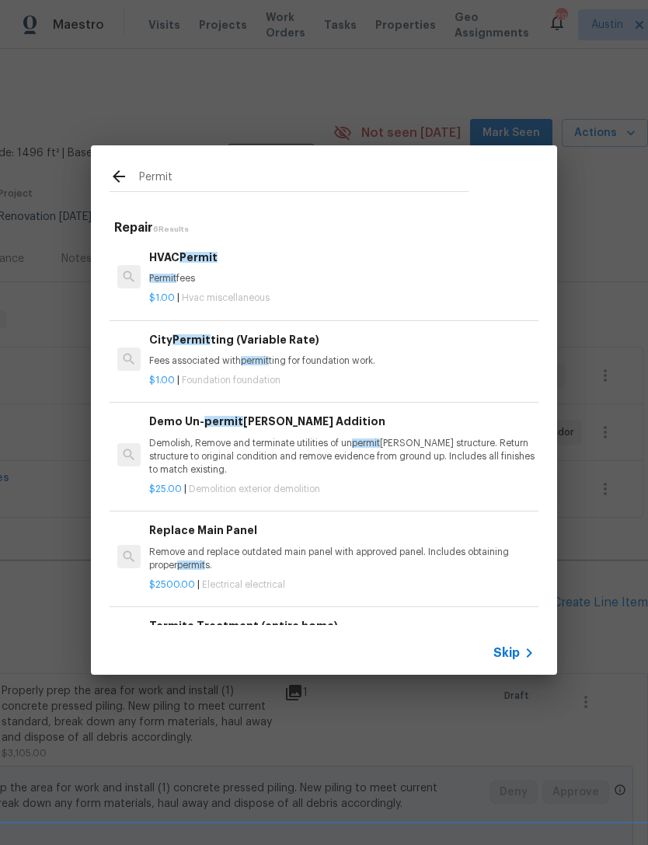
click at [359, 362] on p "Fees associated with permit ting for foundation work." at bounding box center [342, 360] width 386 height 13
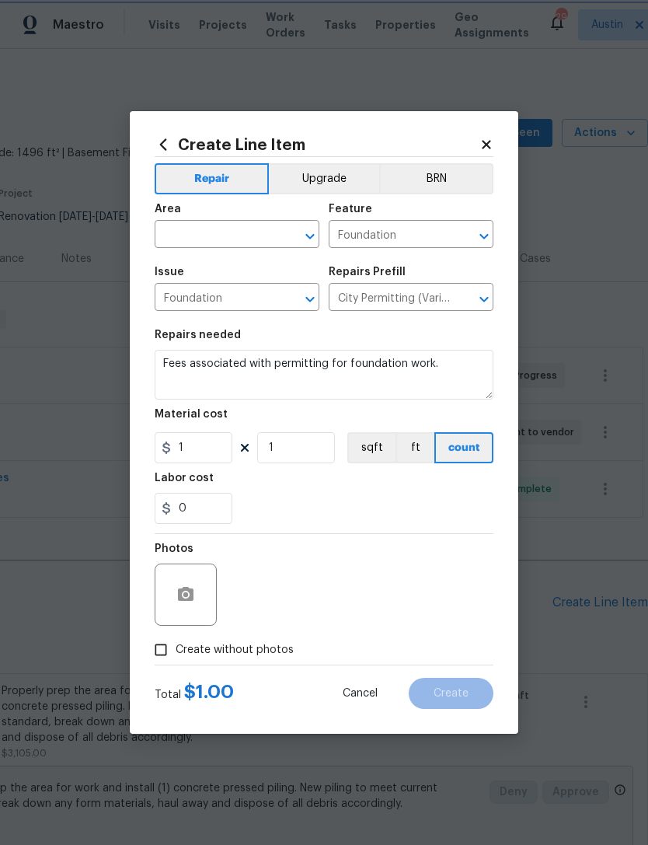
scroll to position [0, 0]
click at [211, 455] on input "1" at bounding box center [194, 447] width 78 height 31
click at [211, 454] on input "1" at bounding box center [194, 447] width 78 height 31
type input "130"
click at [443, 533] on section "Repairs needed Fees associated with permitting for foundation work. Material co…" at bounding box center [324, 426] width 339 height 213
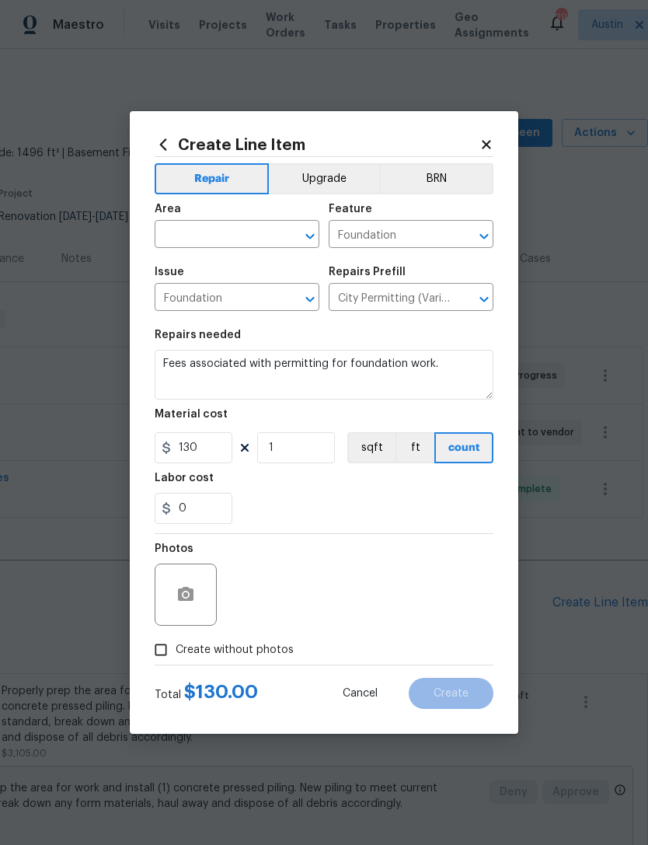
click at [239, 247] on input "text" at bounding box center [215, 236] width 121 height 24
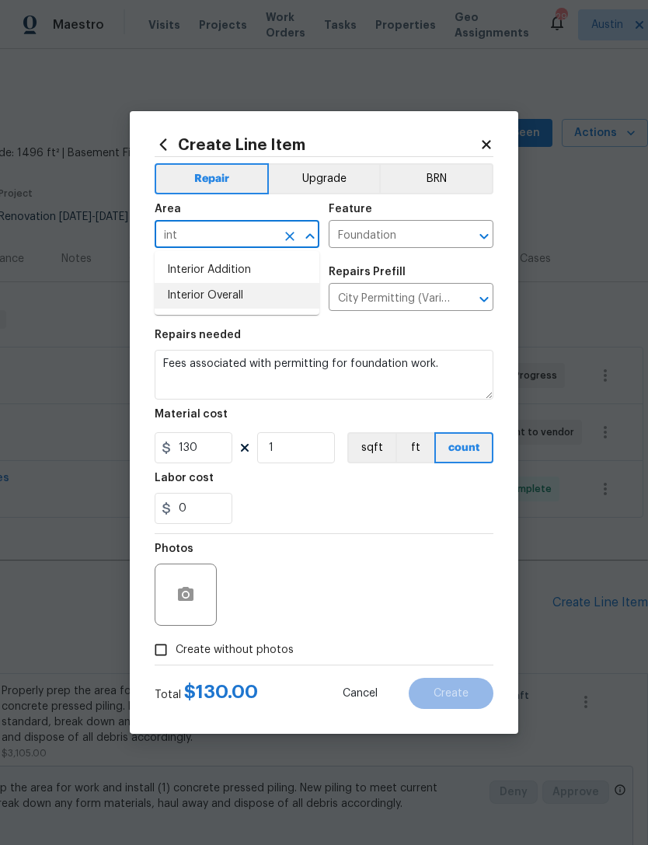
click at [291, 295] on li "Interior Overall" at bounding box center [237, 296] width 165 height 26
type input "Interior Overall"
click at [351, 524] on div "0" at bounding box center [324, 508] width 339 height 31
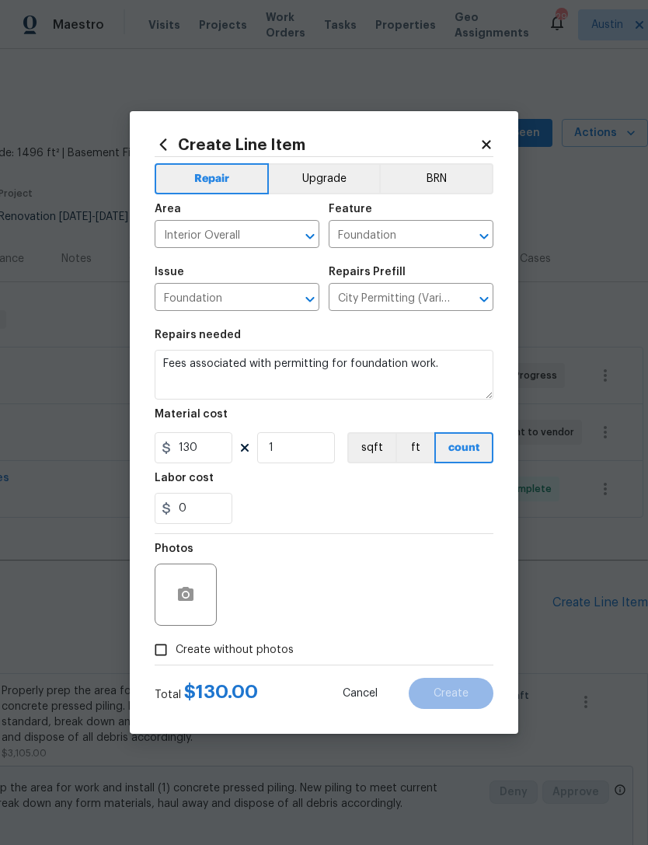
click at [256, 644] on span "Create without photos" at bounding box center [235, 650] width 118 height 16
click at [176, 644] on input "Create without photos" at bounding box center [161, 650] width 30 height 30
checkbox input "true"
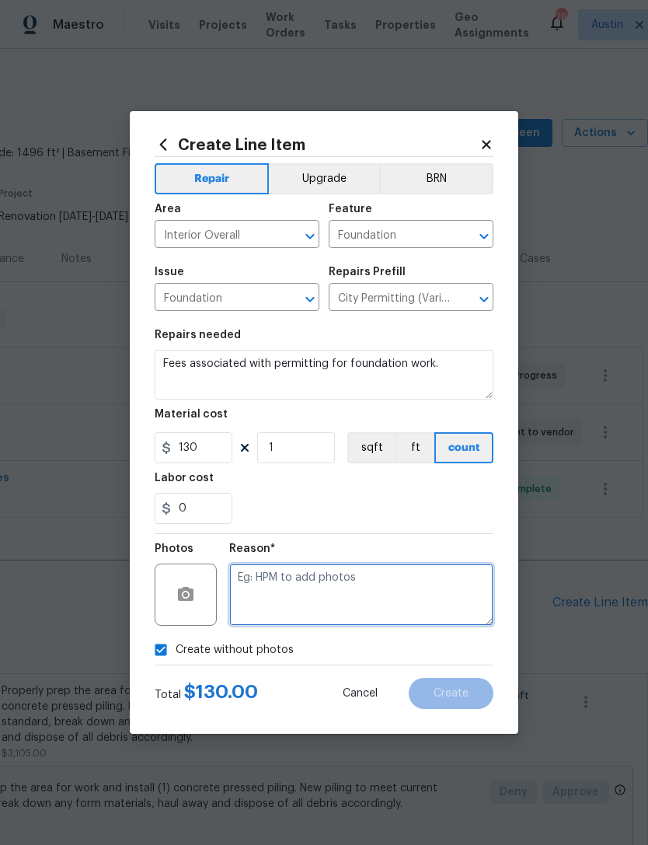
click at [292, 596] on textarea at bounding box center [361, 595] width 264 height 62
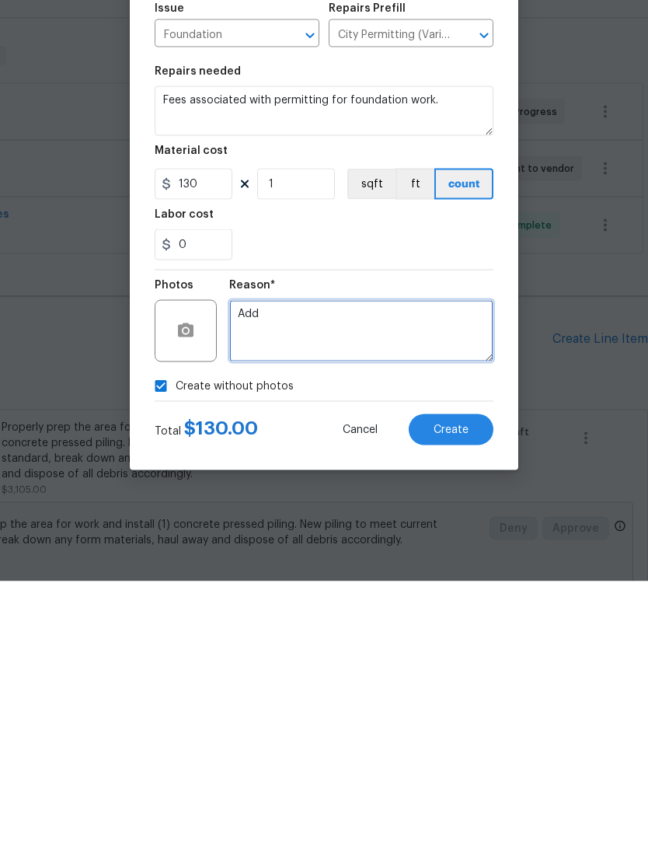
type textarea "Add"
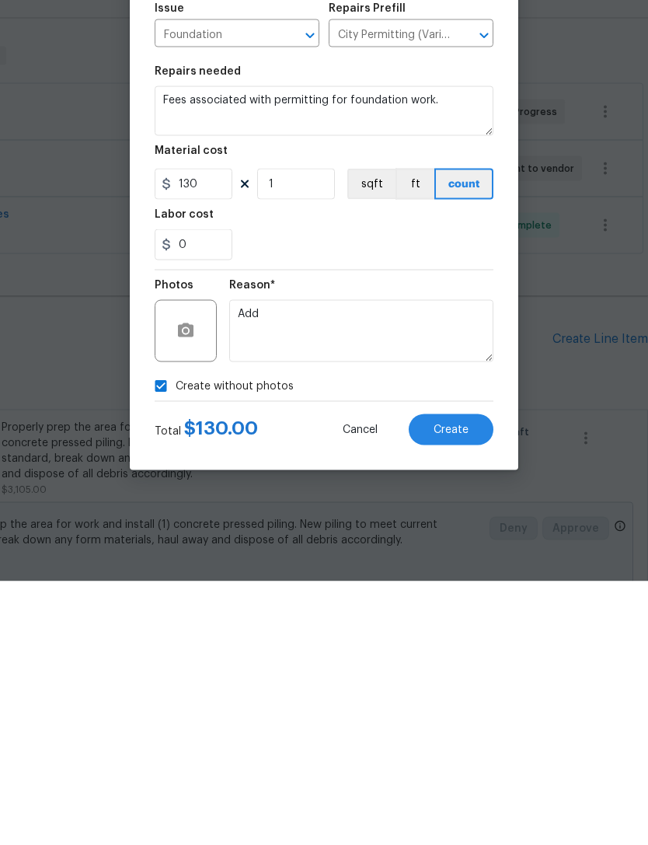
click at [350, 534] on div "Reason* Add" at bounding box center [361, 584] width 264 height 101
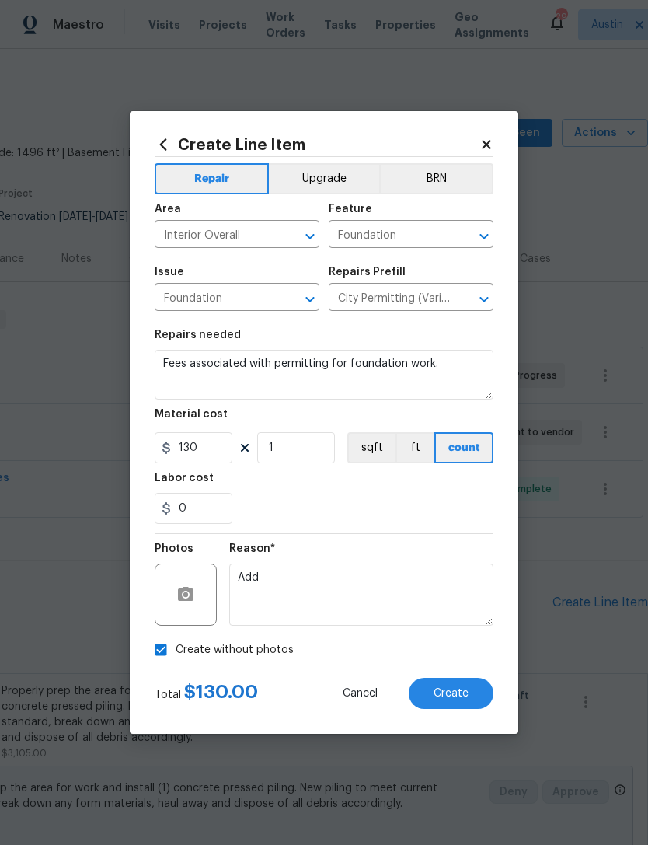
scroll to position [0, 0]
click at [341, 515] on div "0" at bounding box center [324, 508] width 339 height 31
click at [458, 699] on span "Create" at bounding box center [451, 694] width 35 height 12
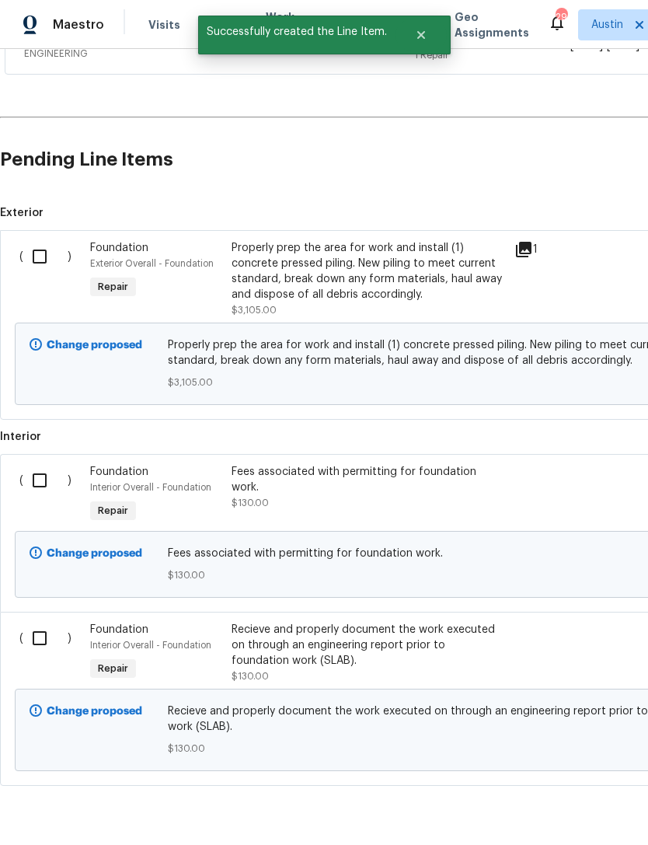
scroll to position [442, 0]
click at [37, 261] on input "checkbox" at bounding box center [45, 257] width 44 height 33
checkbox input "true"
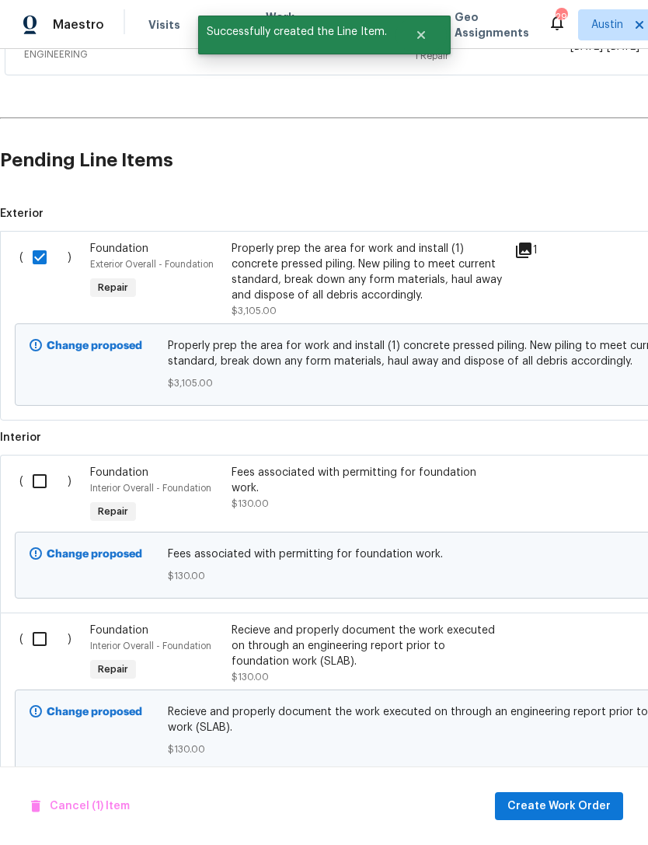
click at [44, 487] on input "checkbox" at bounding box center [45, 481] width 44 height 33
checkbox input "true"
click at [43, 626] on input "checkbox" at bounding box center [45, 639] width 44 height 33
checkbox input "true"
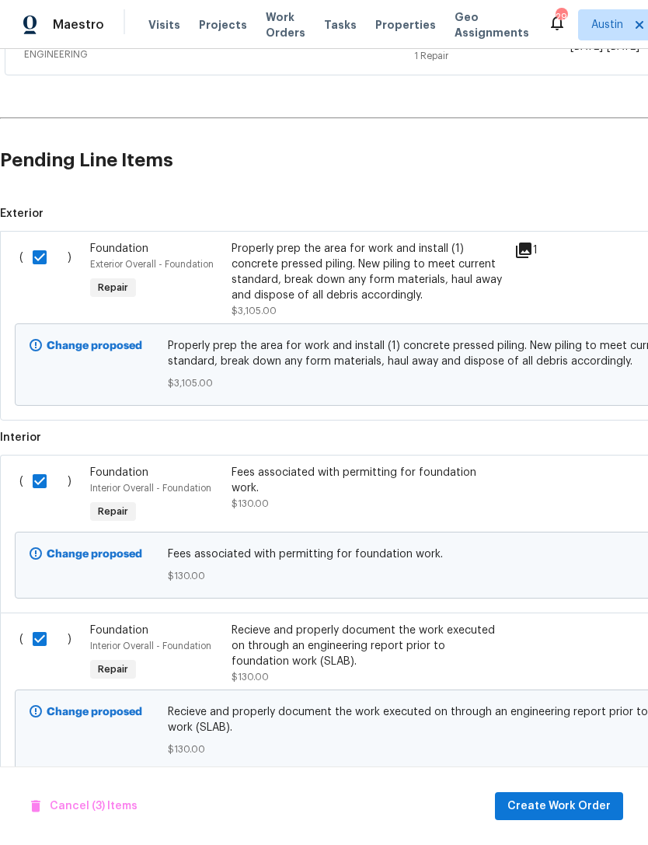
scroll to position [50, 0]
click at [560, 804] on span "Create Work Order" at bounding box center [559, 806] width 103 height 19
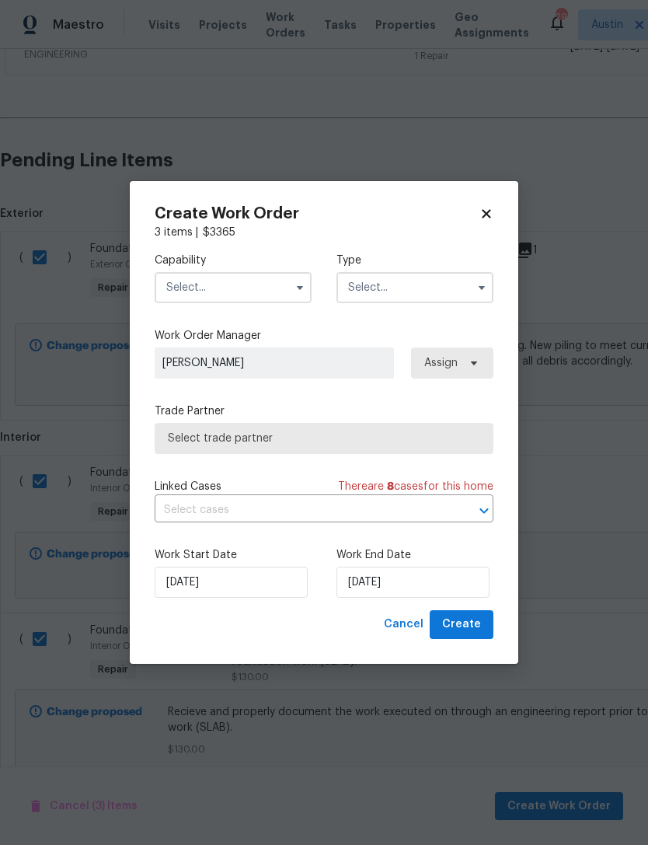
click at [243, 291] on input "text" at bounding box center [233, 287] width 157 height 31
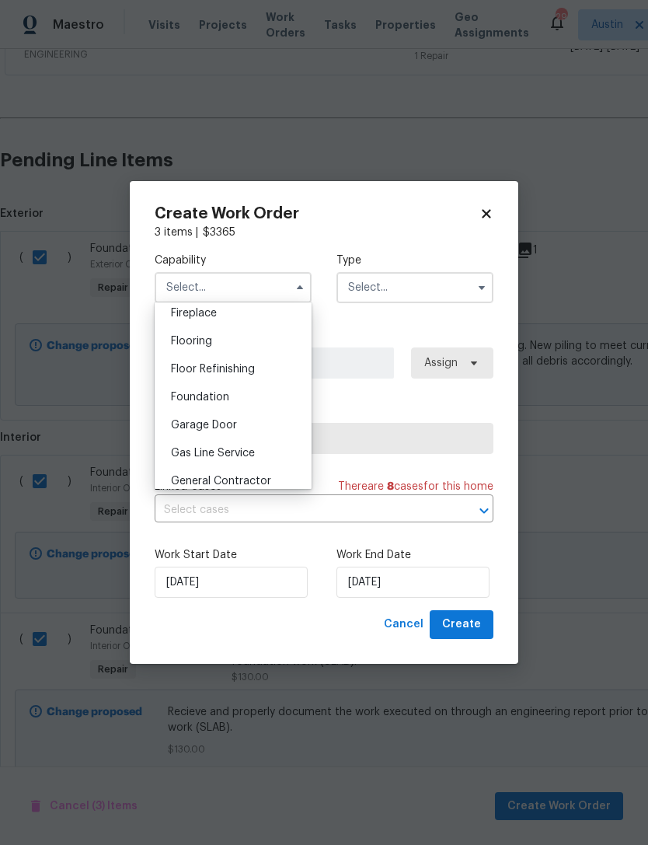
scroll to position [584, 0]
click at [260, 401] on div "Foundation" at bounding box center [233, 396] width 149 height 28
type input "Foundation"
click at [383, 296] on input "text" at bounding box center [415, 287] width 157 height 31
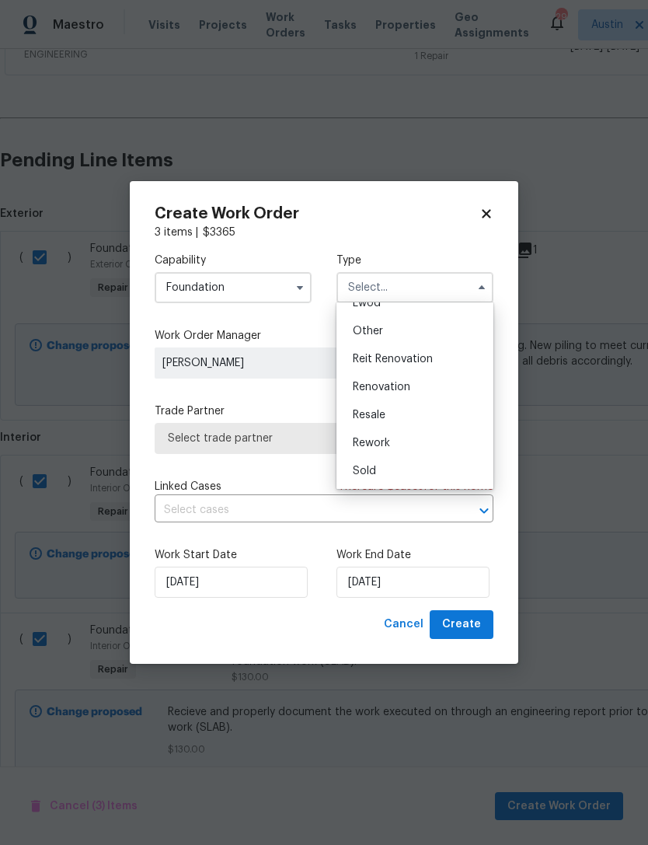
scroll to position [185, 0]
click at [438, 391] on div "Renovation" at bounding box center [414, 387] width 149 height 28
type input "Renovation"
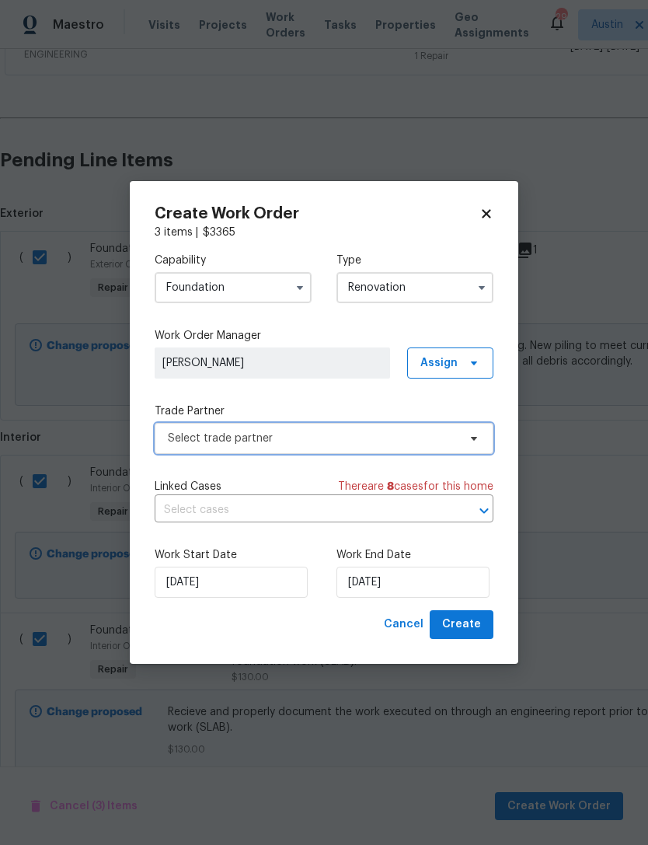
click at [350, 444] on span "Select trade partner" at bounding box center [313, 439] width 290 height 16
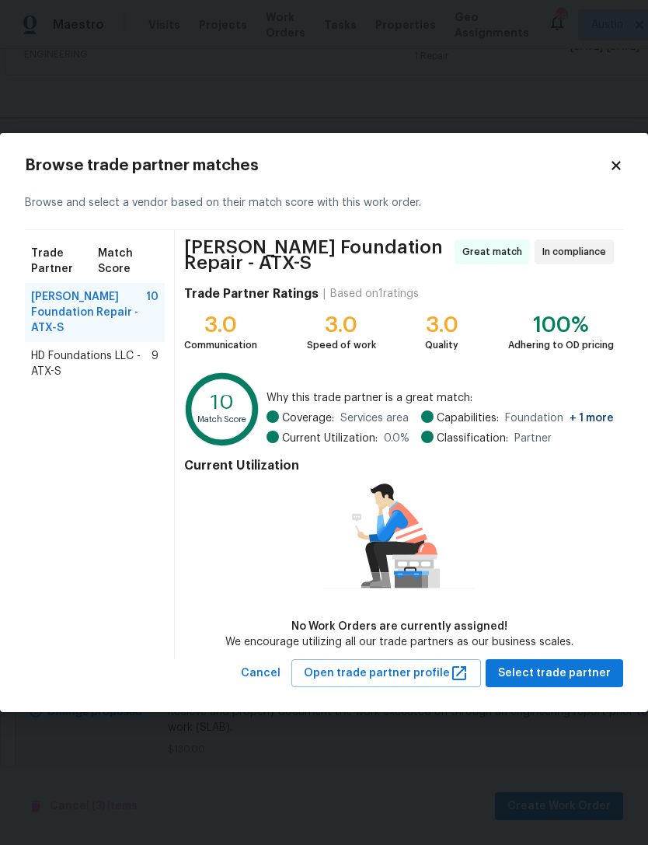
click at [58, 348] on span "HD Foundations LLC - ATX-S" at bounding box center [91, 363] width 120 height 31
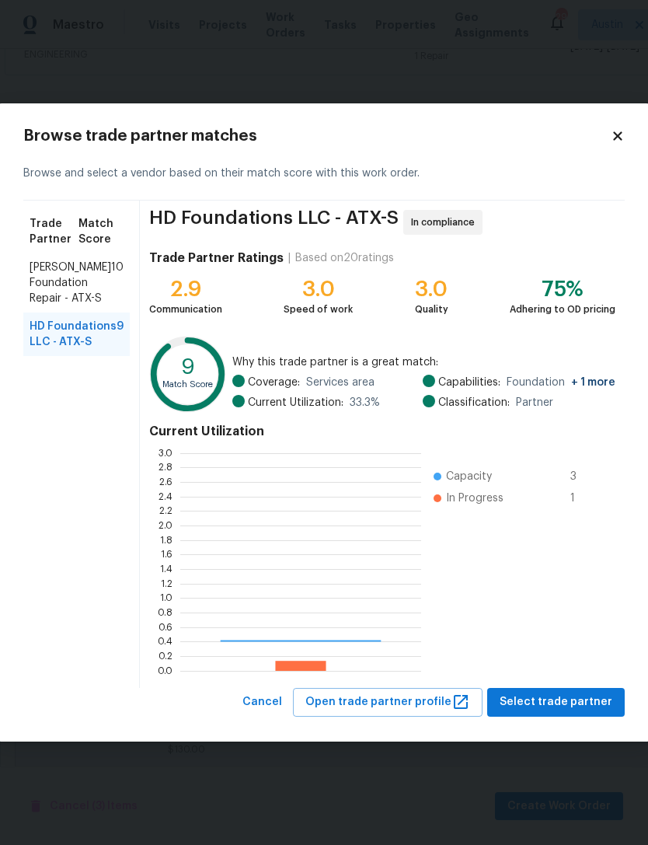
scroll to position [218, 241]
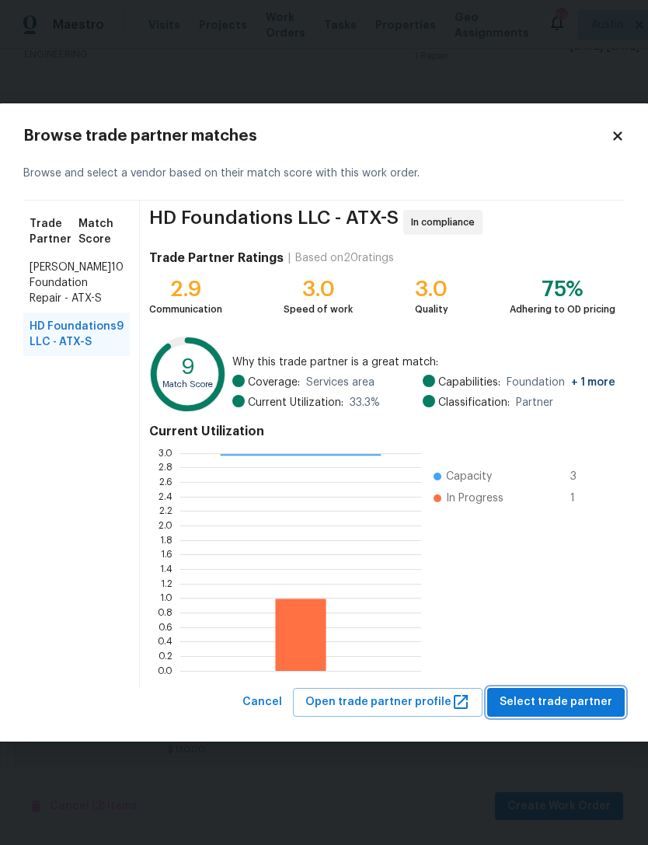
click at [571, 714] on button "Select trade partner" at bounding box center [556, 702] width 138 height 29
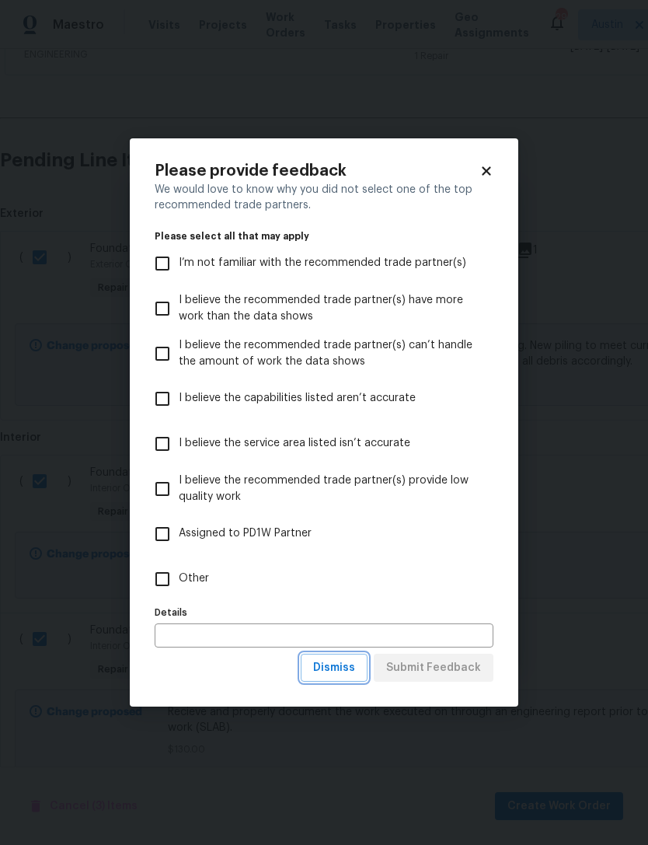
click at [353, 682] on button "Dismiss" at bounding box center [334, 668] width 67 height 29
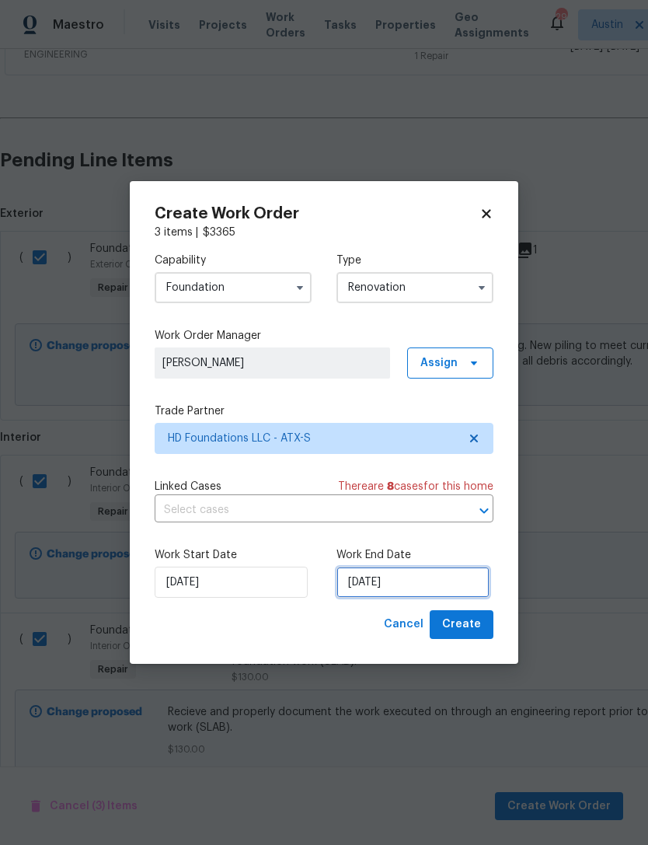
click at [396, 592] on input "[DATE]" at bounding box center [413, 582] width 153 height 31
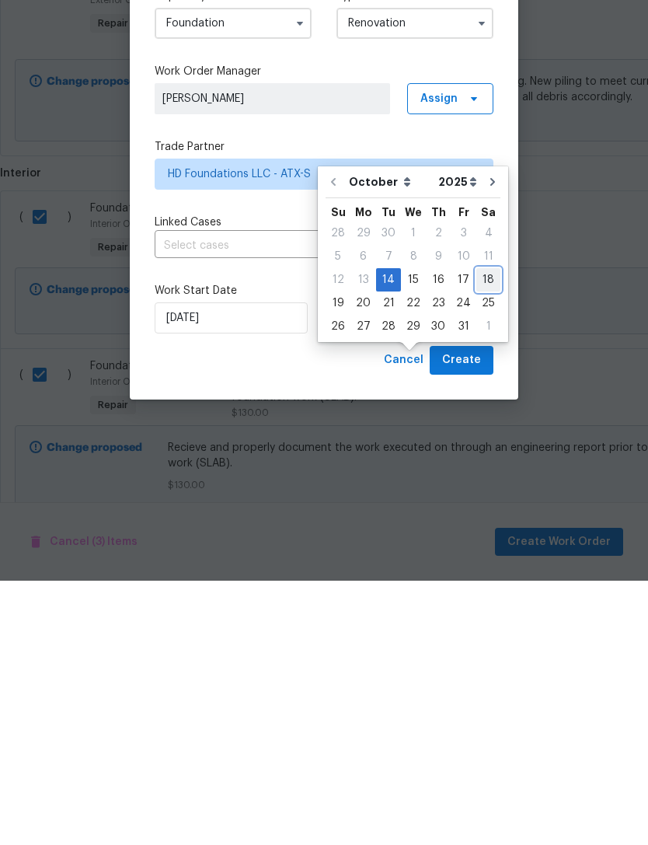
click at [479, 533] on div "18" at bounding box center [489, 544] width 24 height 22
type input "[DATE]"
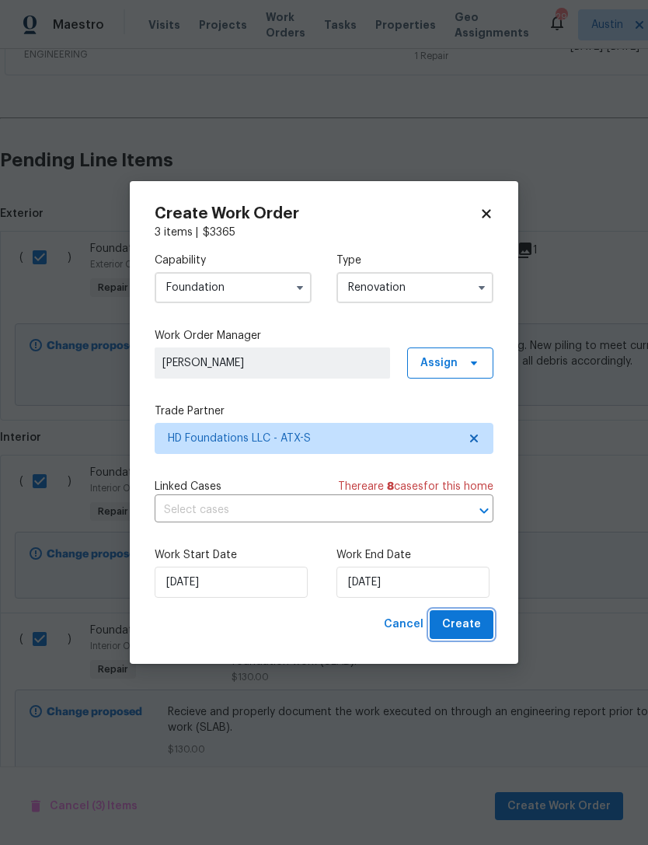
click at [480, 629] on span "Create" at bounding box center [461, 624] width 39 height 19
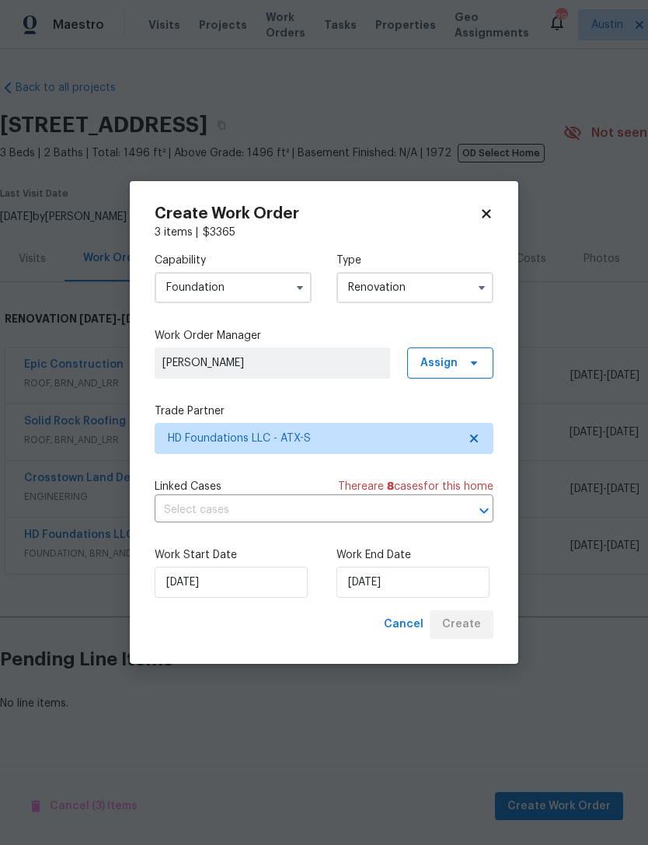
scroll to position [0, 0]
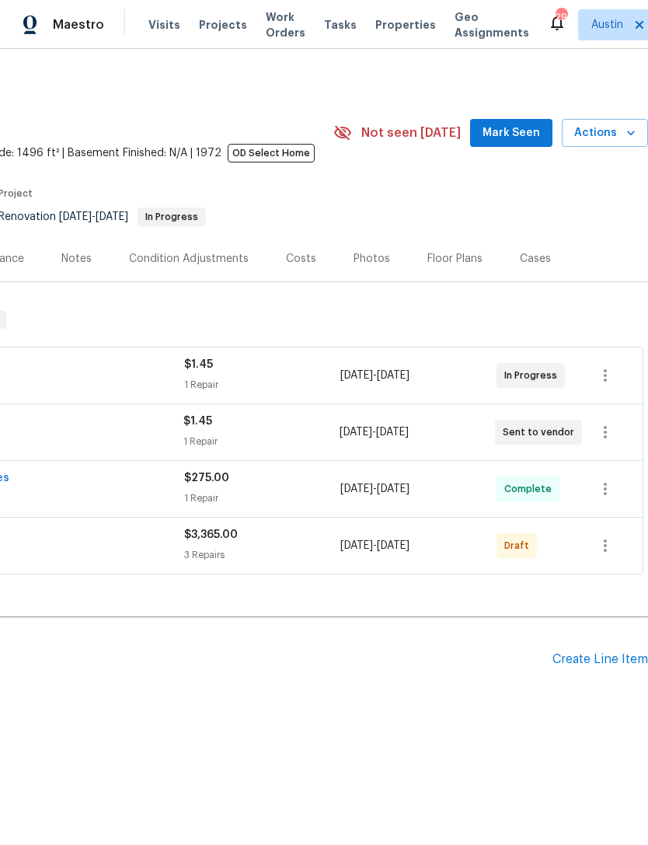
scroll to position [0, 230]
click at [600, 546] on icon "button" at bounding box center [605, 545] width 19 height 19
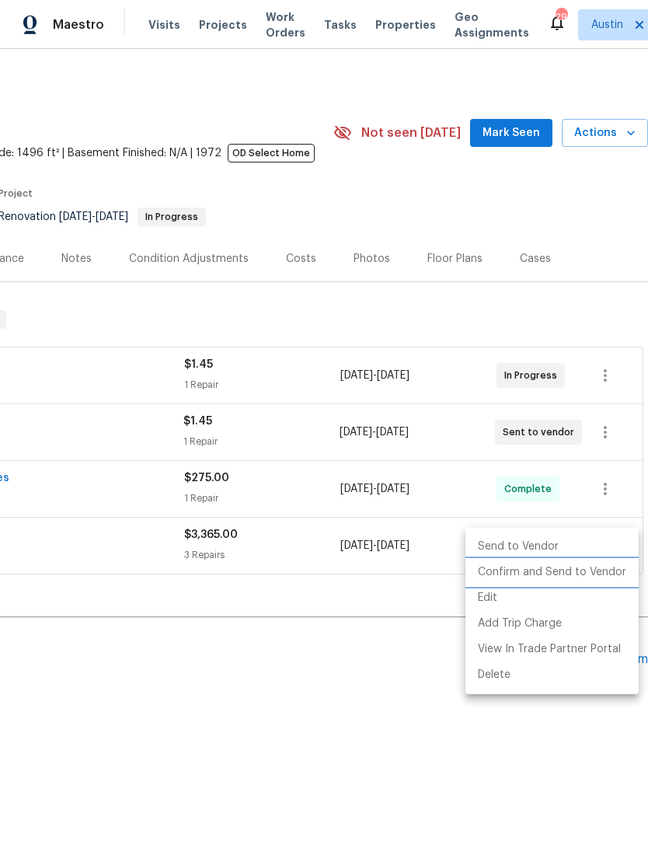
click at [597, 576] on li "Confirm and Send to Vendor" at bounding box center [552, 573] width 173 height 26
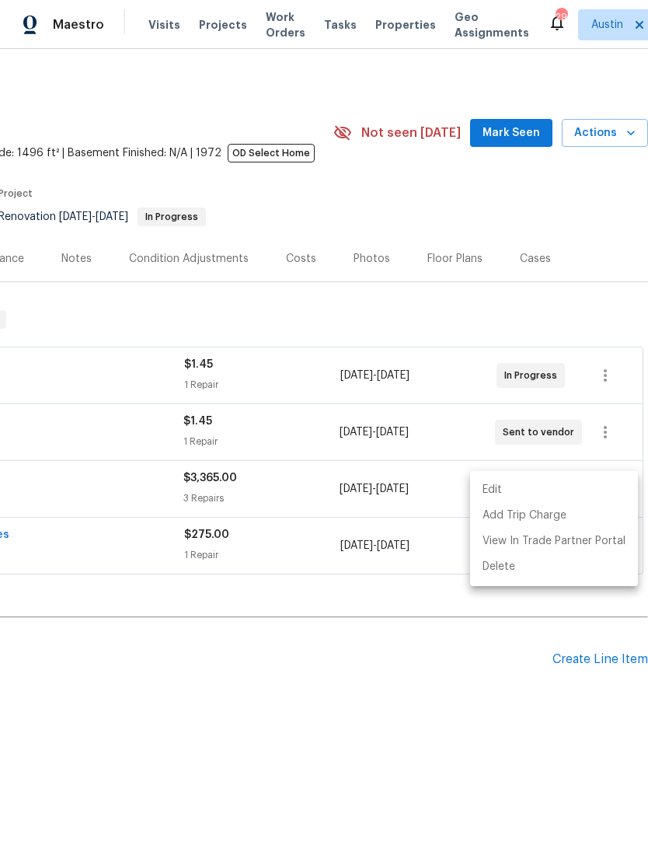
click at [444, 716] on div at bounding box center [324, 422] width 648 height 845
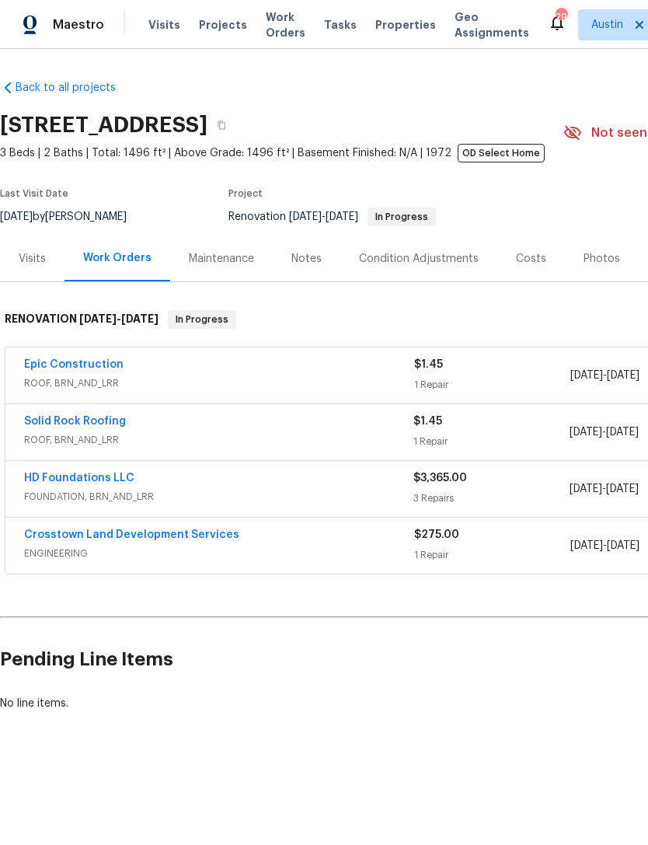
scroll to position [0, 0]
click at [39, 473] on link "HD Foundations LLC" at bounding box center [79, 478] width 110 height 11
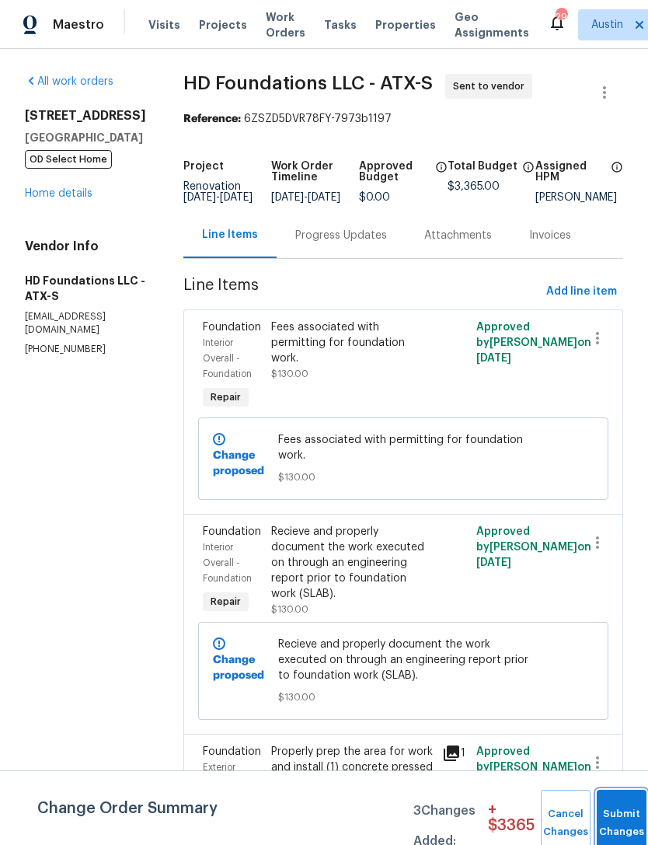
click at [621, 808] on button "Submit Changes" at bounding box center [622, 823] width 50 height 67
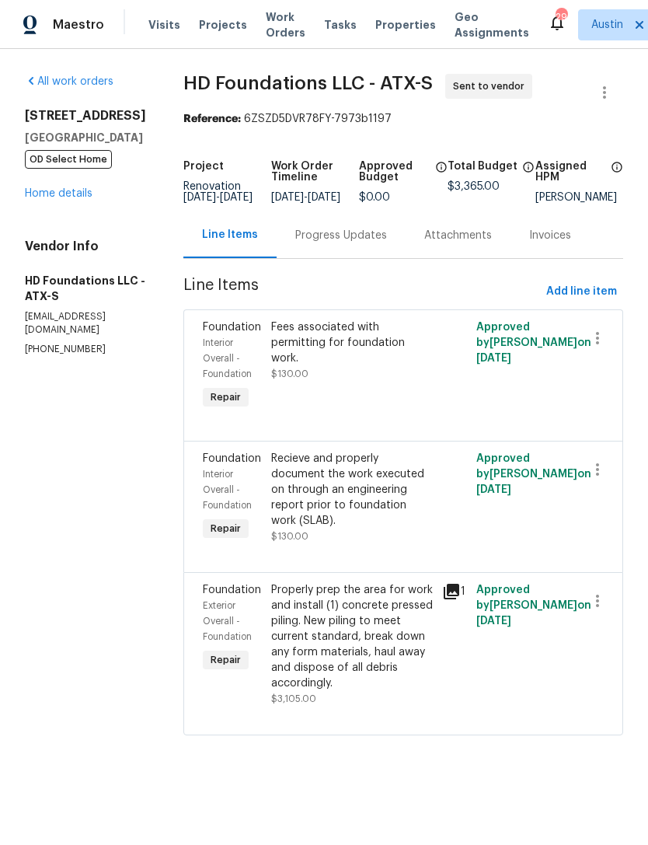
click at [365, 237] on div "Progress Updates" at bounding box center [341, 235] width 129 height 46
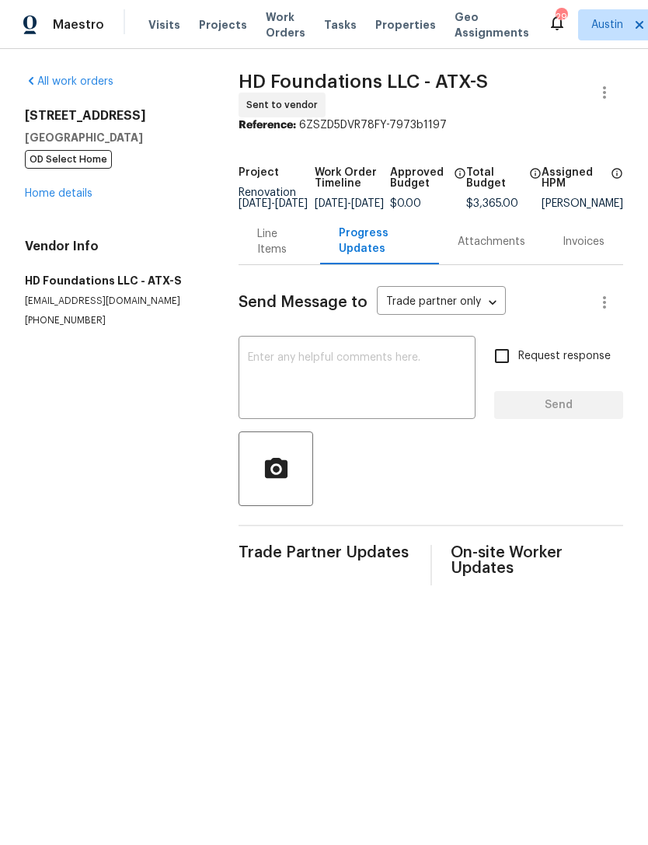
click at [337, 352] on div "x ​" at bounding box center [357, 379] width 237 height 79
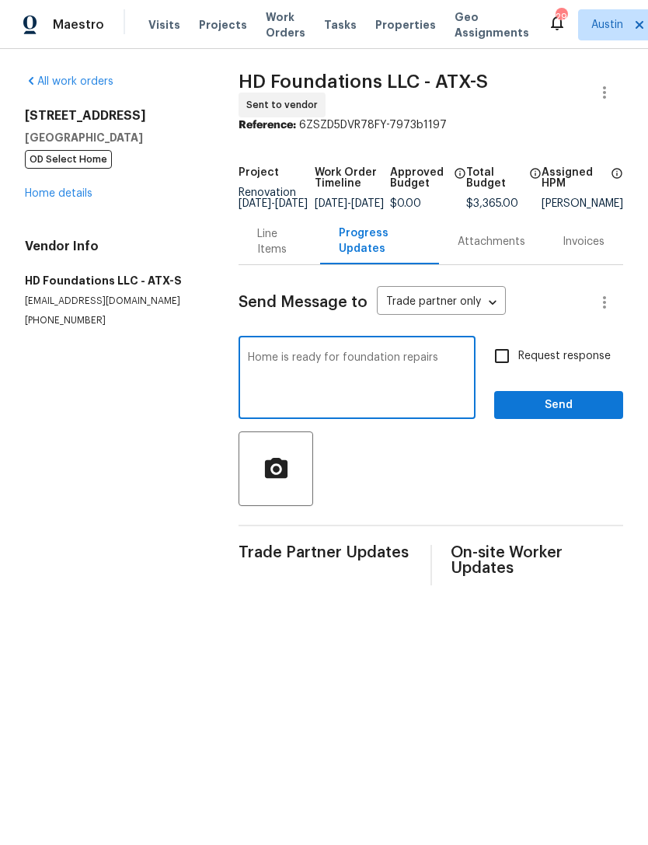
type textarea "Home is ready for foundation repairs"
click at [588, 411] on span "Send" at bounding box center [559, 405] width 104 height 19
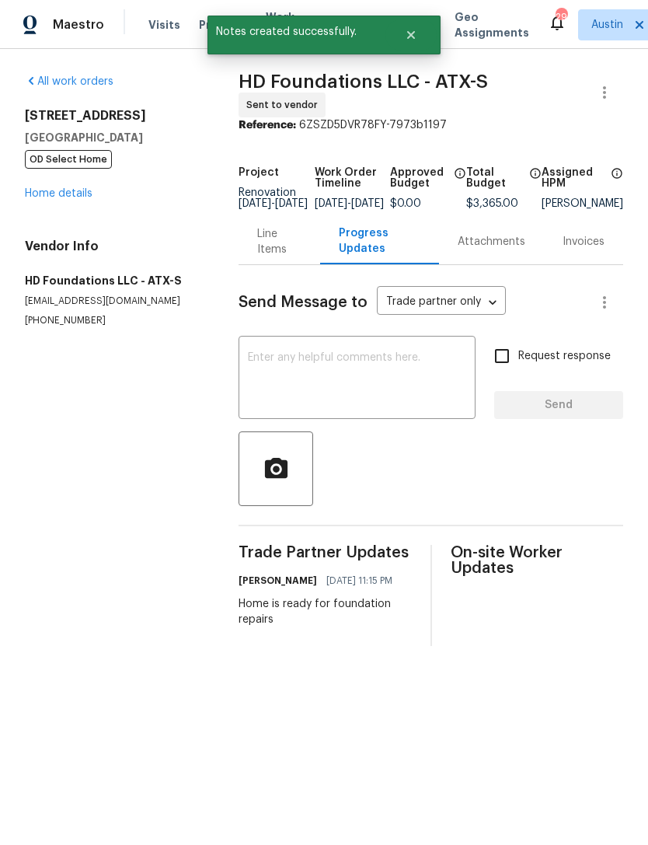
click at [262, 257] on div "Line Items" at bounding box center [279, 241] width 44 height 31
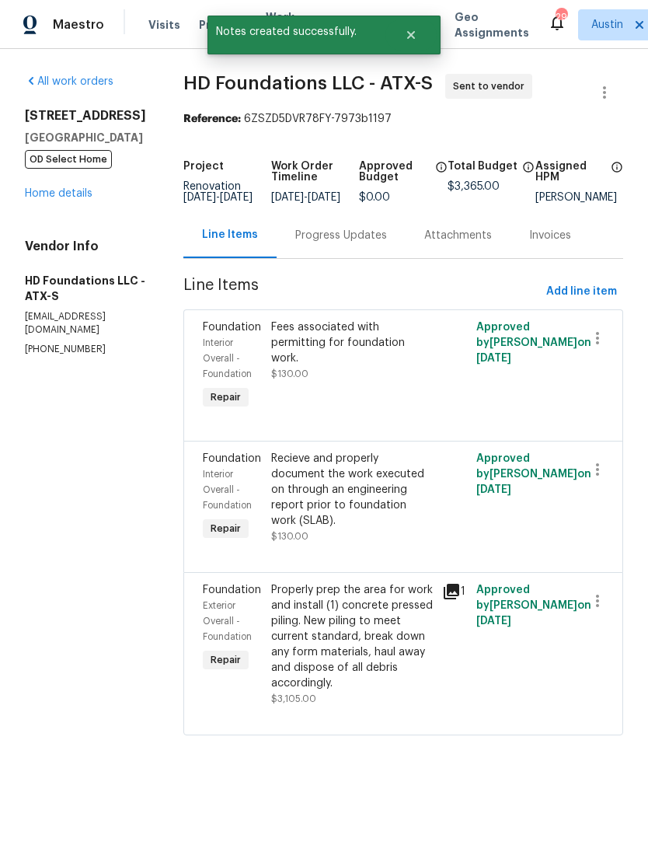
click at [387, 243] on div "Progress Updates" at bounding box center [341, 236] width 92 height 16
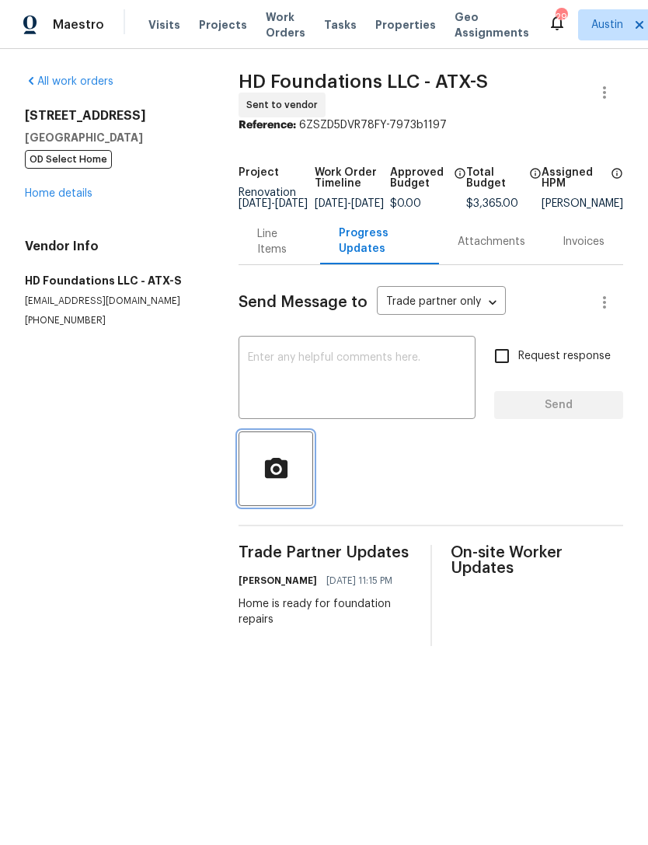
click at [274, 477] on icon "button" at bounding box center [275, 467] width 23 height 20
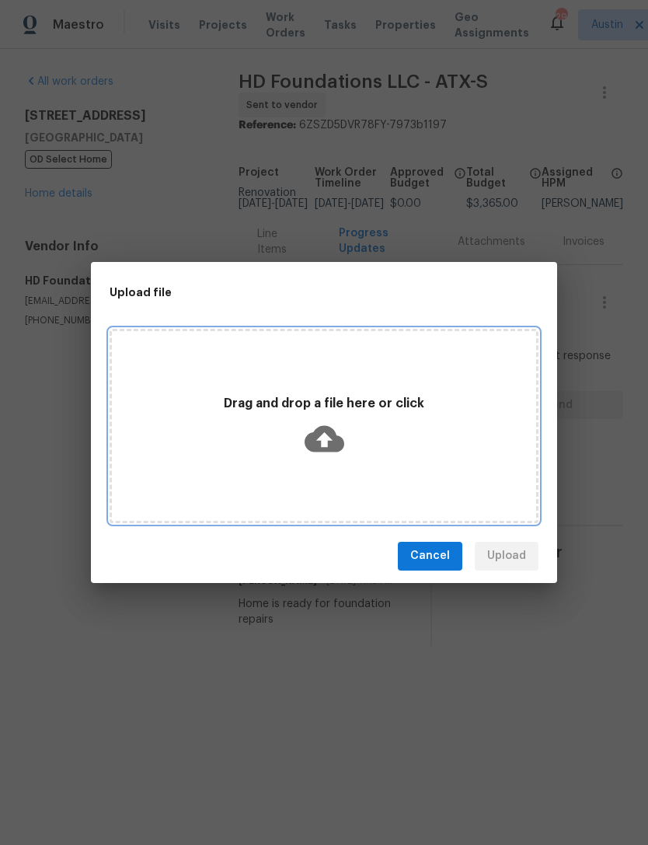
click at [423, 482] on div "Drag and drop a file here or click" at bounding box center [324, 426] width 429 height 194
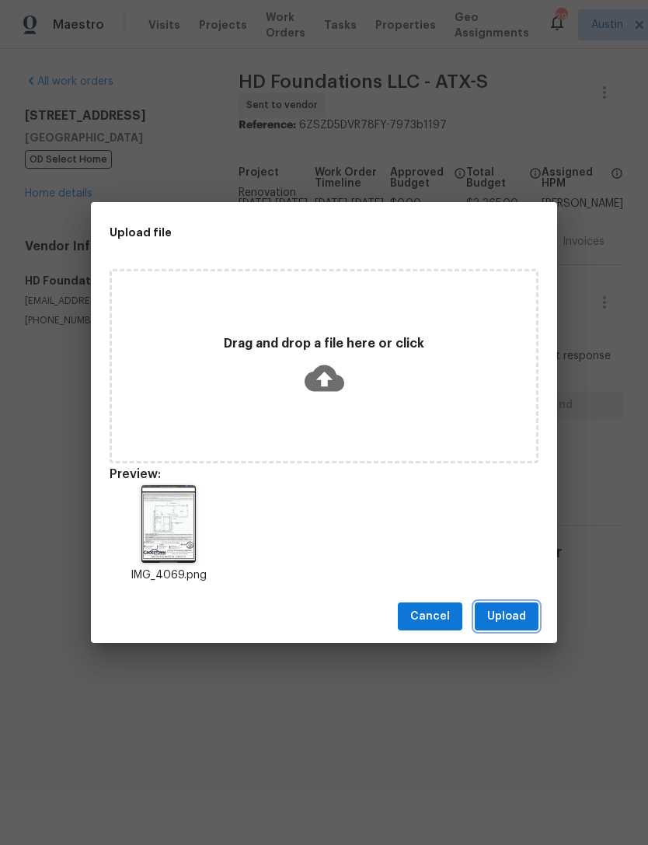
click at [529, 623] on button "Upload" at bounding box center [507, 616] width 64 height 29
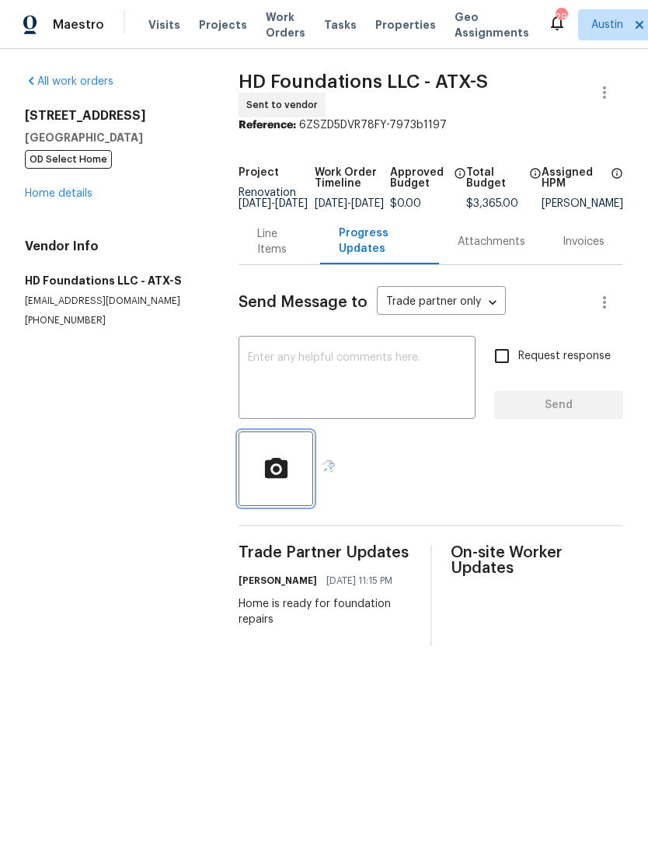
click at [285, 483] on span "button" at bounding box center [276, 469] width 50 height 27
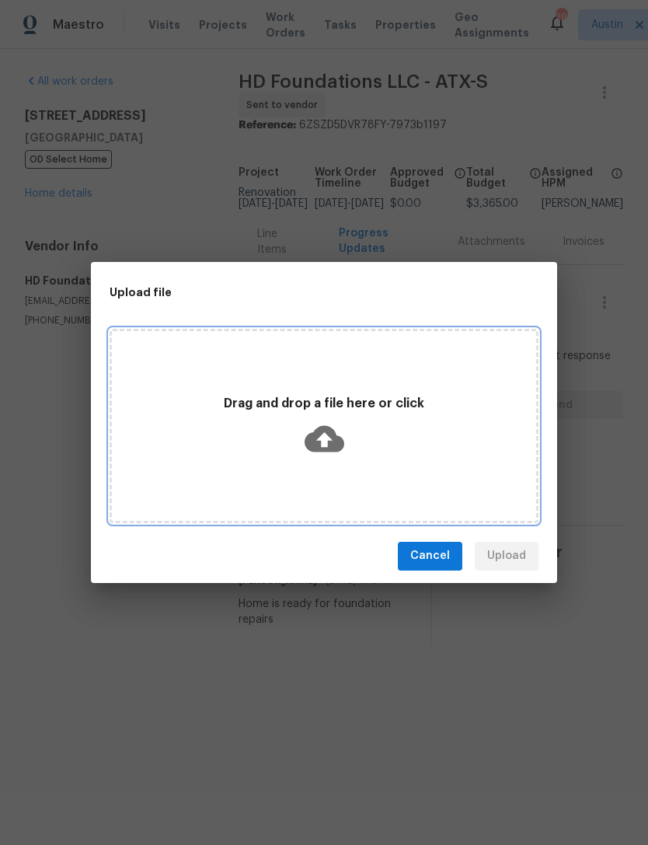
click at [338, 489] on div "Drag and drop a file here or click" at bounding box center [324, 426] width 429 height 194
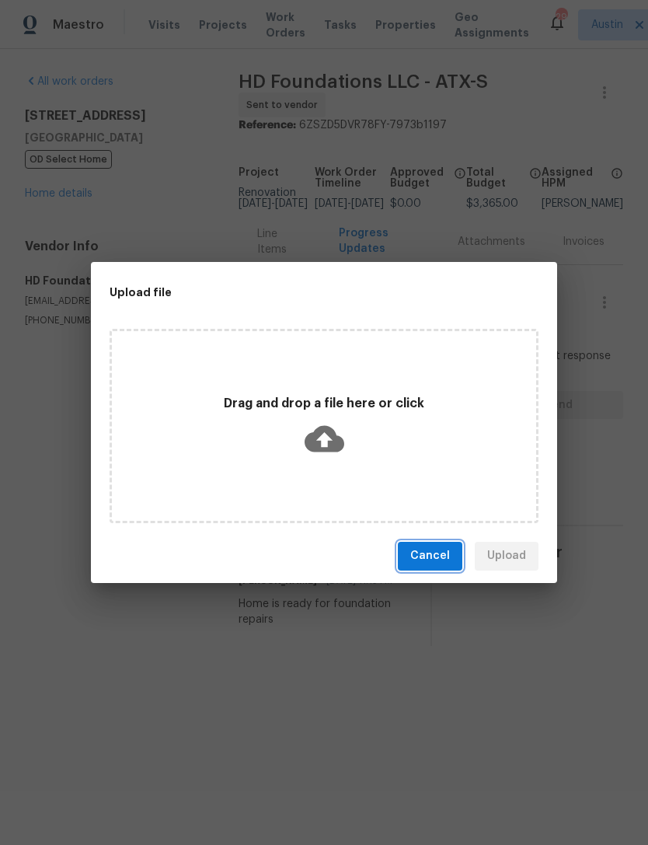
click at [442, 555] on span "Cancel" at bounding box center [430, 555] width 40 height 19
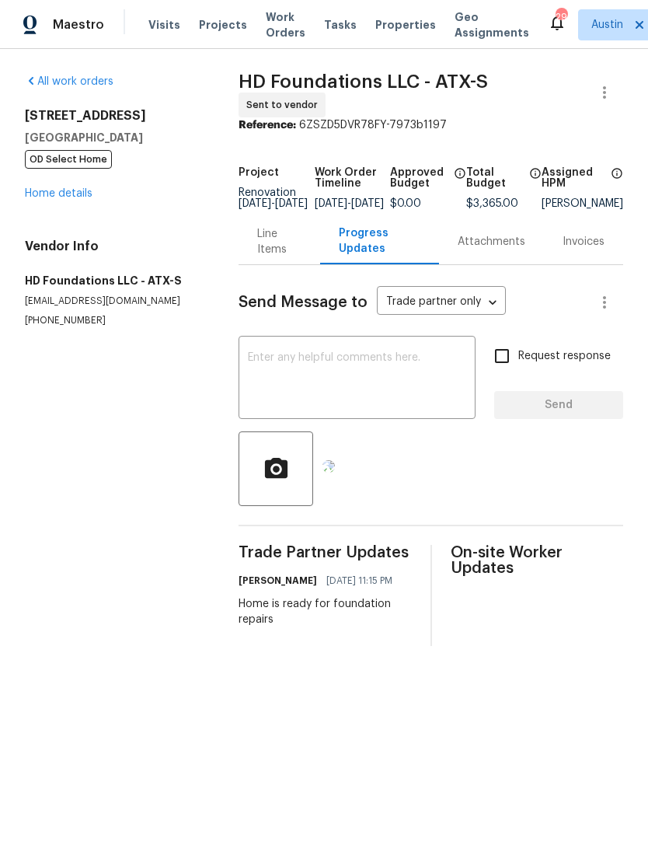
click at [45, 194] on link "Home details" at bounding box center [59, 193] width 68 height 11
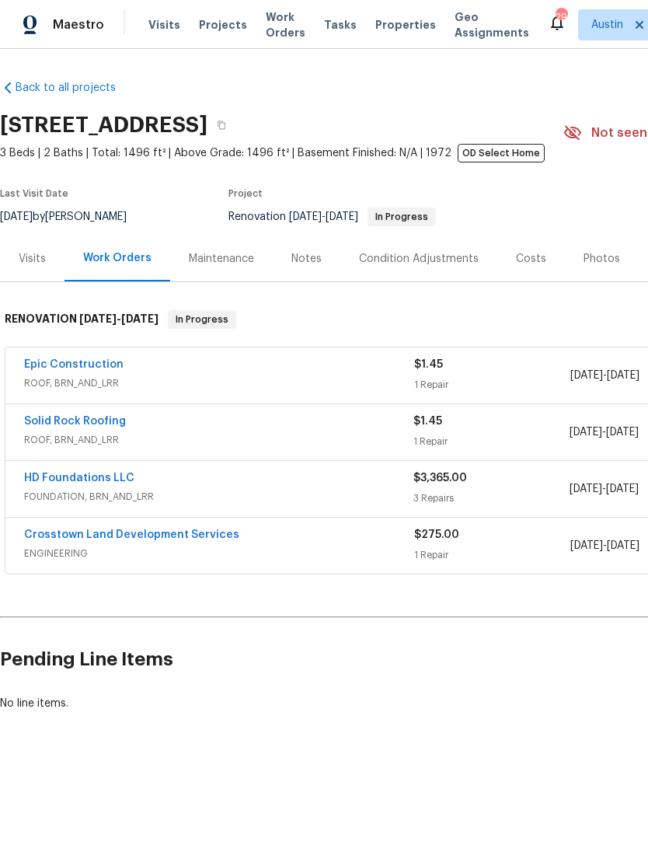
click at [303, 270] on div "Notes" at bounding box center [307, 259] width 68 height 46
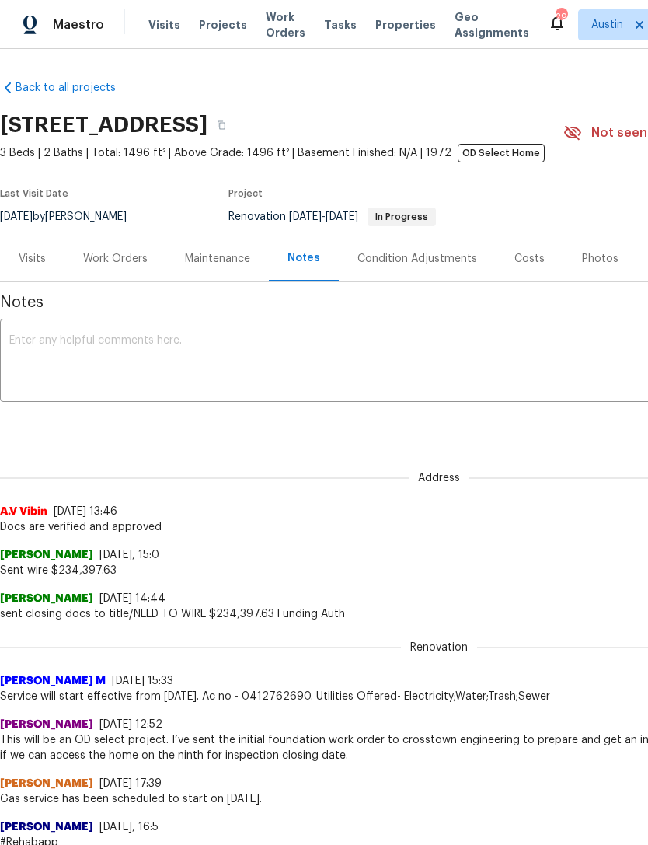
click at [30, 362] on textarea at bounding box center [439, 362] width 860 height 54
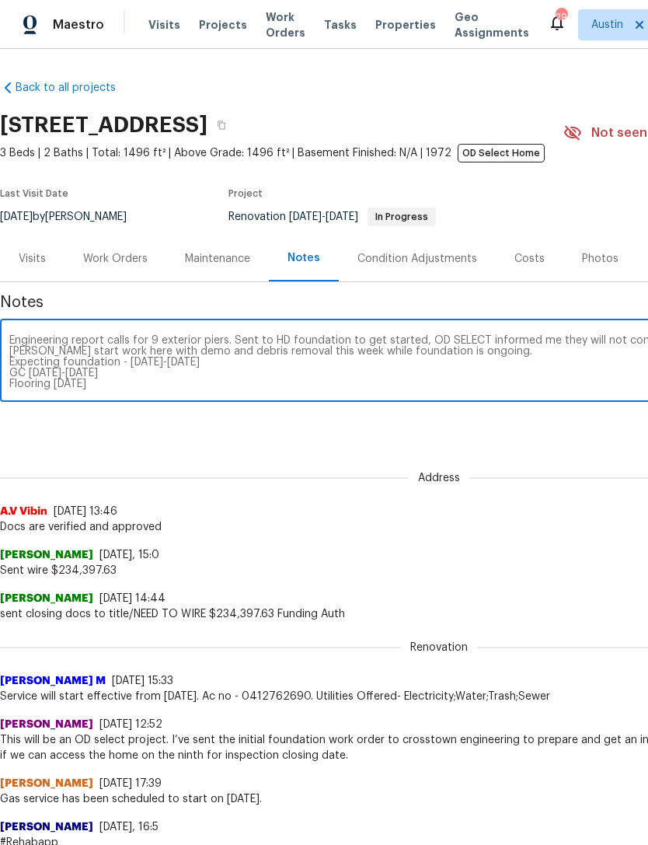
click at [18, 356] on textarea "Engineering report calls for 9 exterior piers. Sent to HD foundation to get sta…" at bounding box center [439, 362] width 860 height 54
type textarea "Engineering report calls for 9 exterior piers. Sent to HD foundation to get sta…"
click at [528, 491] on div "Address A.V Vibin [DATE] 13:46 Docs are verified and approved" at bounding box center [439, 493] width 878 height 82
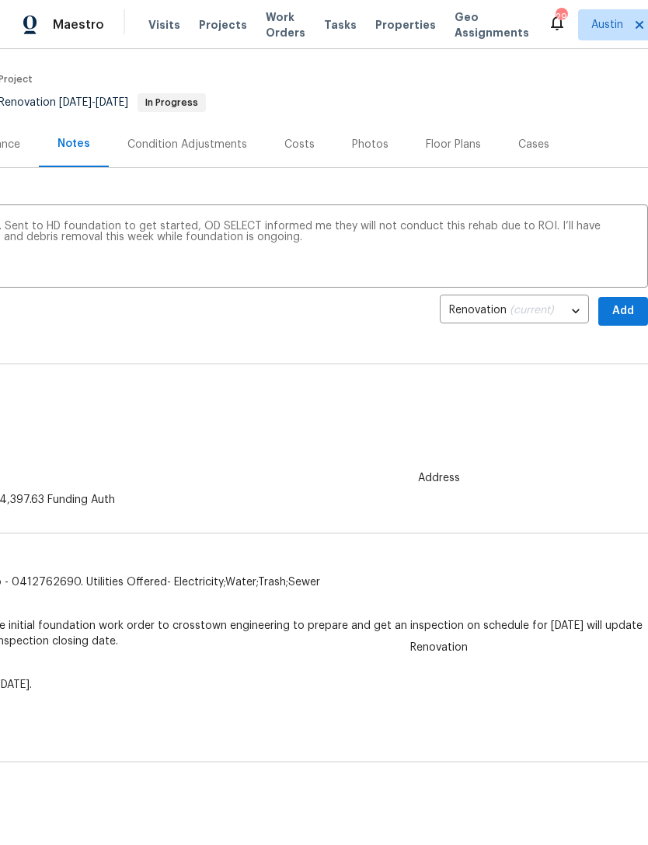
scroll to position [116, 230]
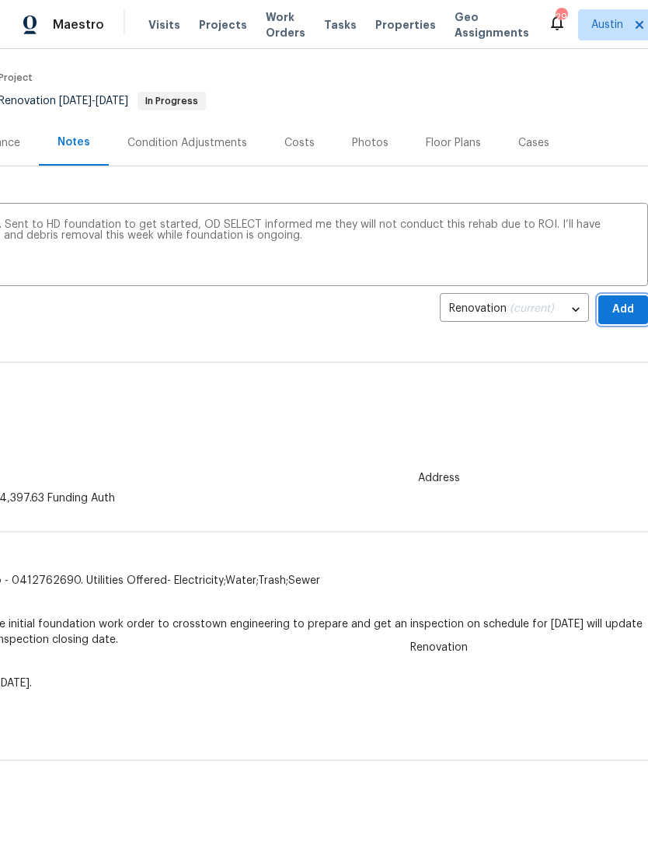
click at [637, 322] on button "Add" at bounding box center [624, 309] width 50 height 29
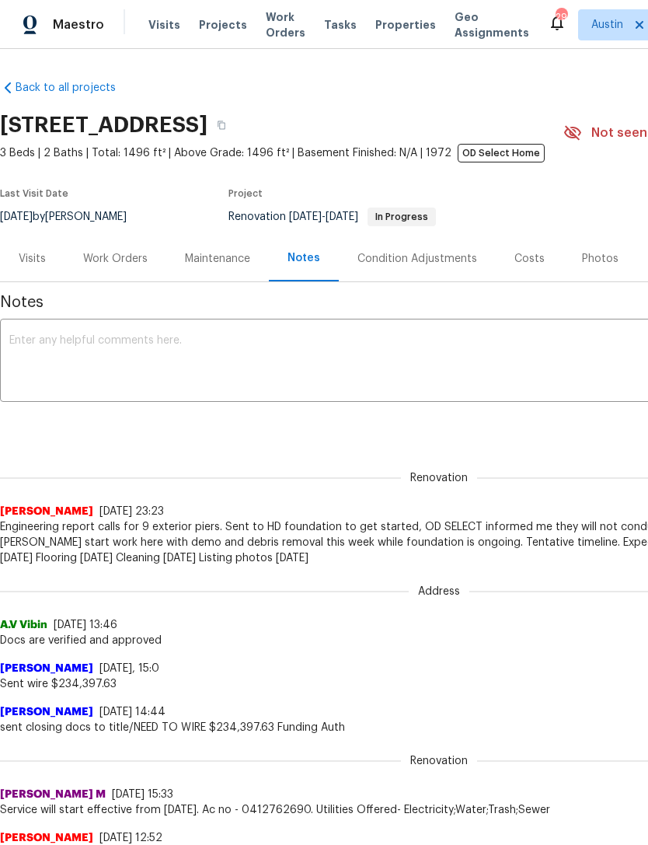
scroll to position [0, 0]
click at [456, 266] on div "Condition Adjustments" at bounding box center [418, 259] width 120 height 16
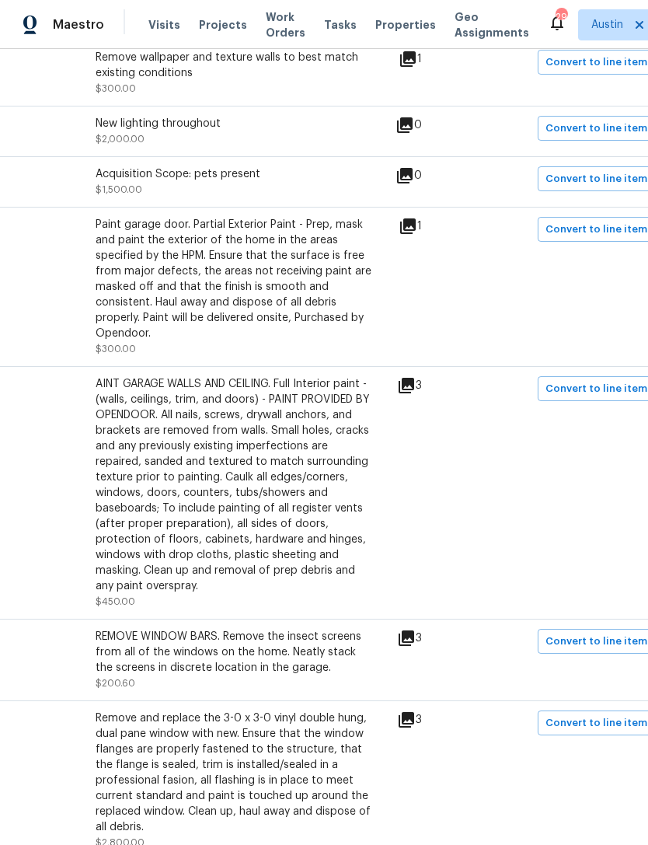
scroll to position [666, 203]
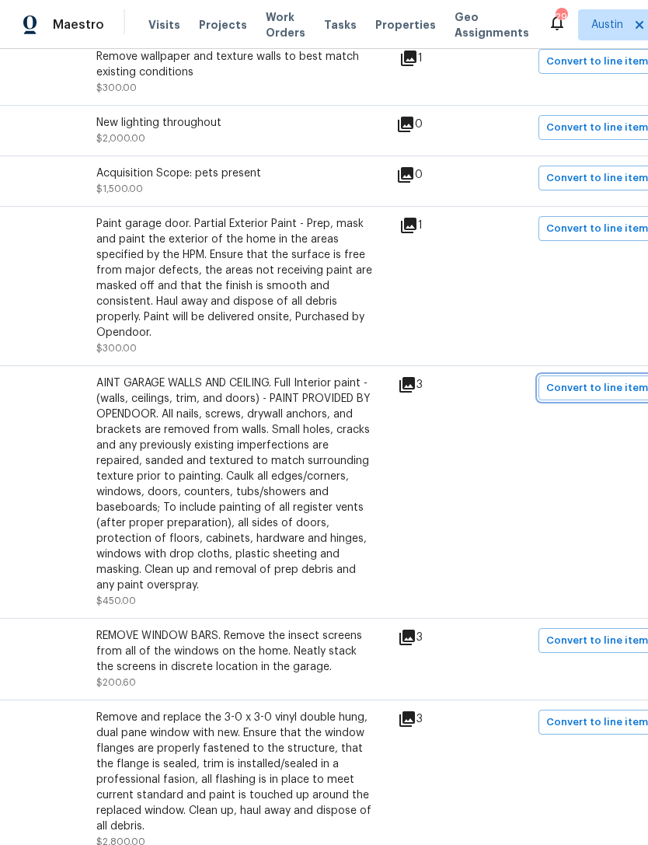
click at [613, 397] on span "Convert to line item" at bounding box center [597, 388] width 102 height 18
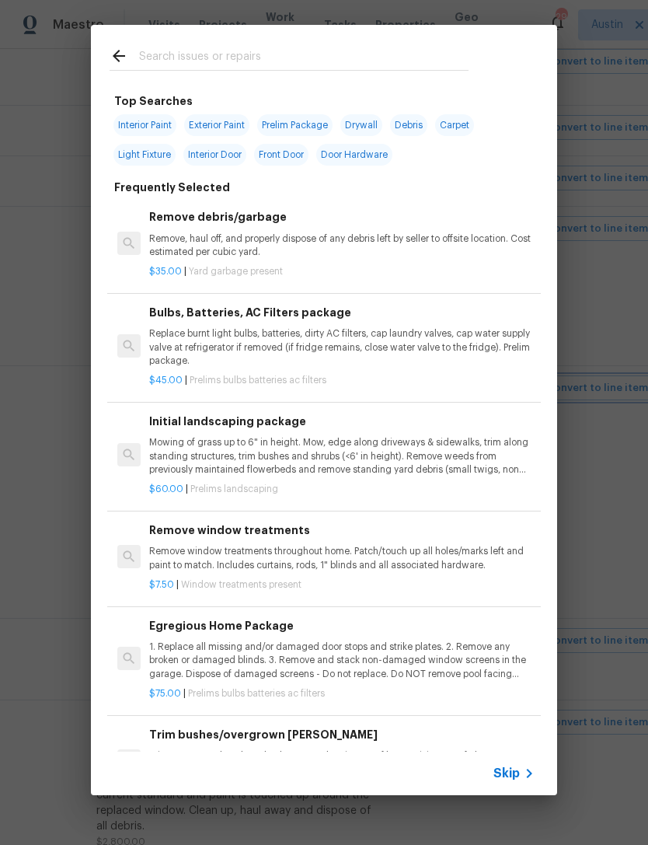
click at [602, 543] on div "Top Searches Interior Paint Exterior Paint Prelim Package Drywall Debris Carpet…" at bounding box center [324, 410] width 648 height 820
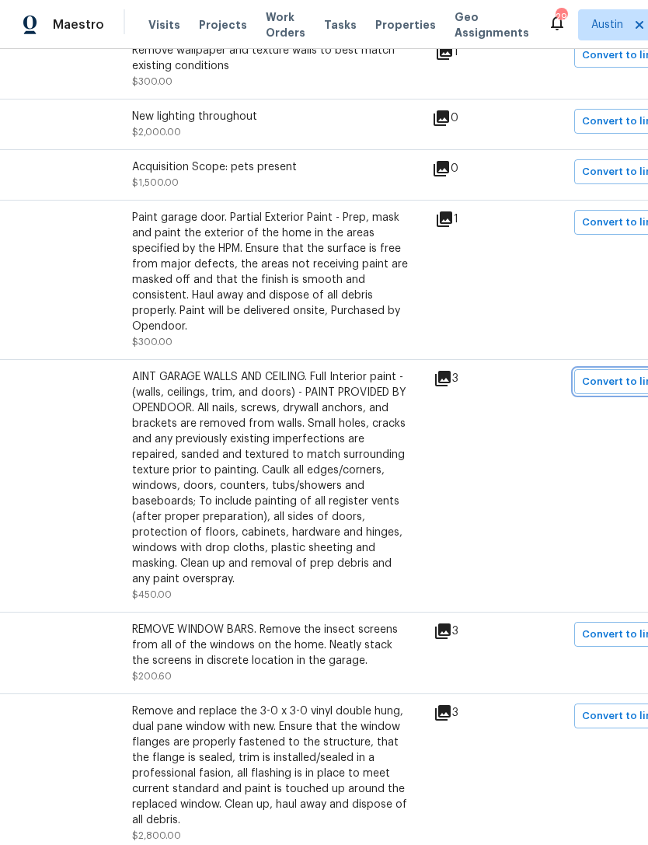
scroll to position [672, 166]
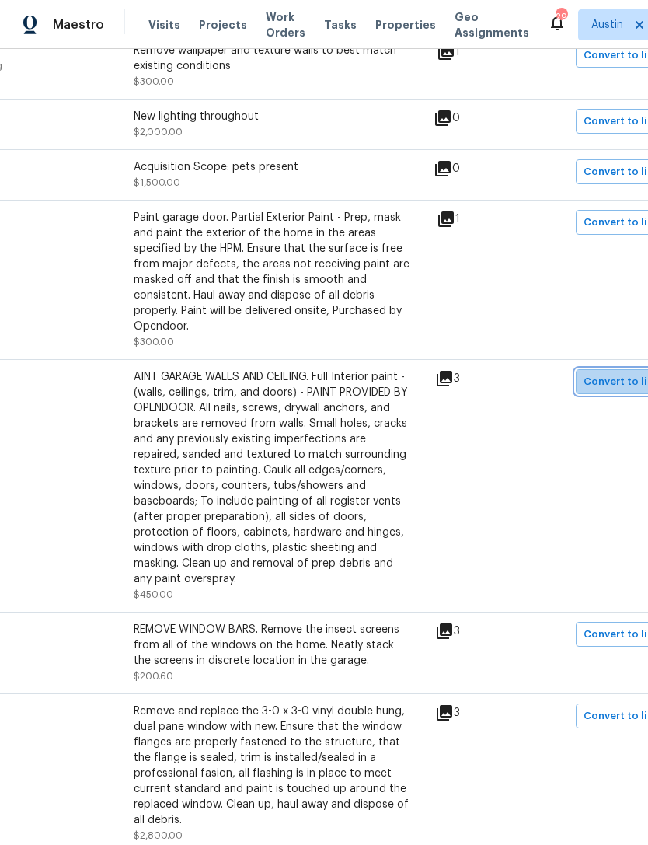
click at [616, 391] on span "Convert to line item" at bounding box center [635, 382] width 102 height 18
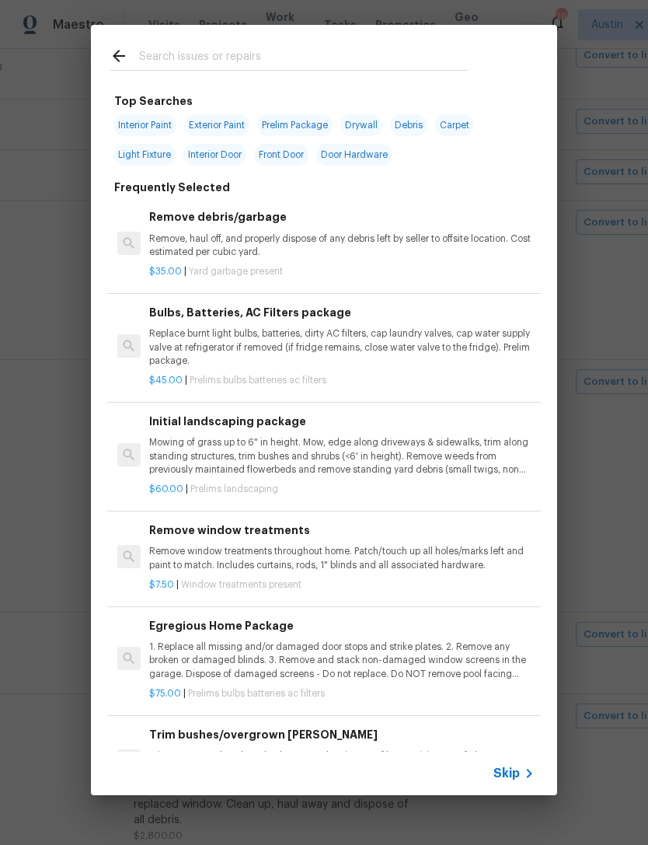
scroll to position [0, 0]
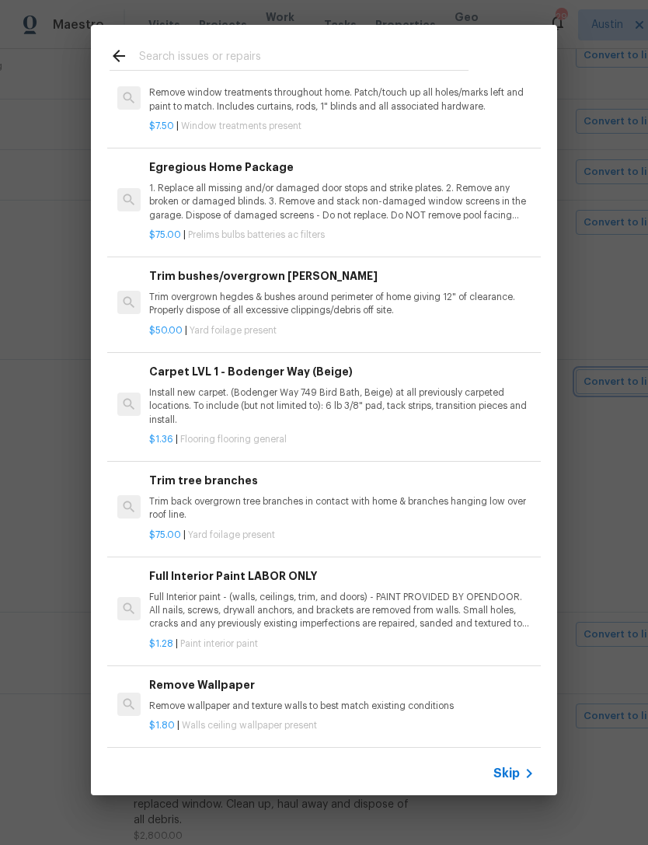
click at [607, 285] on div "Top Searches Interior Paint Exterior Paint Prelim Package Drywall Debris Carpet…" at bounding box center [324, 410] width 648 height 820
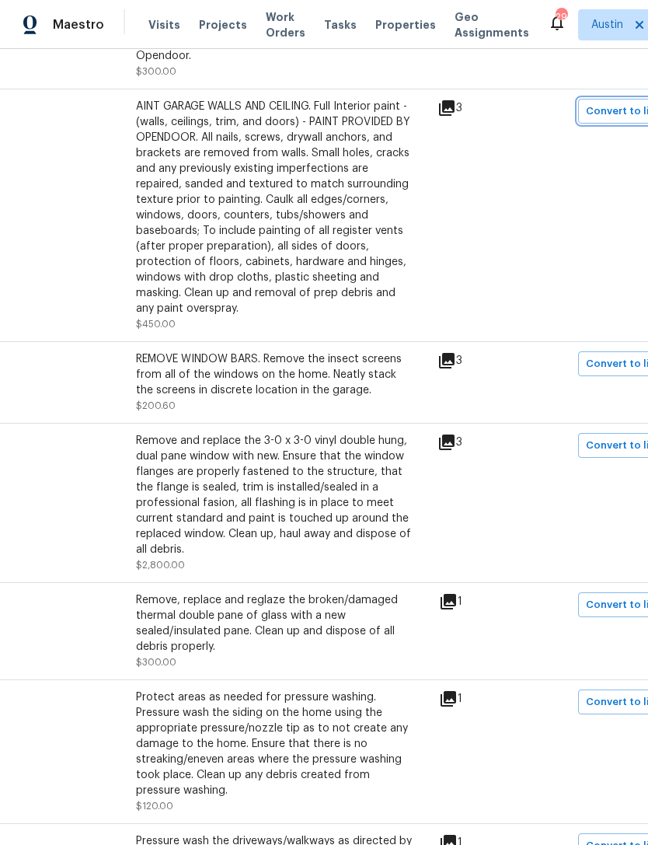
scroll to position [938, 178]
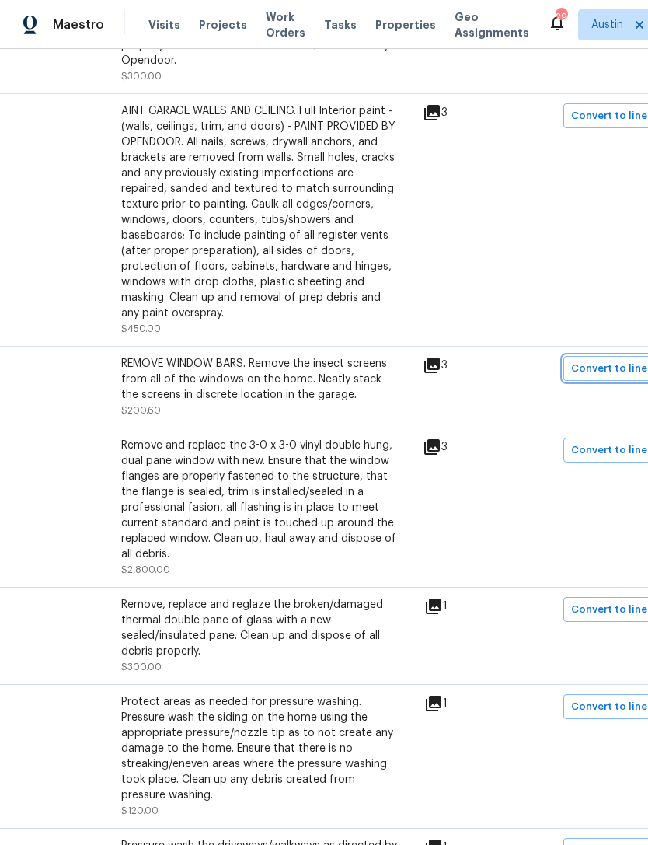
click at [623, 365] on span "Convert to line item" at bounding box center [622, 369] width 102 height 18
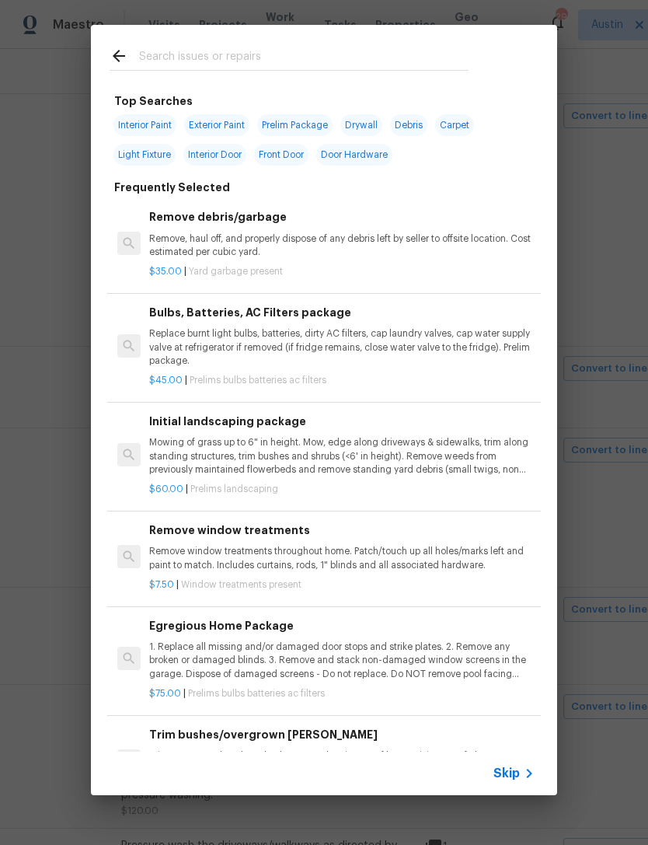
click at [433, 65] on input "text" at bounding box center [304, 58] width 330 height 23
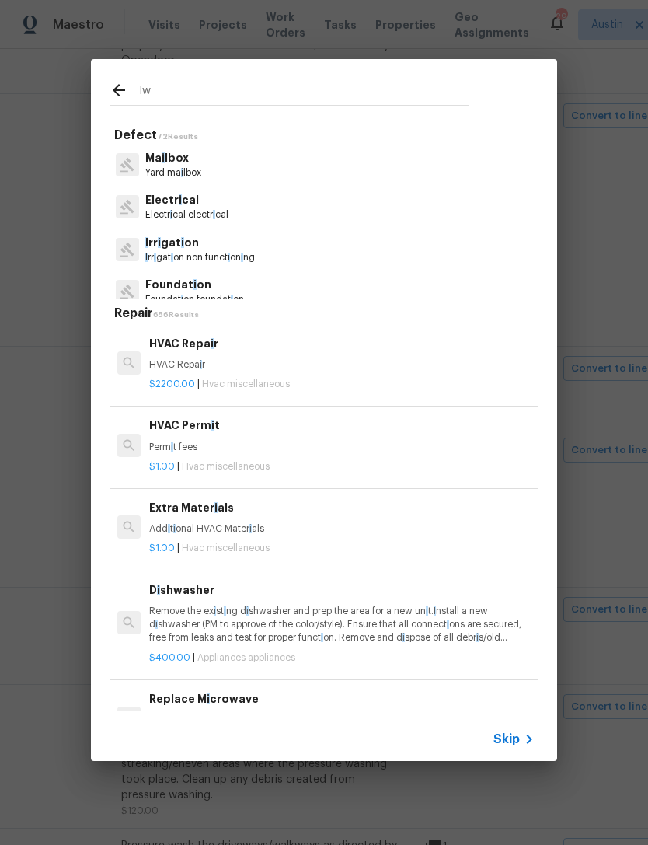
type input "I"
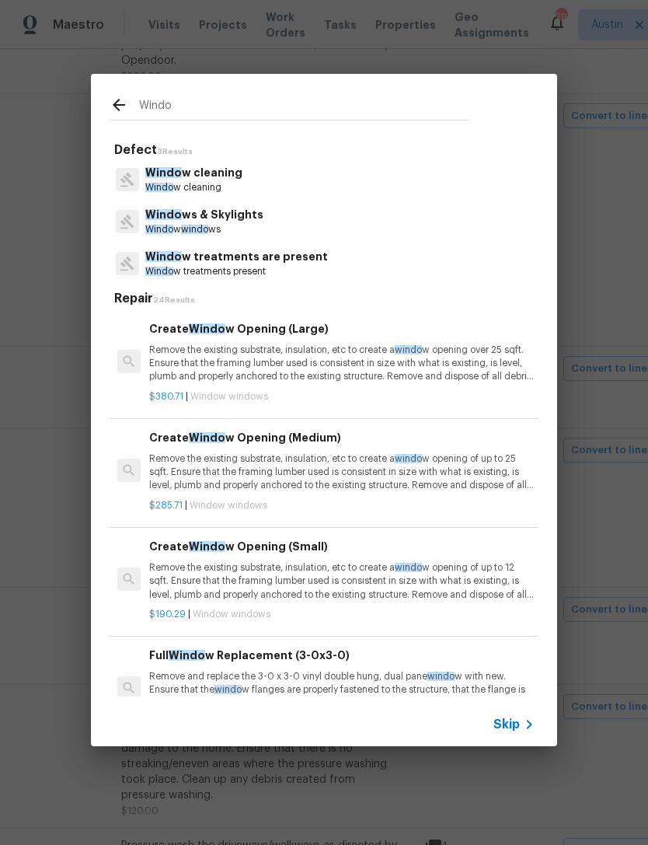
type input "Windo"
click at [281, 230] on div "Windo ws & Skylights Windo w windo ws" at bounding box center [324, 222] width 429 height 42
click at [277, 222] on div "Windo ws & Skylights Windo w windo ws" at bounding box center [324, 222] width 429 height 42
click at [198, 222] on p "Windo ws & Skylights" at bounding box center [204, 215] width 118 height 16
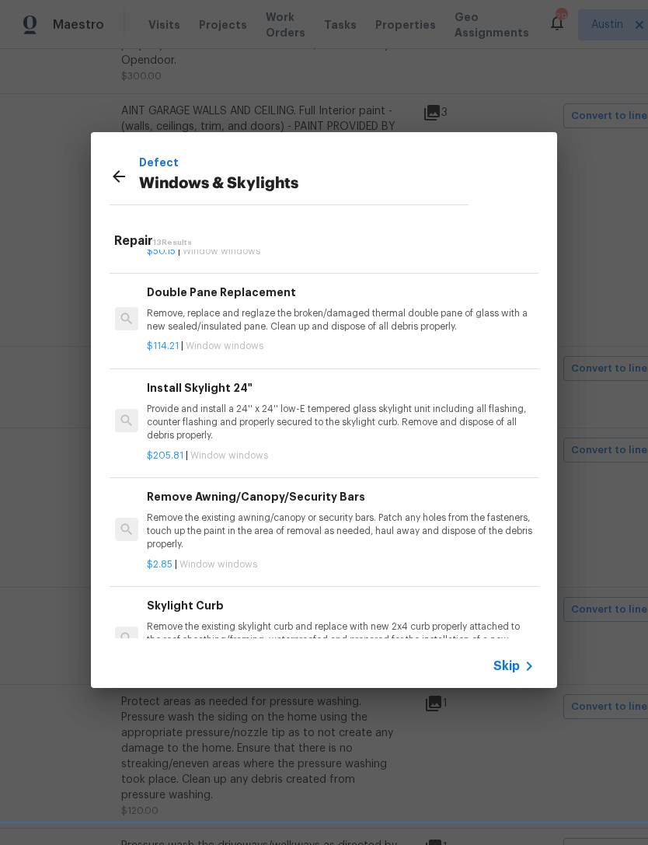
scroll to position [540, 4]
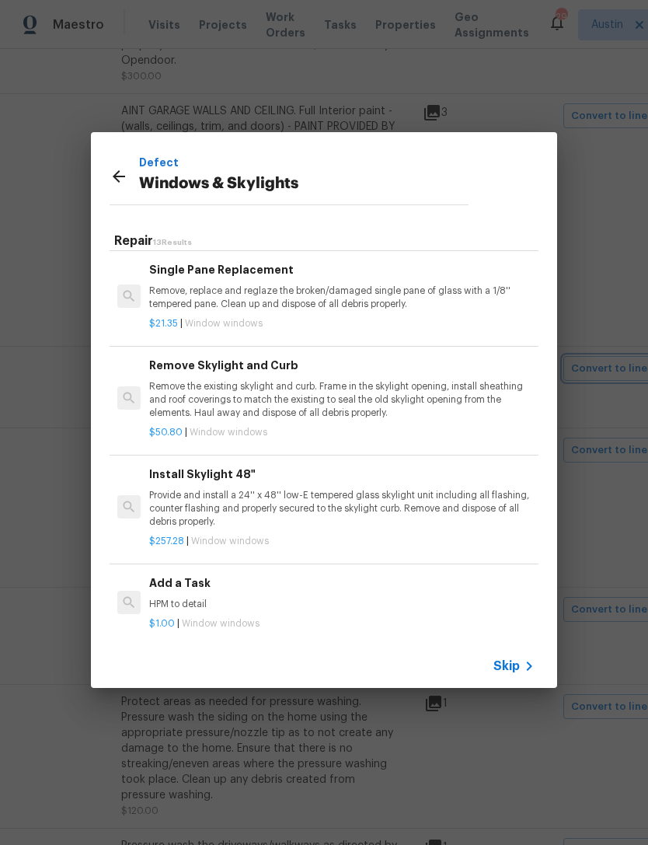
click at [608, 487] on div "Defect Windows & Skylights Repair 13 Results Create Windo w Opening (Large) Rem…" at bounding box center [324, 410] width 648 height 820
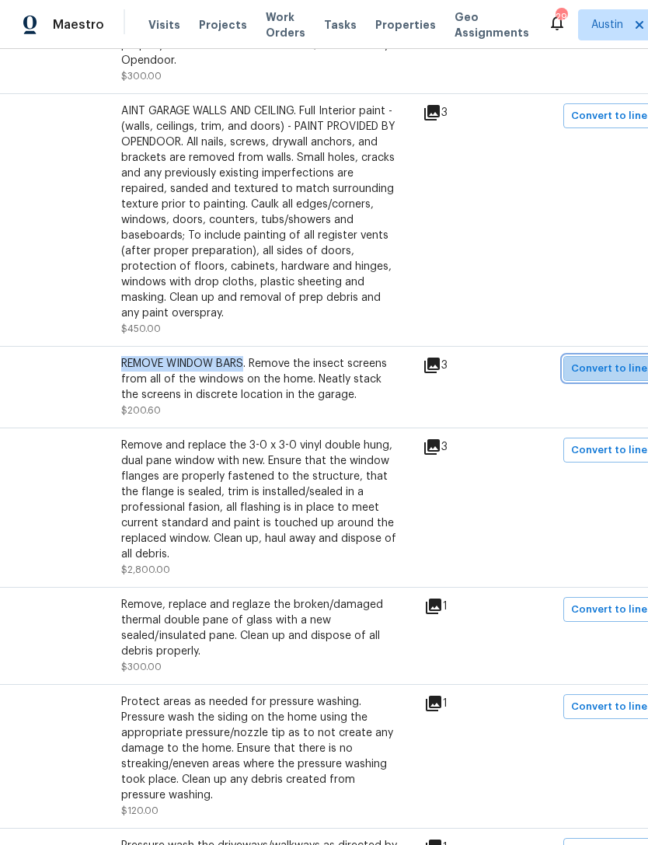
click at [623, 371] on button "Convert to line item" at bounding box center [622, 368] width 117 height 25
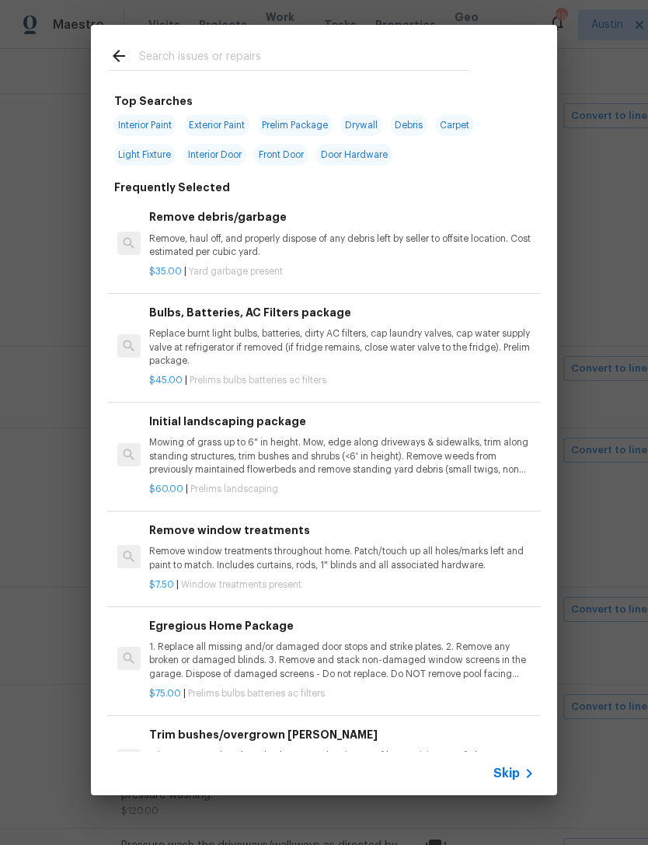
click at [333, 62] on input "text" at bounding box center [304, 58] width 330 height 23
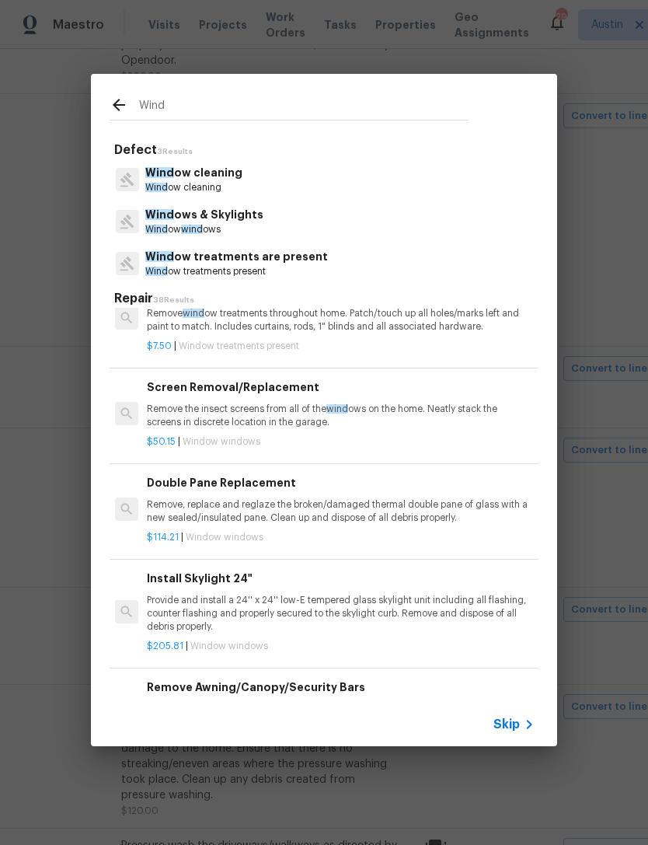
type input "Wind"
click at [347, 223] on div "Wind ows & Skylights Wind ow wind ows" at bounding box center [324, 222] width 429 height 42
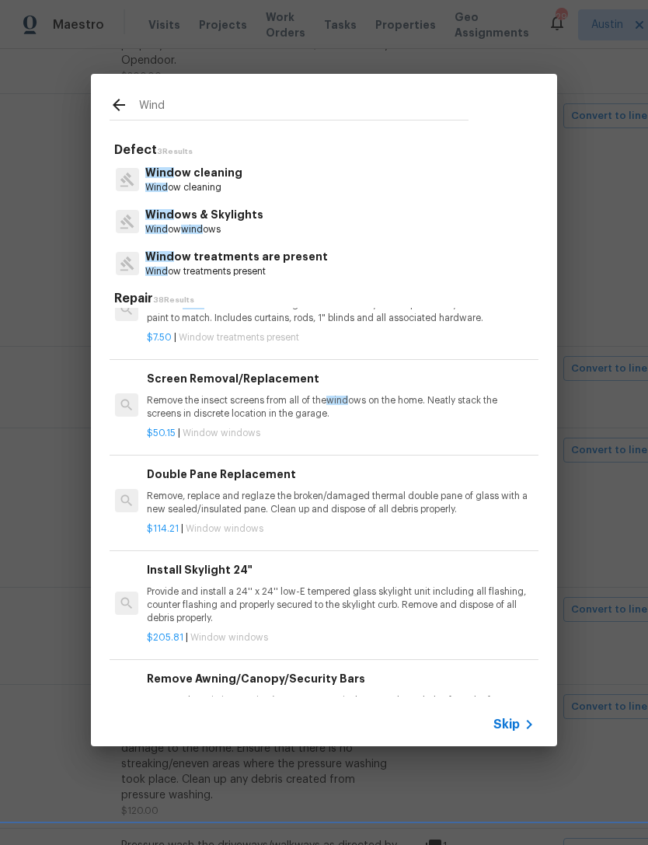
click at [347, 222] on div "Wind ows & Skylights Wind ow wind ows" at bounding box center [324, 222] width 429 height 42
click at [292, 224] on div "Wind ows & Skylights Wind ow wind ows" at bounding box center [324, 222] width 429 height 42
click at [193, 795] on div "Wind Defect 3 Results Wind ow cleaning Wind ow cleaning Wind ows & Skylights Wi…" at bounding box center [324, 410] width 648 height 820
